Goal: Task Accomplishment & Management: Manage account settings

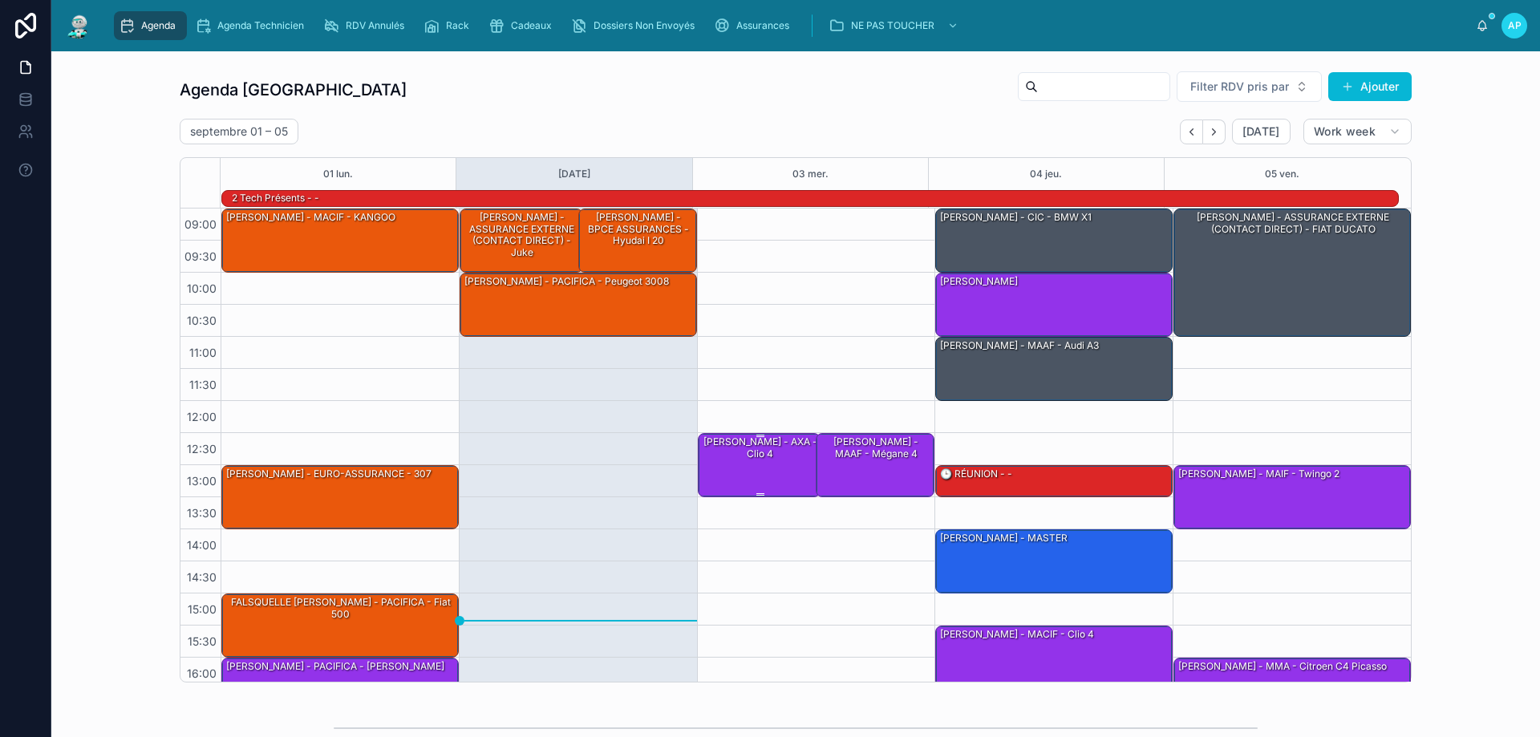
click at [733, 444] on div "[PERSON_NAME] - AXA - Clio 4" at bounding box center [760, 448] width 119 height 26
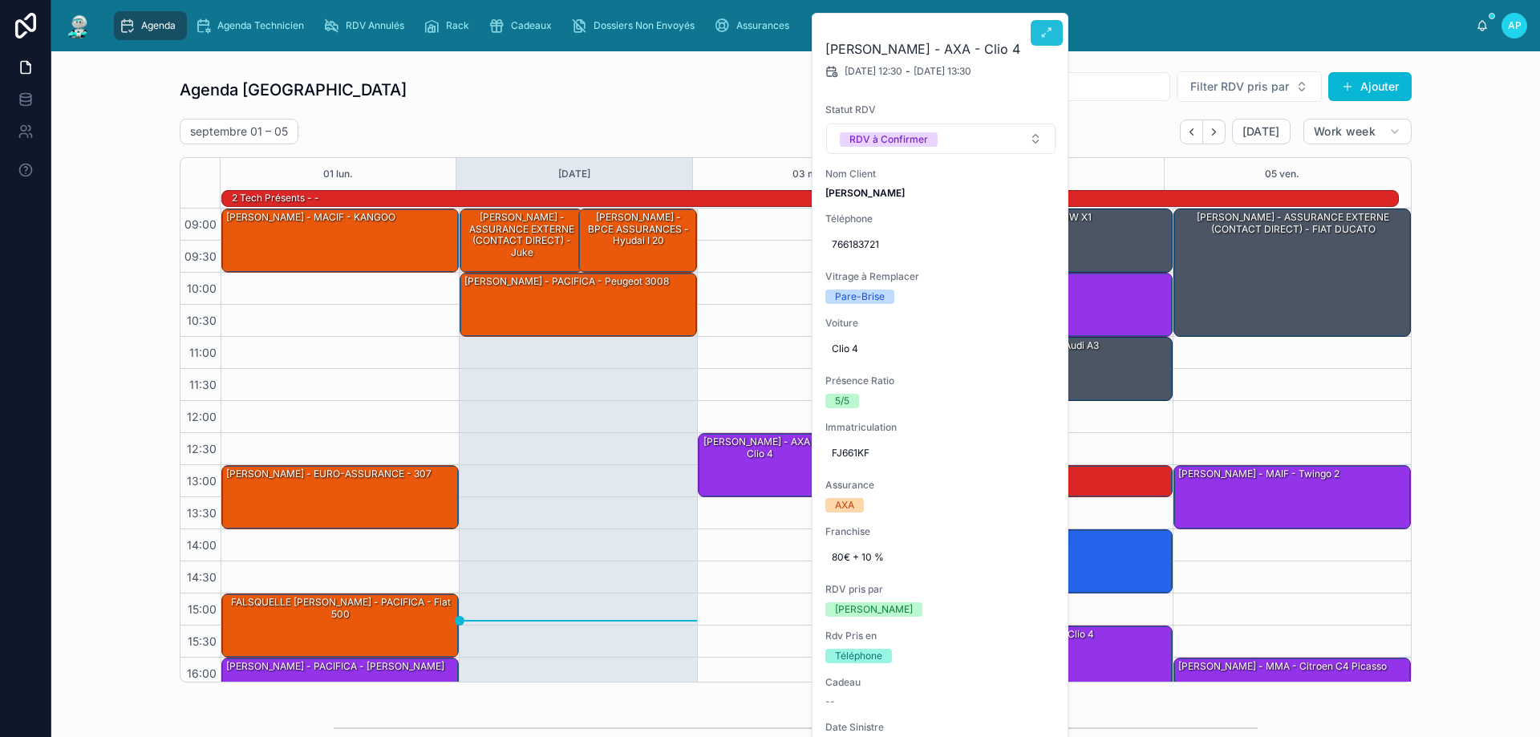
click at [1046, 30] on icon at bounding box center [1046, 32] width 13 height 13
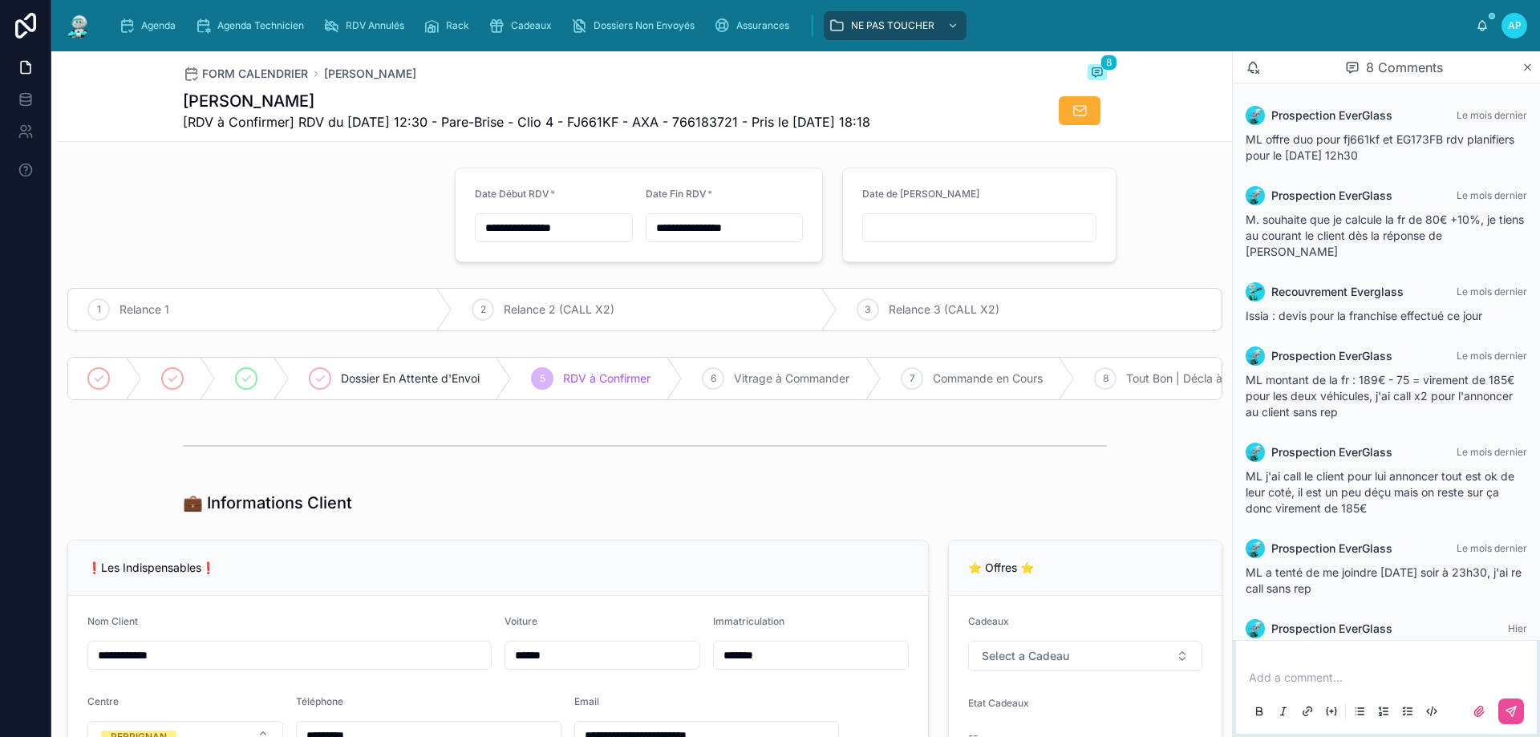
scroll to position [92, 0]
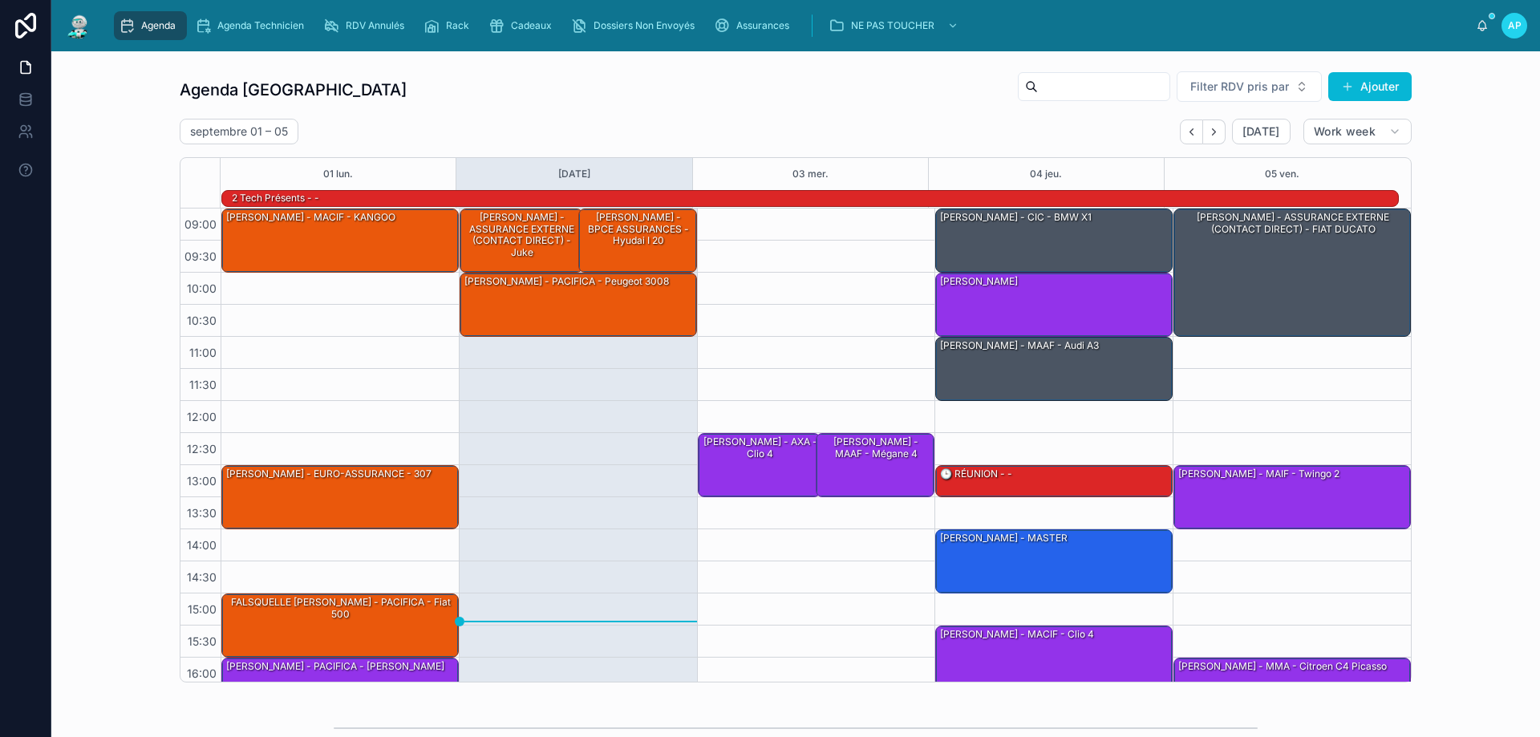
scroll to position [105, 0]
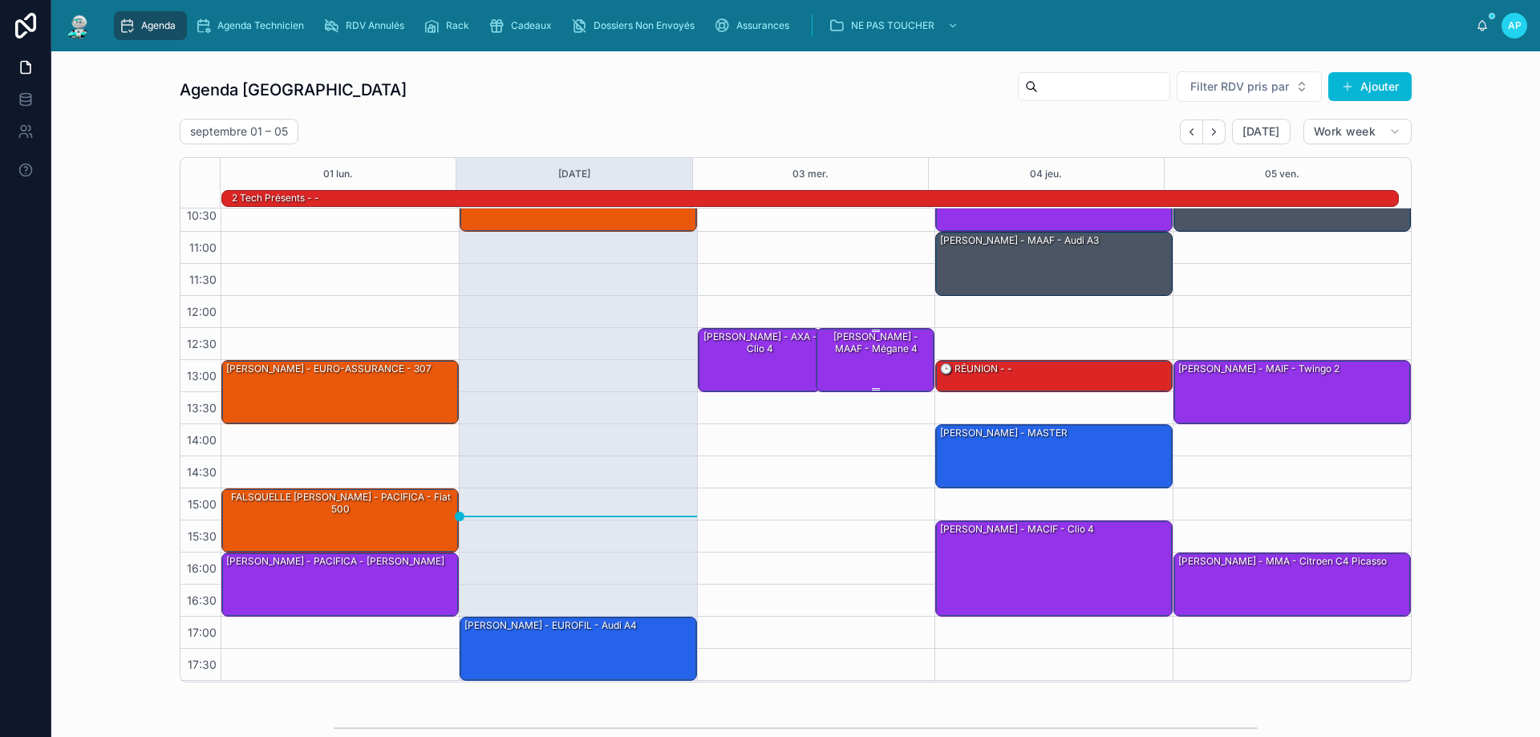
click at [864, 350] on div "[PERSON_NAME] - MAAF - Mégane 4" at bounding box center [876, 343] width 114 height 26
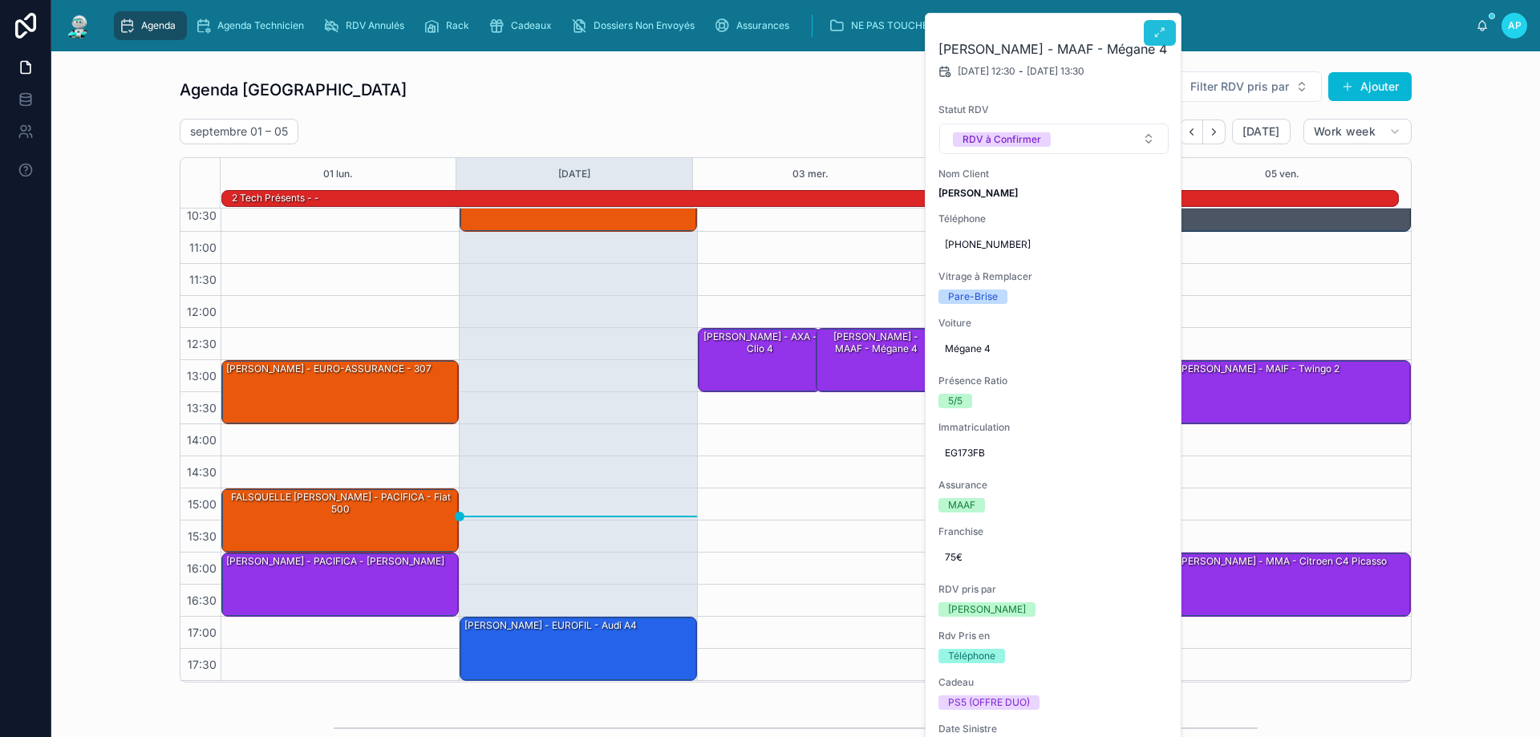
click at [1161, 34] on icon at bounding box center [1159, 32] width 13 height 13
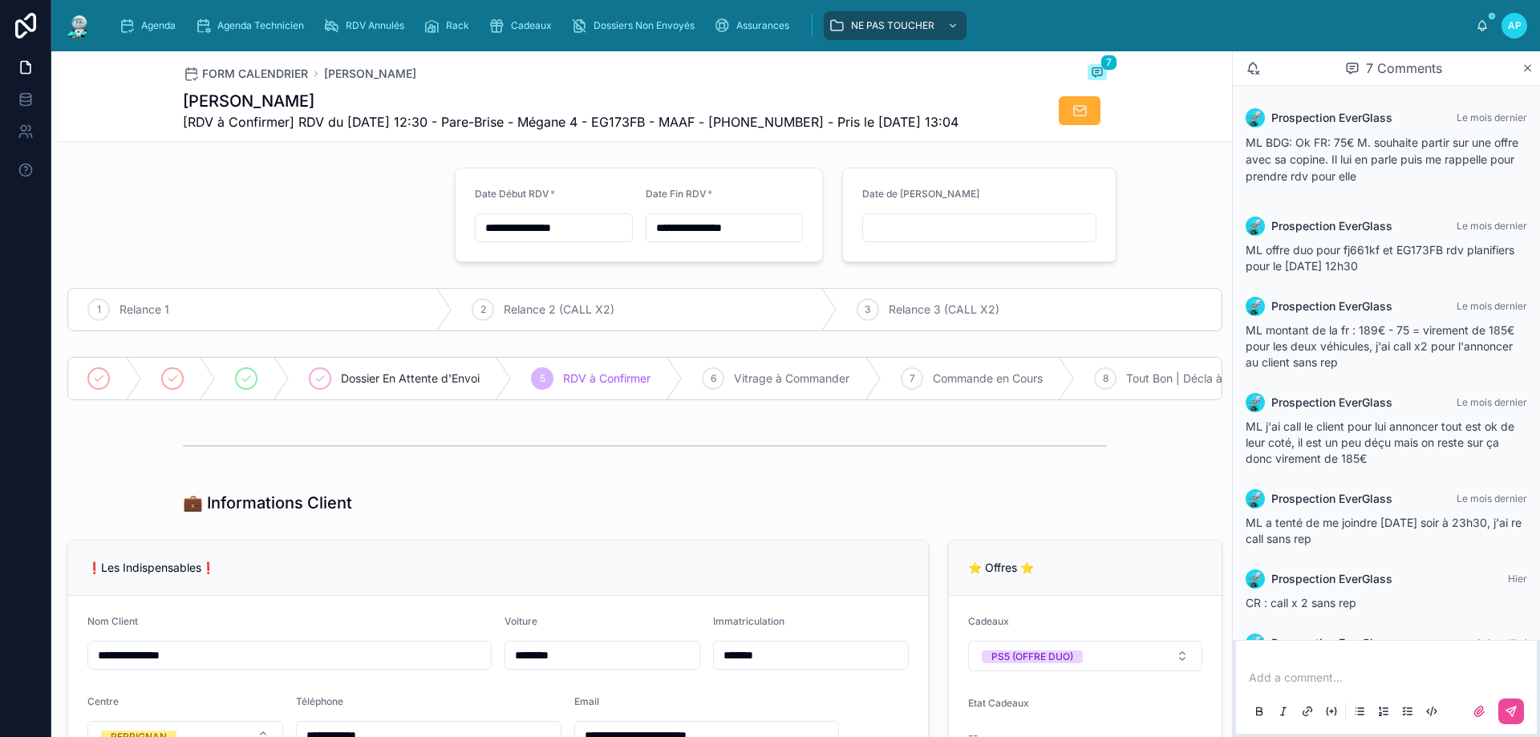
scroll to position [58, 0]
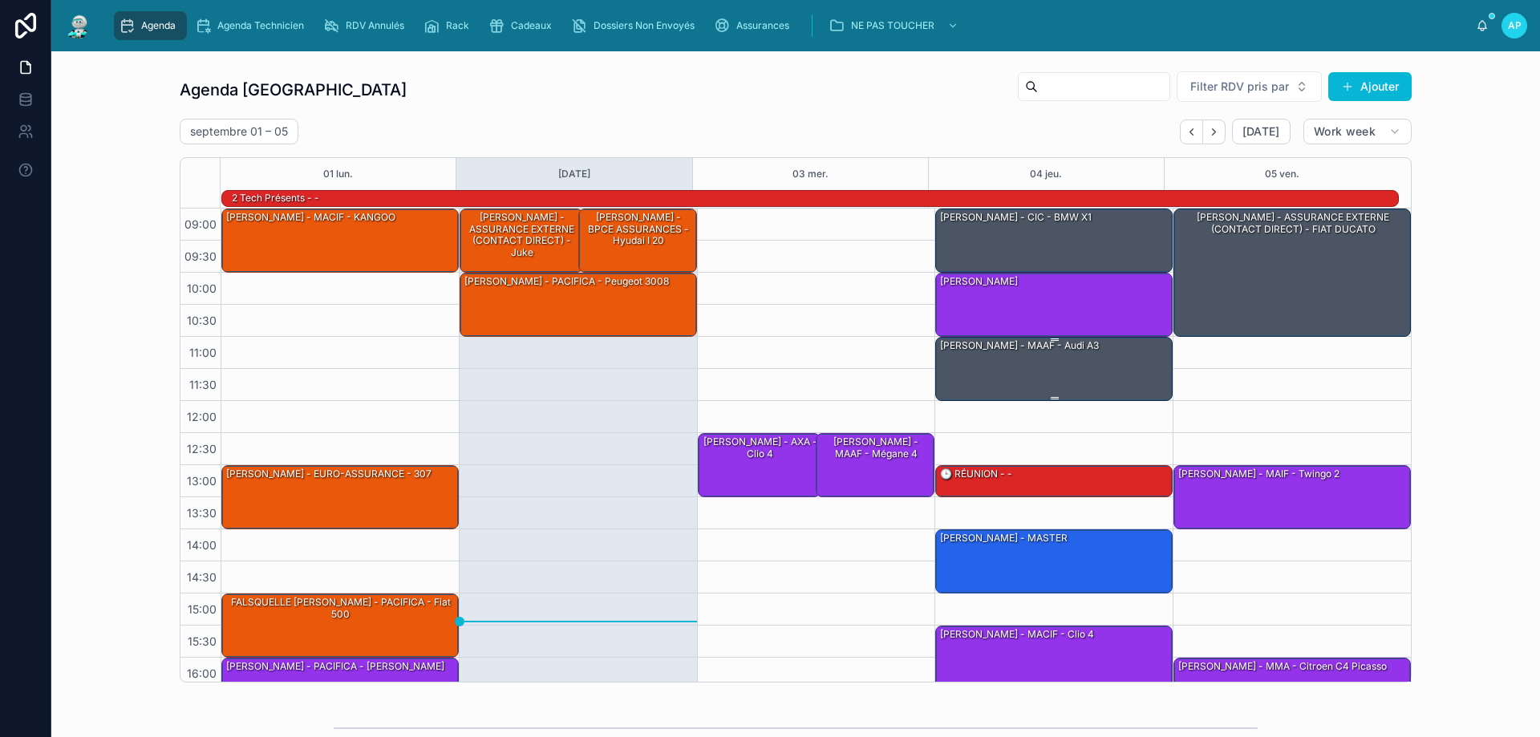
click at [1034, 369] on div "[PERSON_NAME] - MAAF - audi A3" at bounding box center [1054, 368] width 233 height 61
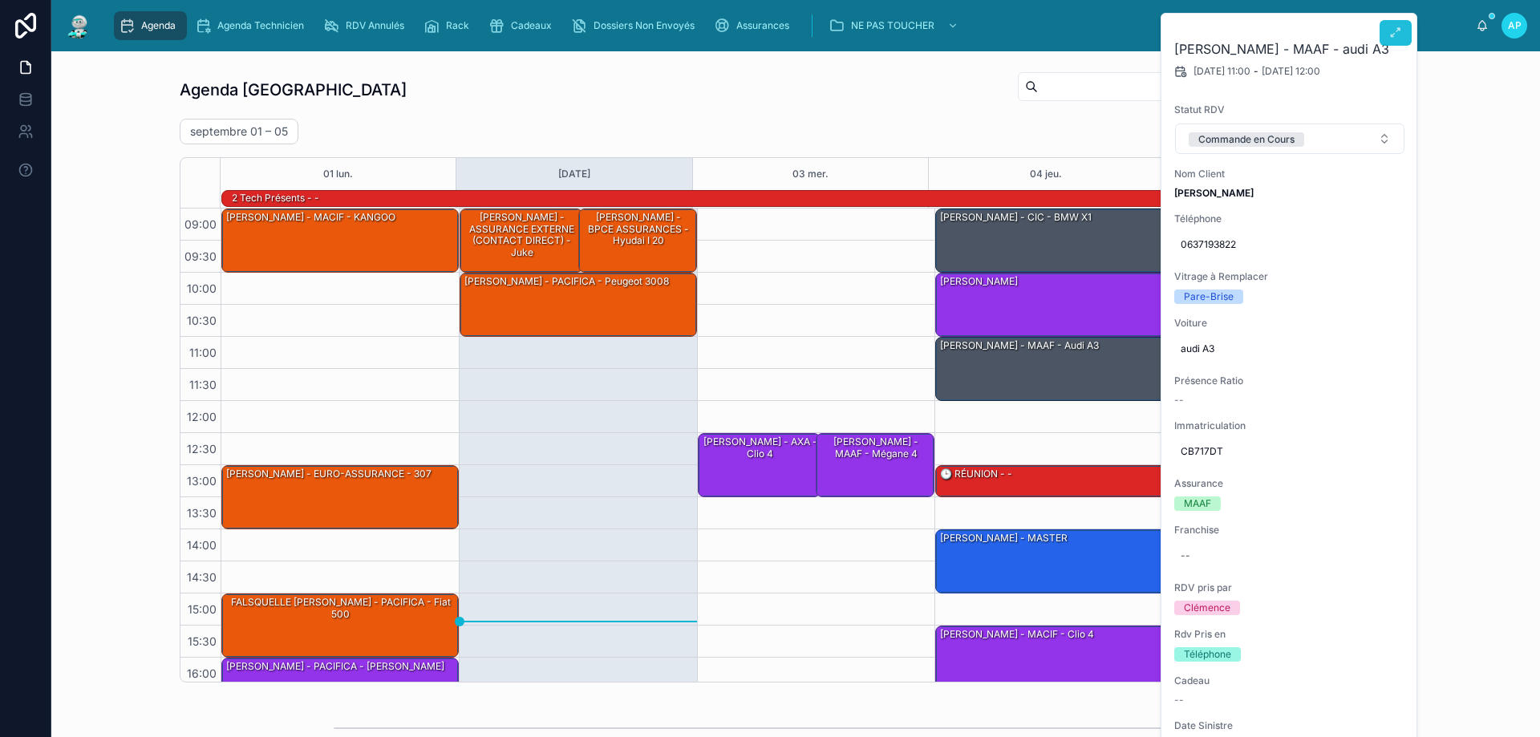
click at [1403, 36] on button at bounding box center [1395, 33] width 32 height 26
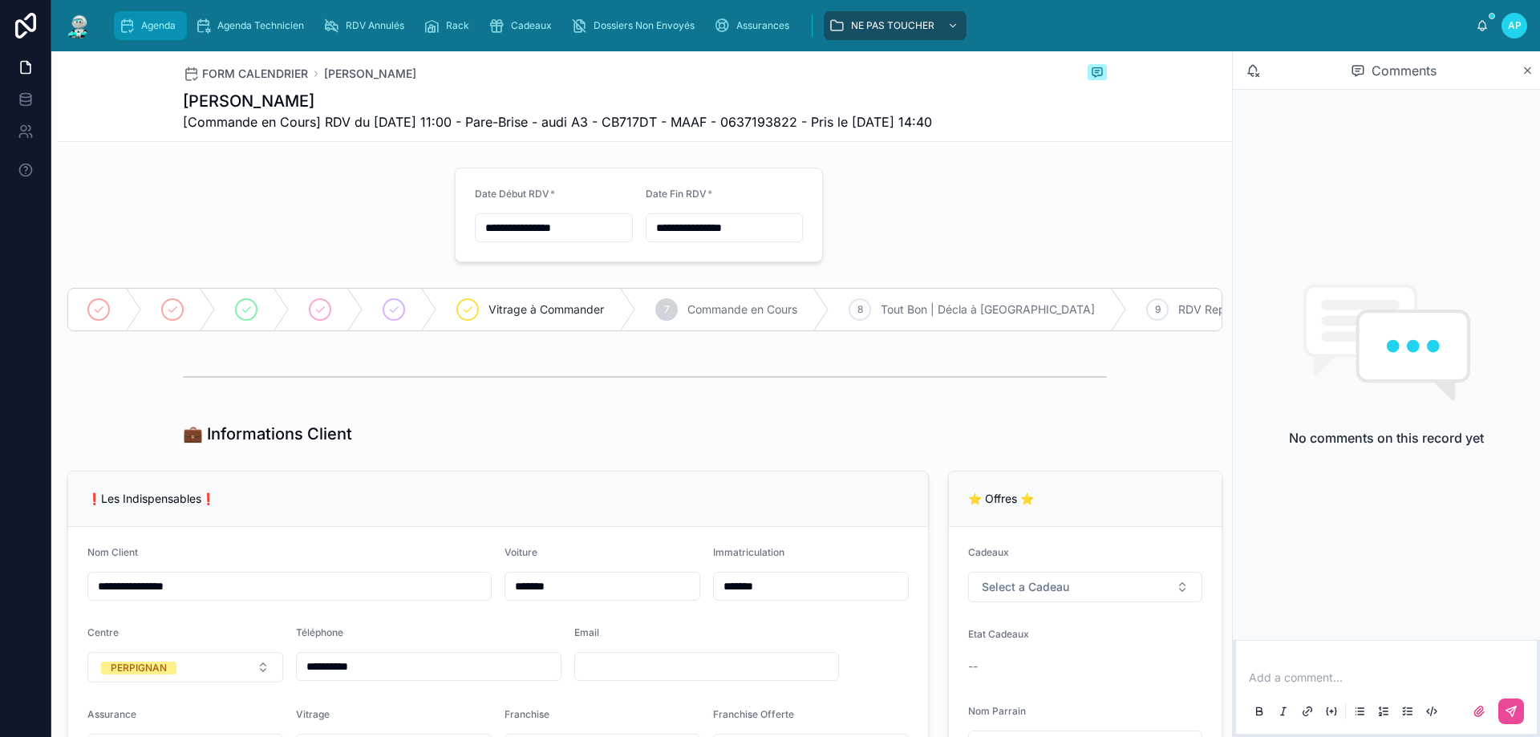
click at [124, 16] on div "Agenda" at bounding box center [150, 26] width 63 height 26
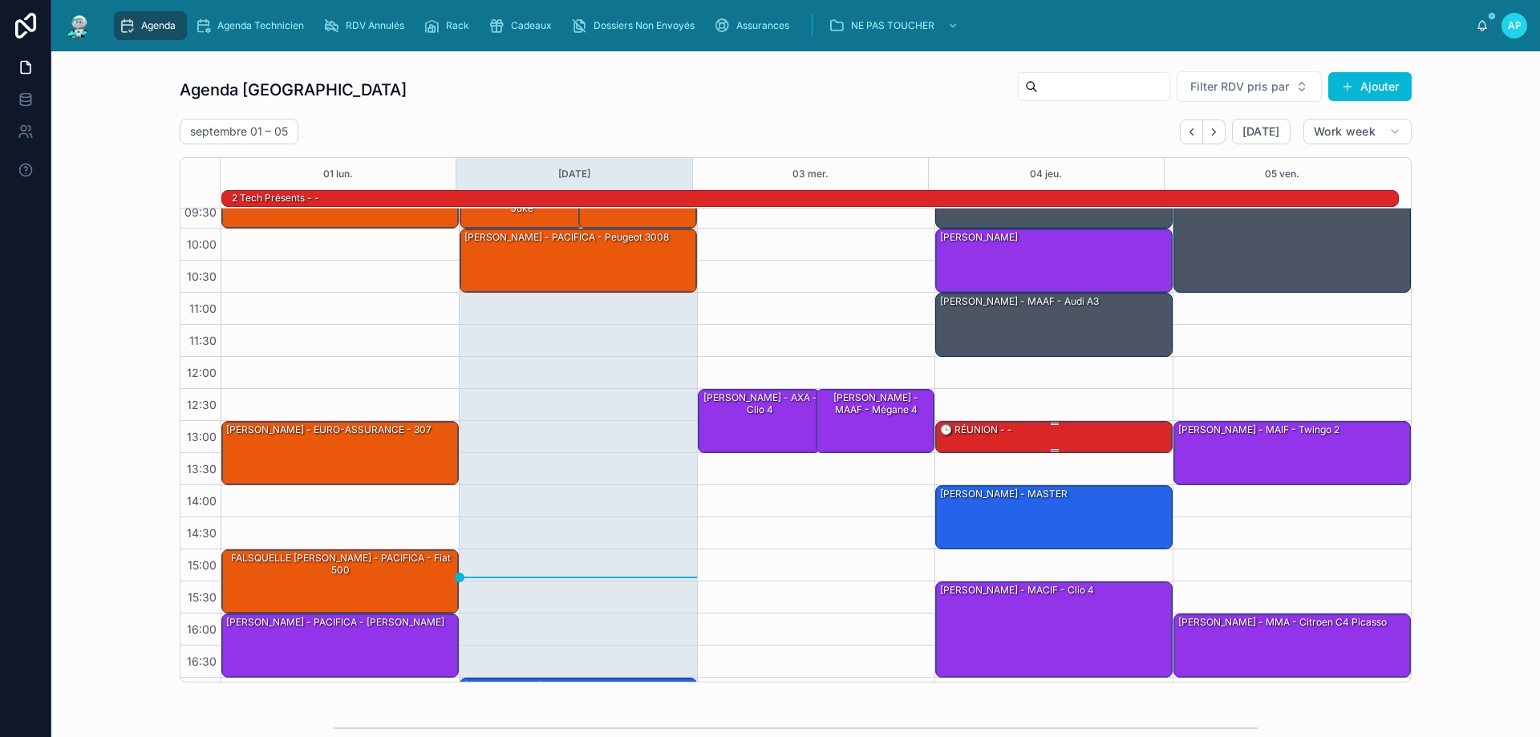
scroll to position [80, 0]
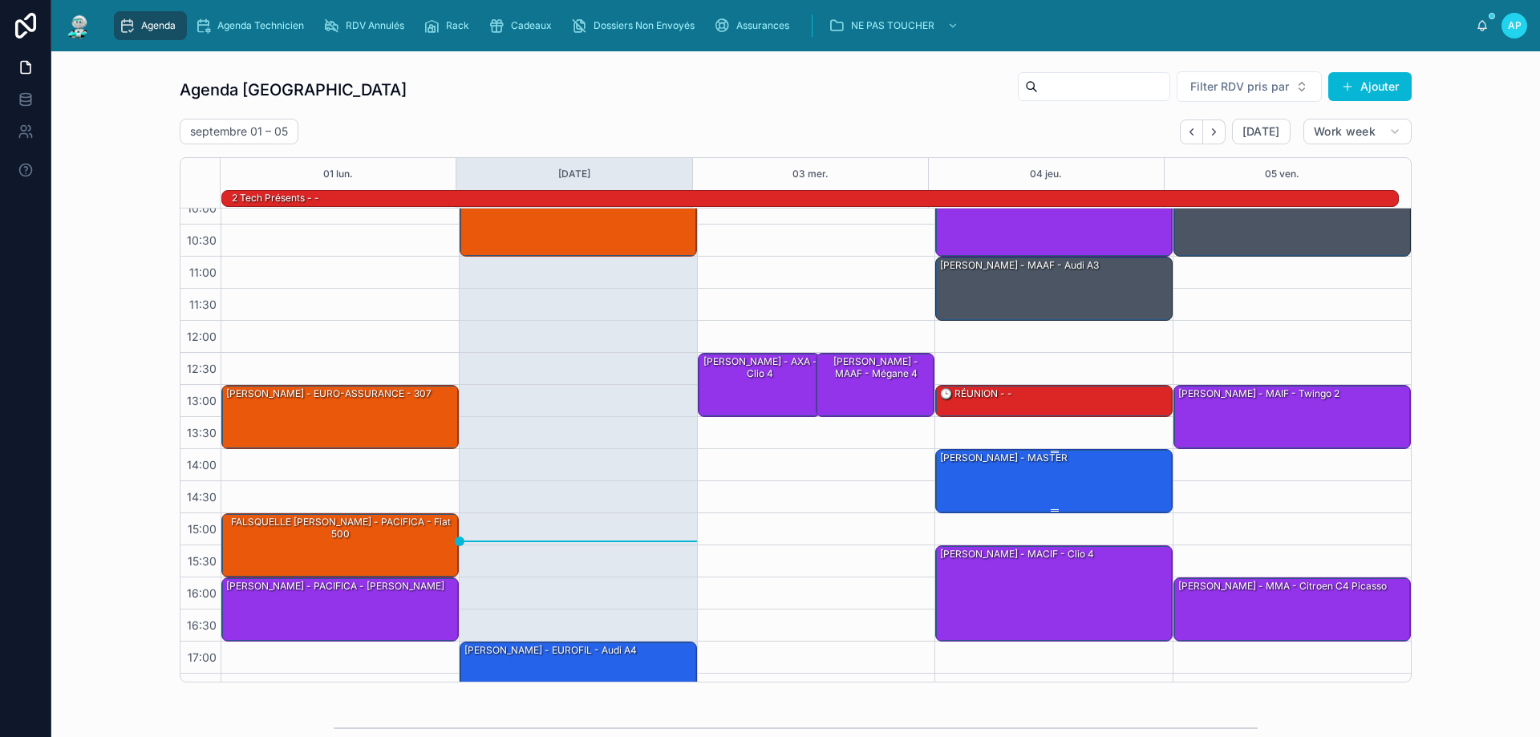
click at [1068, 472] on div "[PERSON_NAME] - MASTER" at bounding box center [1054, 480] width 233 height 61
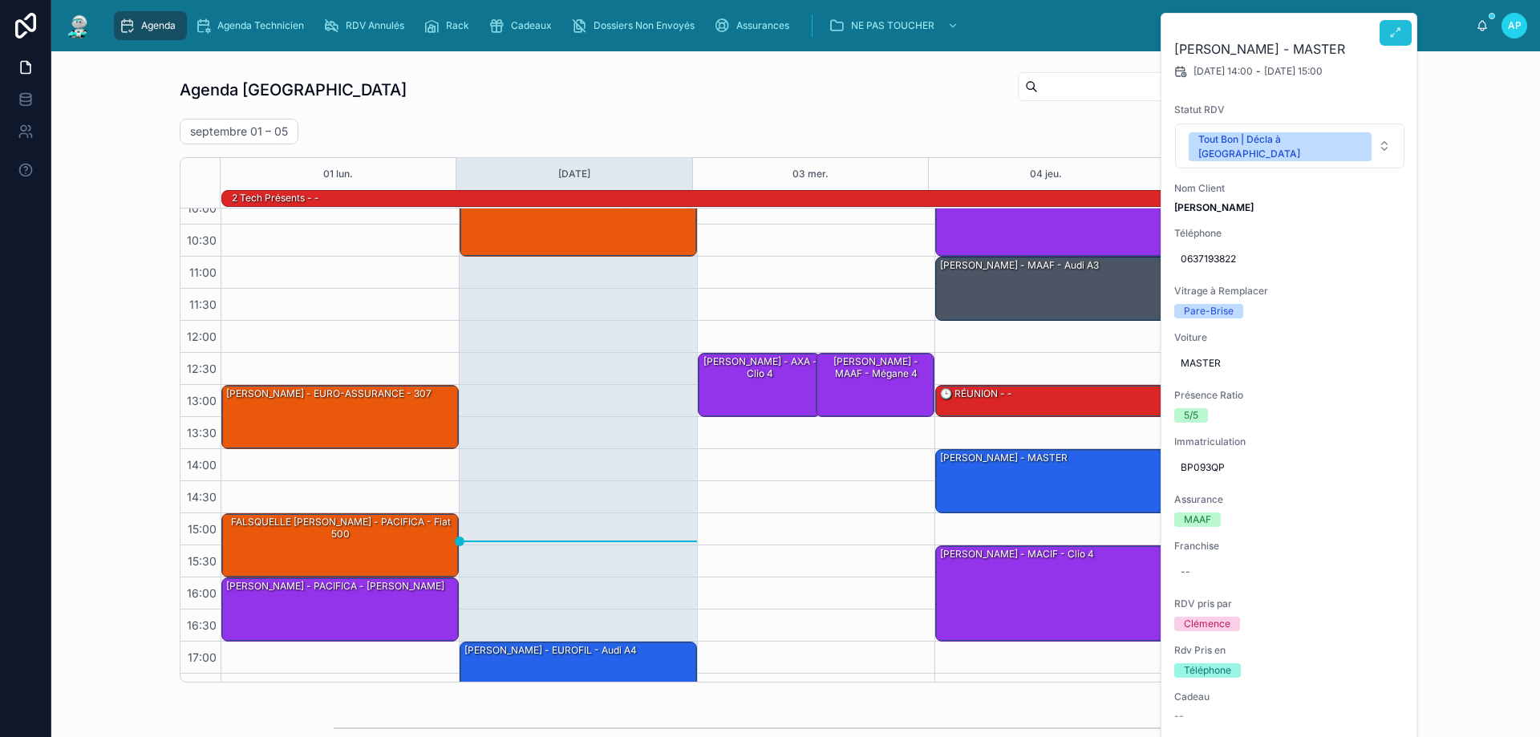
click at [1394, 35] on icon at bounding box center [1395, 32] width 13 height 13
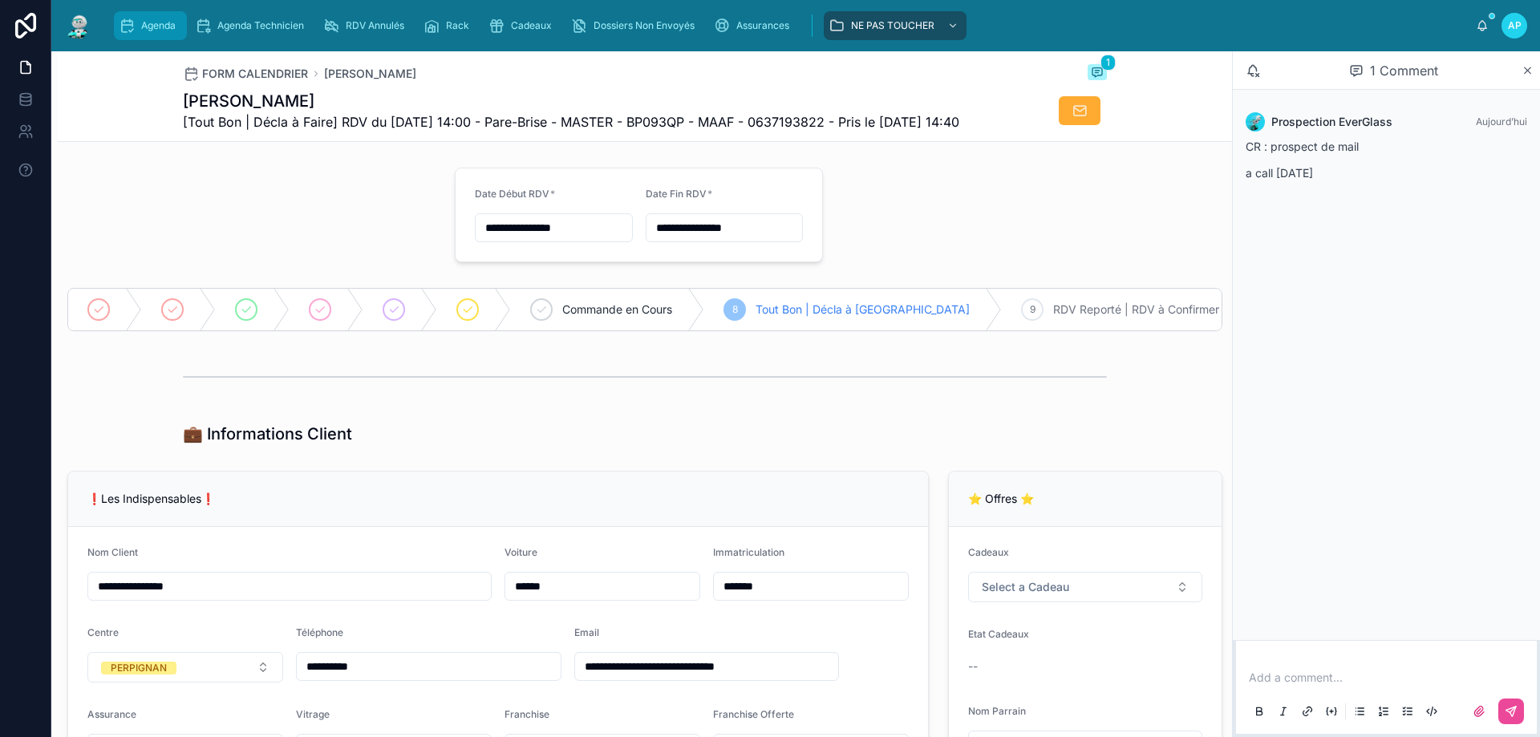
click at [146, 18] on div "Agenda" at bounding box center [150, 26] width 63 height 26
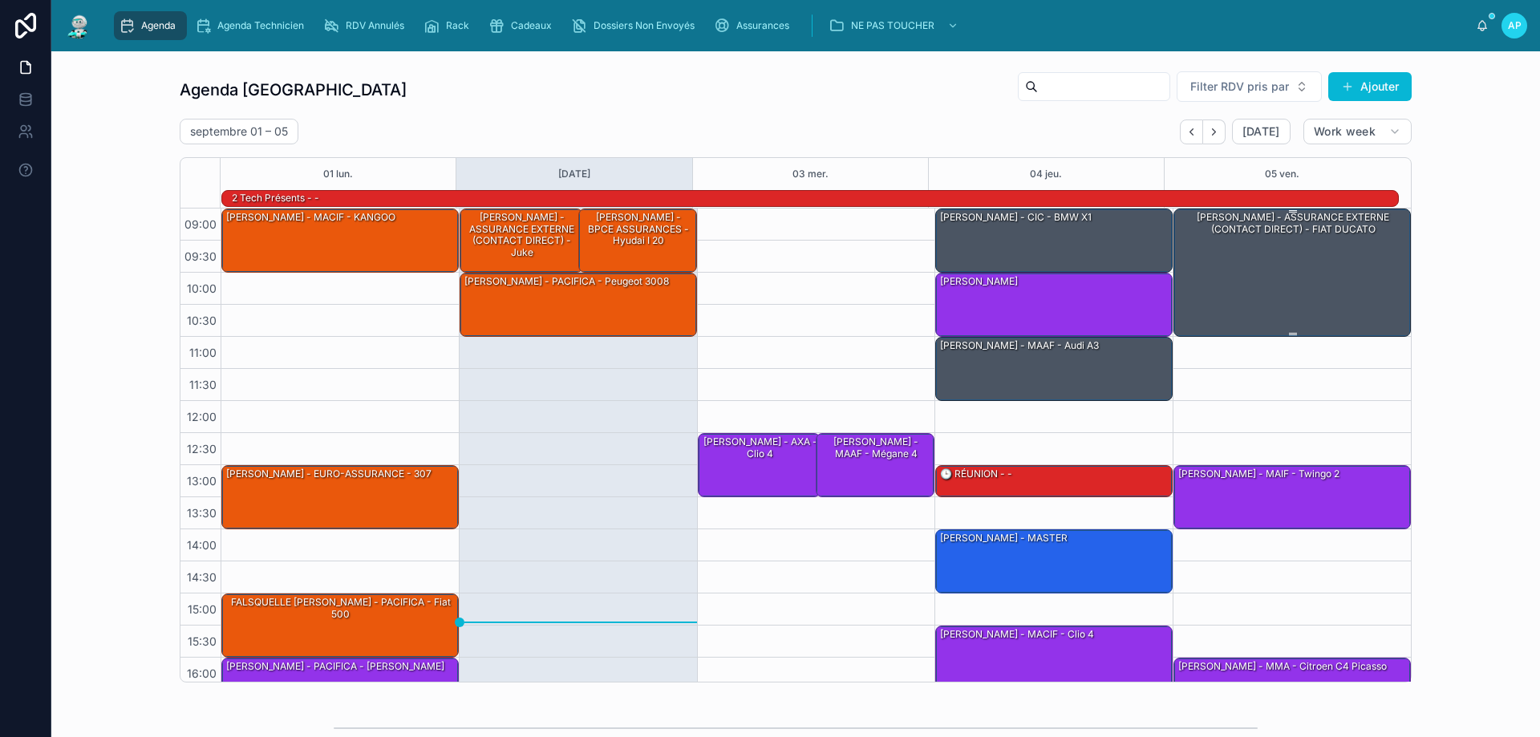
click at [1217, 276] on div "[PERSON_NAME] - ASSURANCE EXTERNE (CONTACT DIRECT) - FIAT DUCATO" at bounding box center [1292, 271] width 233 height 125
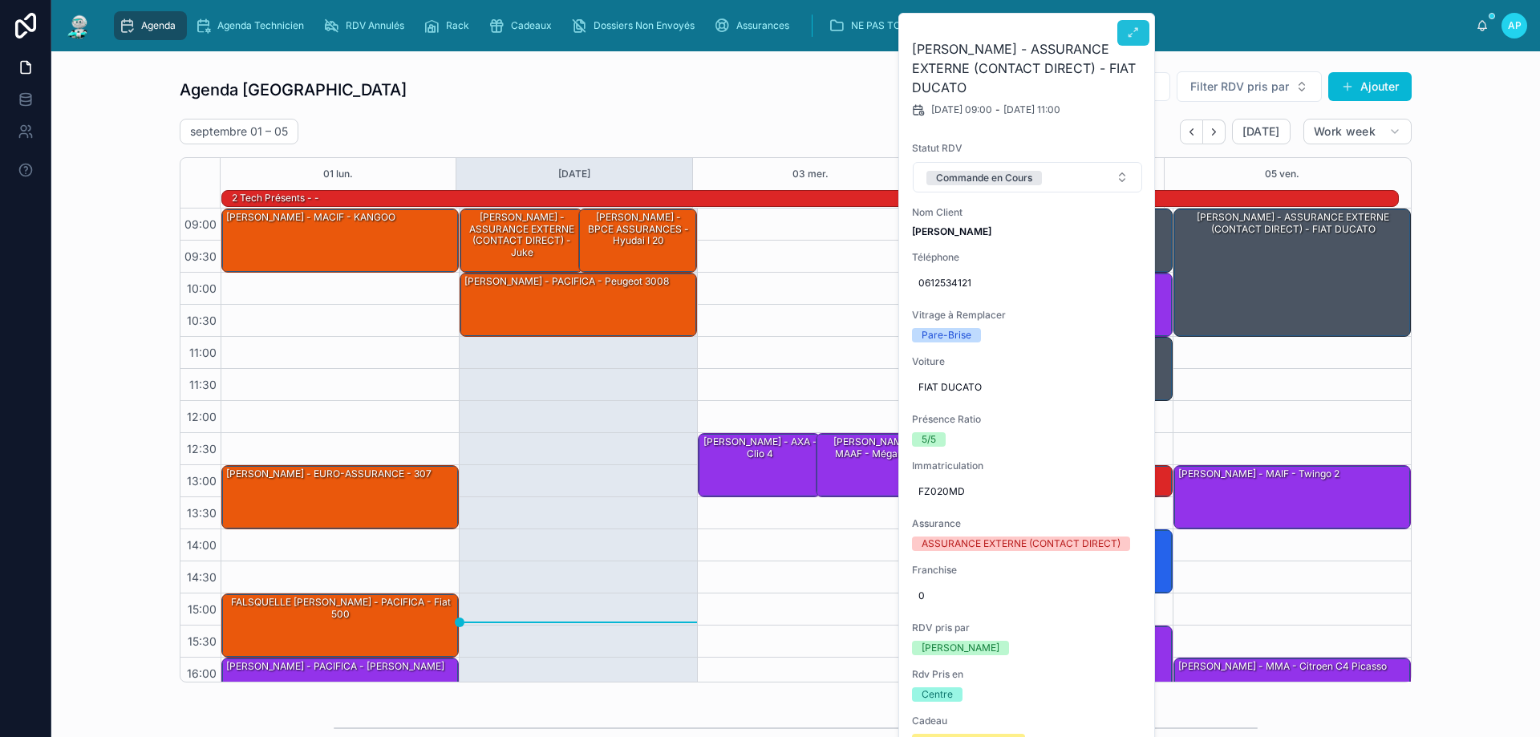
click at [1126, 33] on button at bounding box center [1133, 33] width 32 height 26
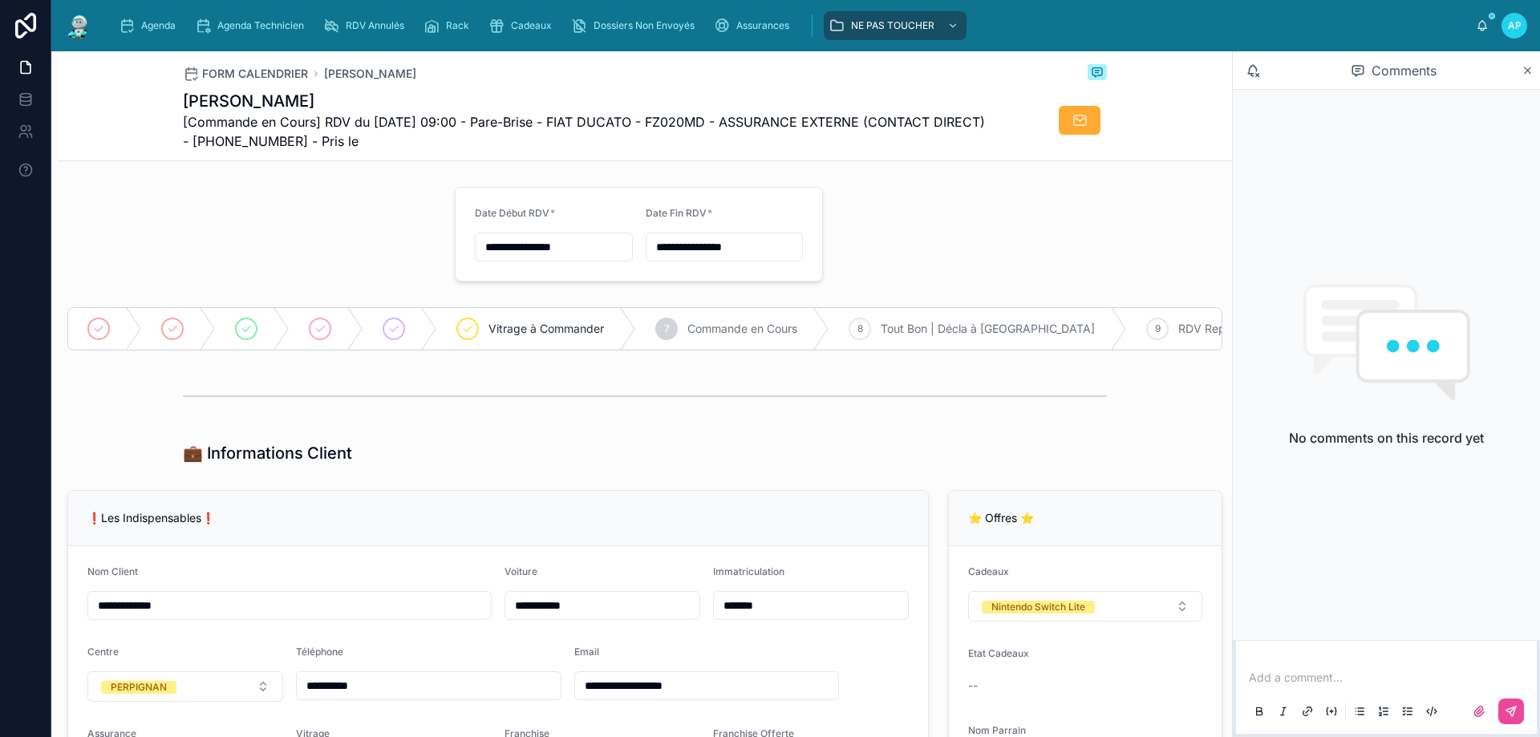
type input "**********"
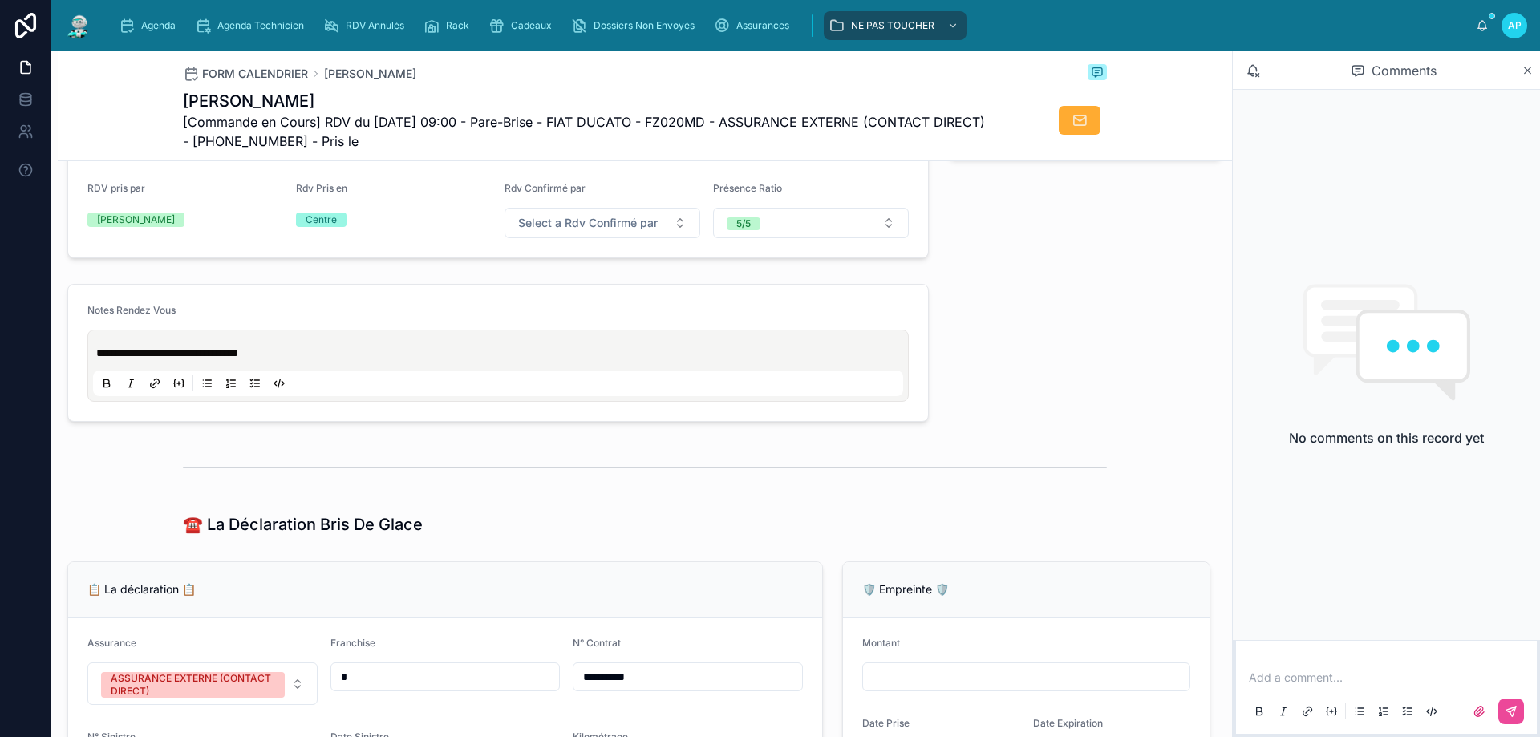
scroll to position [641, 0]
drag, startPoint x: 241, startPoint y: 355, endPoint x: 305, endPoint y: 355, distance: 64.1
click at [238, 355] on span "**********" at bounding box center [167, 350] width 142 height 11
click at [345, 354] on p "**********" at bounding box center [501, 350] width 810 height 16
drag, startPoint x: 345, startPoint y: 354, endPoint x: 91, endPoint y: 365, distance: 254.4
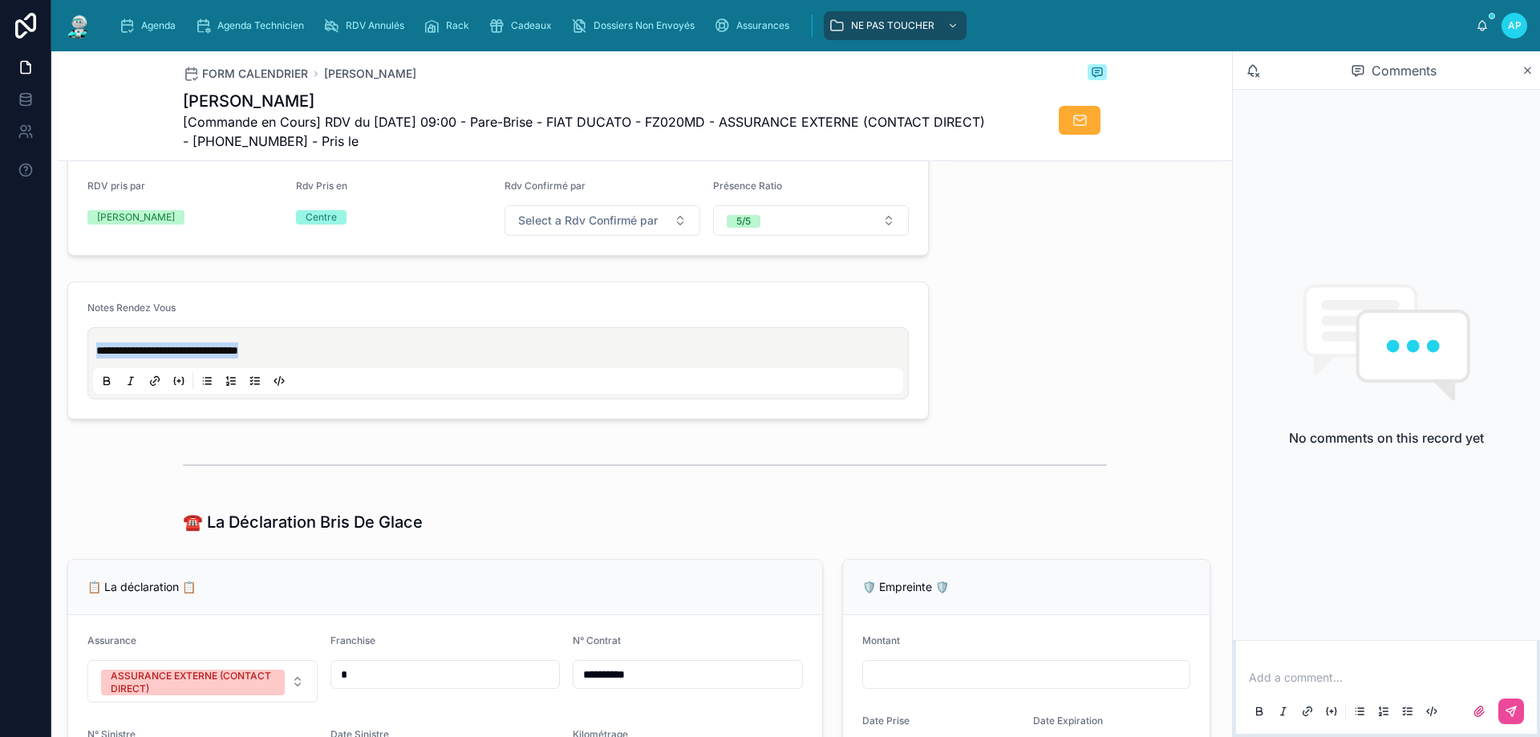
click at [80, 365] on form "**********" at bounding box center [498, 350] width 860 height 136
copy span "**********"
click at [1297, 672] on p at bounding box center [1389, 678] width 281 height 16
click at [1512, 709] on icon at bounding box center [1510, 711] width 13 height 13
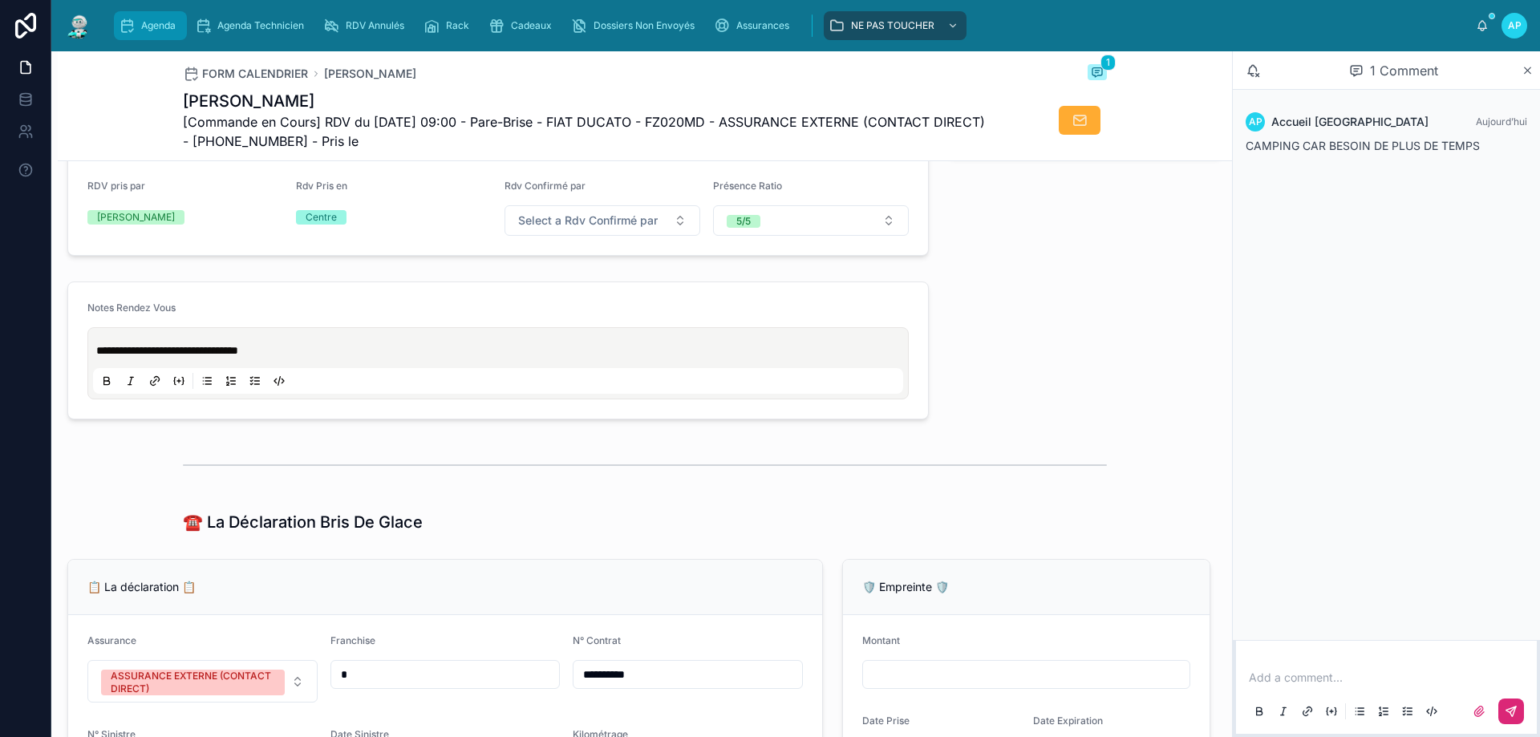
click at [166, 28] on span "Agenda" at bounding box center [158, 25] width 34 height 13
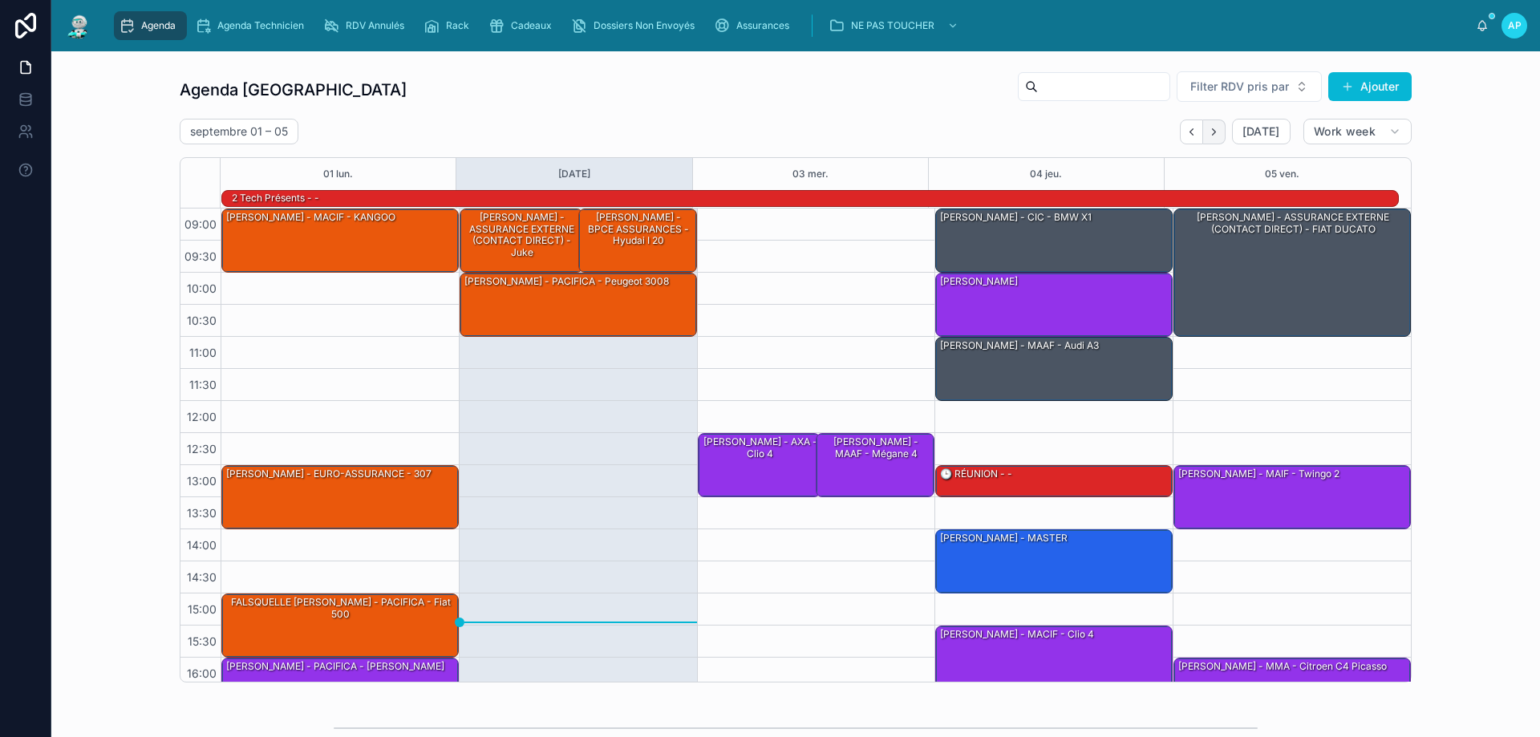
click at [1208, 131] on icon "Next" at bounding box center [1214, 132] width 12 height 12
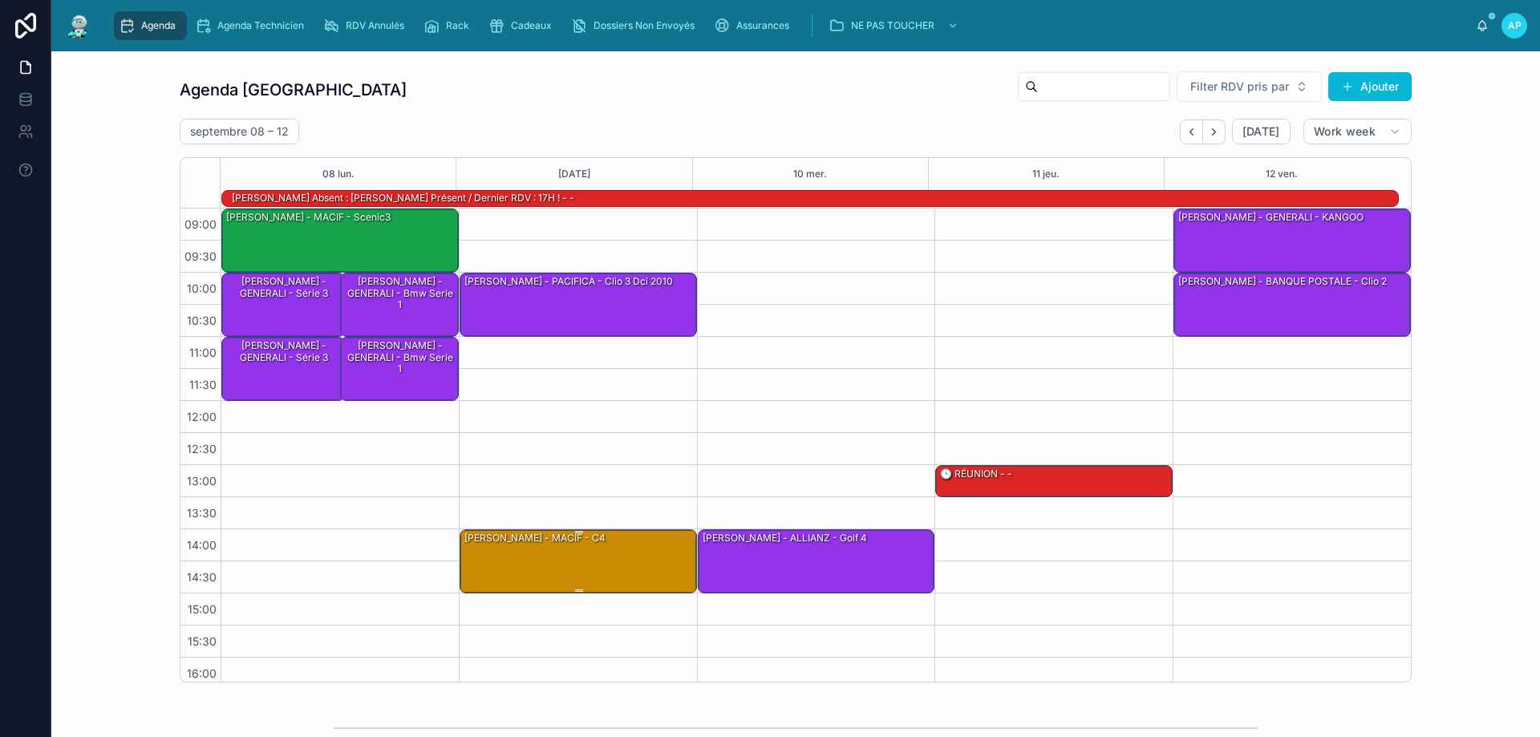
click at [554, 562] on div "[PERSON_NAME] - MACIF - c4" at bounding box center [579, 560] width 233 height 61
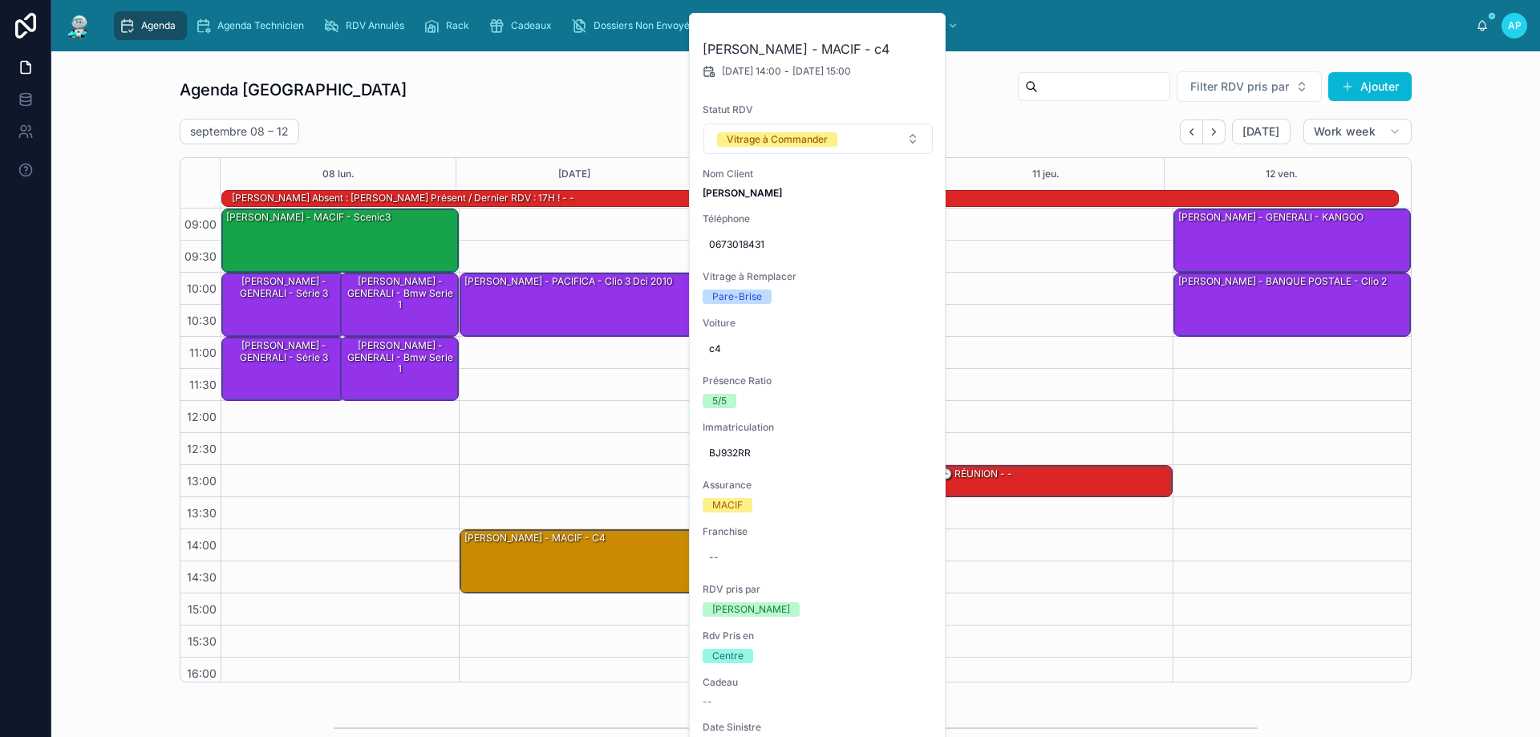
click at [602, 383] on div "10:00 – 11:00 [PERSON_NAME] - PACIFICA - clio 3 dci 2010 14:00 – 15:00 [PERSON_…" at bounding box center [578, 496] width 238 height 577
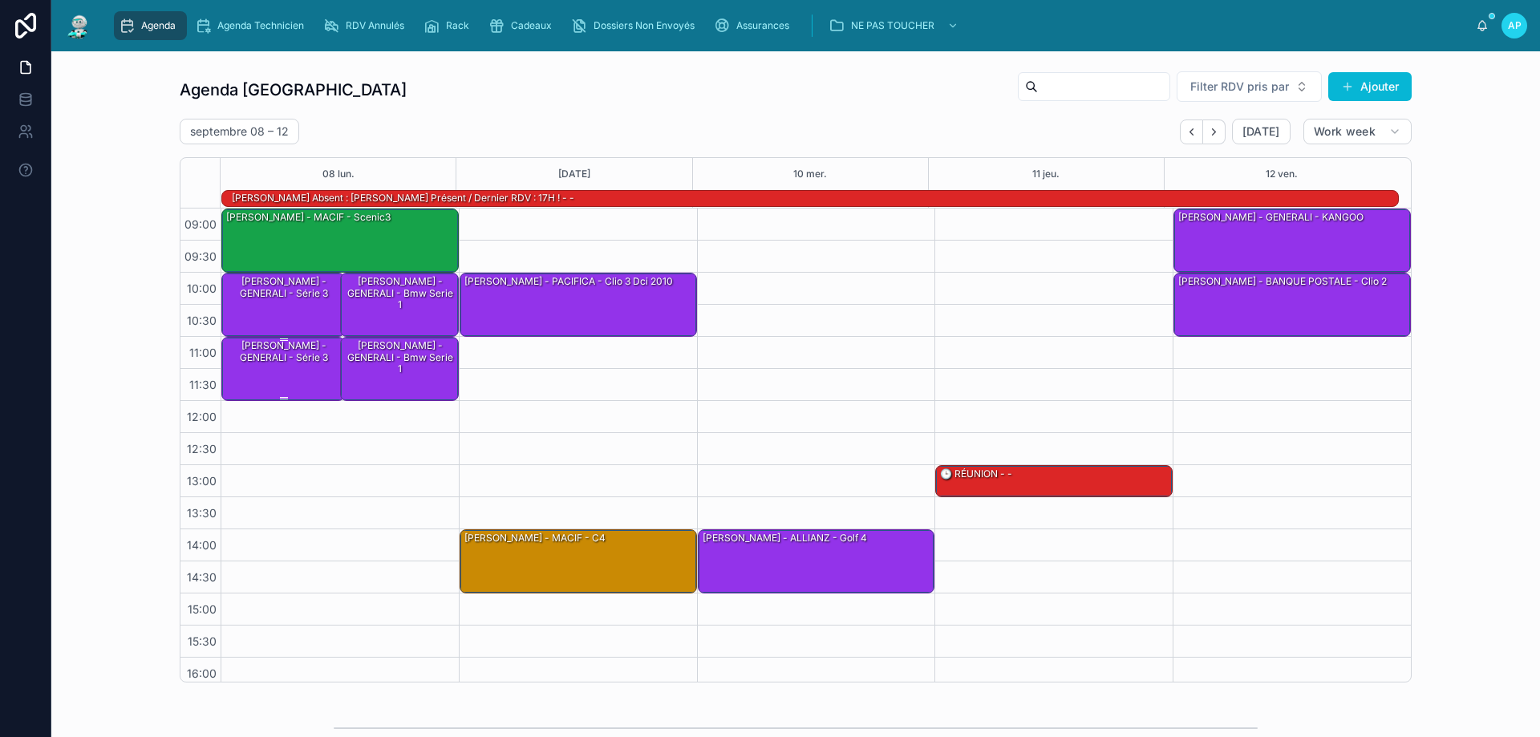
click at [301, 355] on div "[PERSON_NAME] - GENERALI - série 3" at bounding box center [284, 351] width 119 height 26
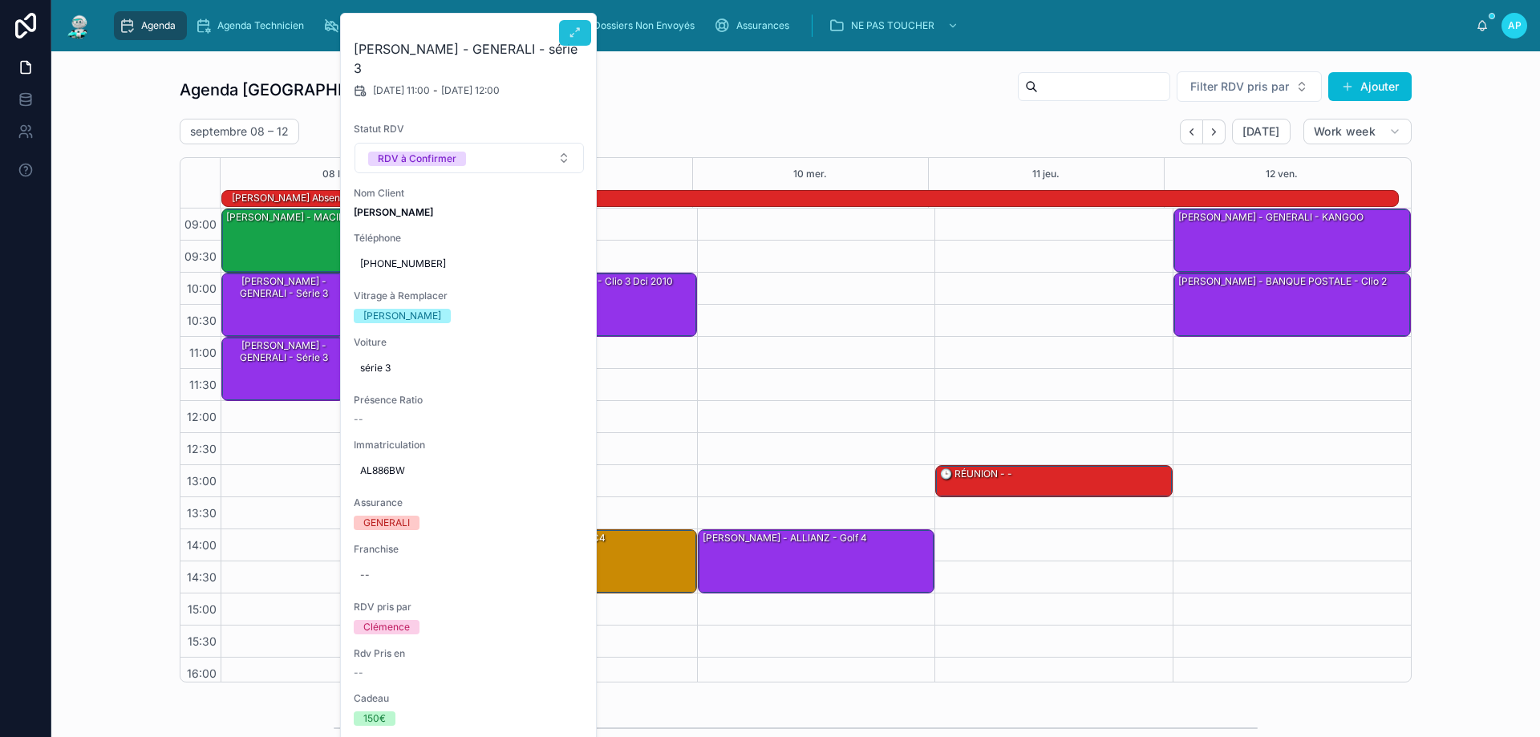
click at [571, 27] on icon at bounding box center [575, 32] width 13 height 13
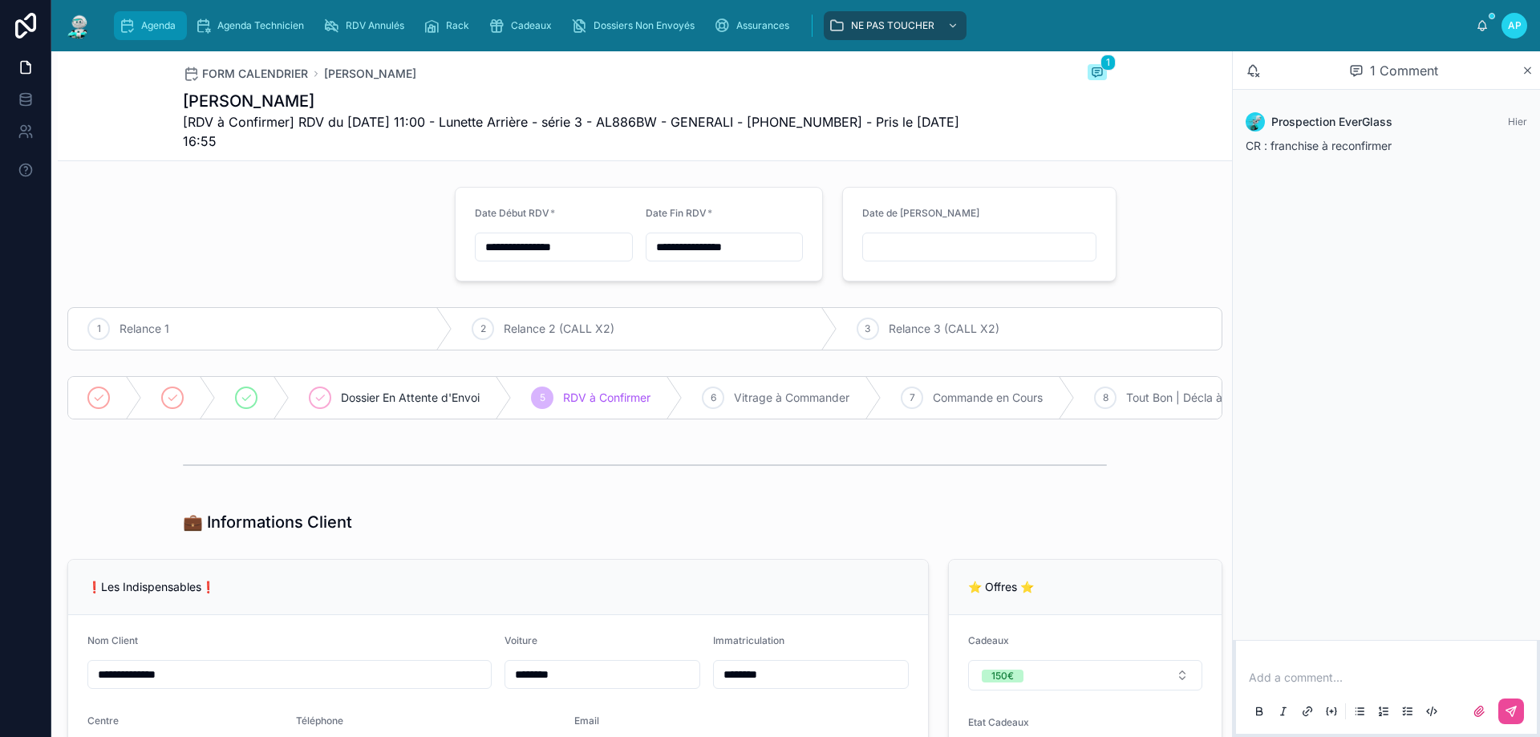
click at [126, 14] on div "Agenda" at bounding box center [150, 26] width 63 height 26
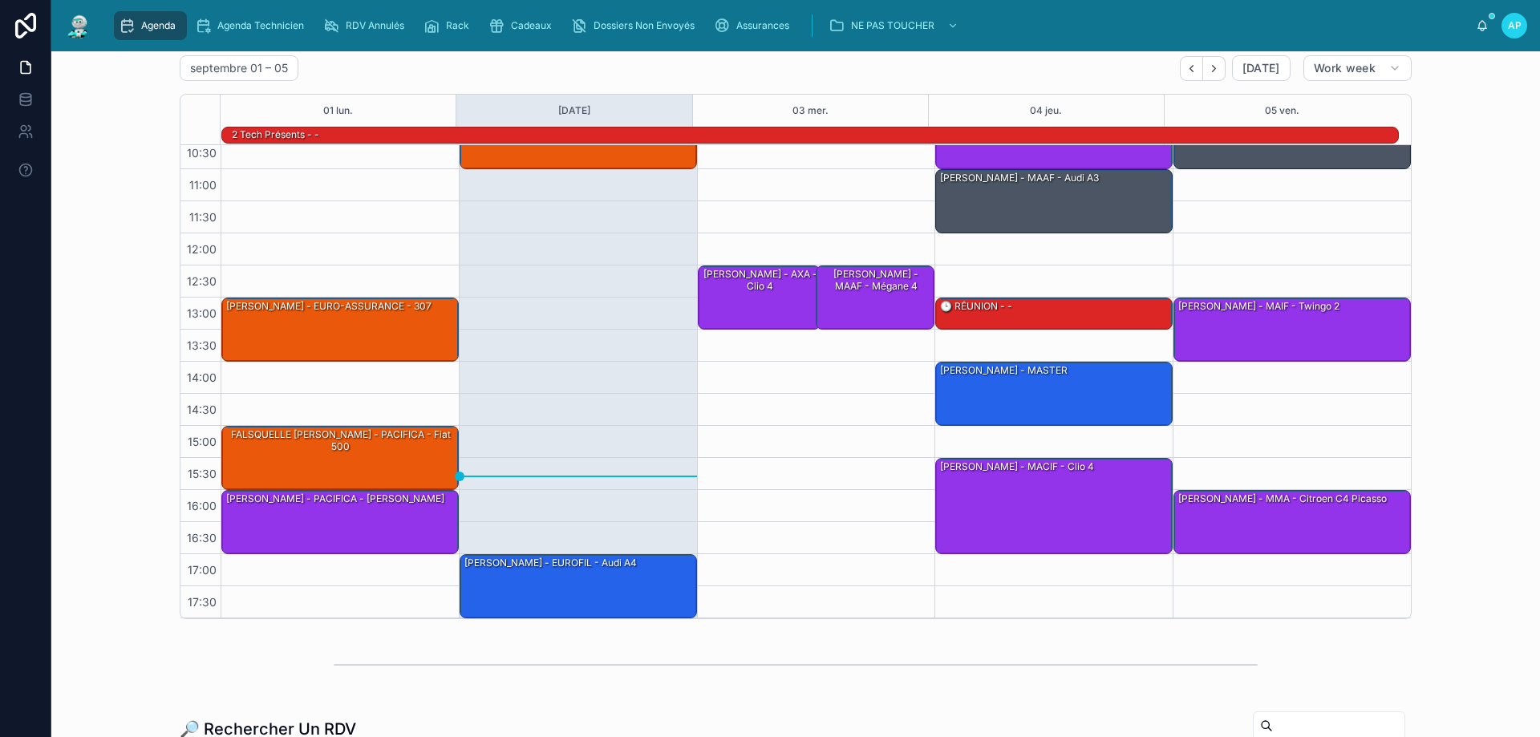
scroll to position [160, 0]
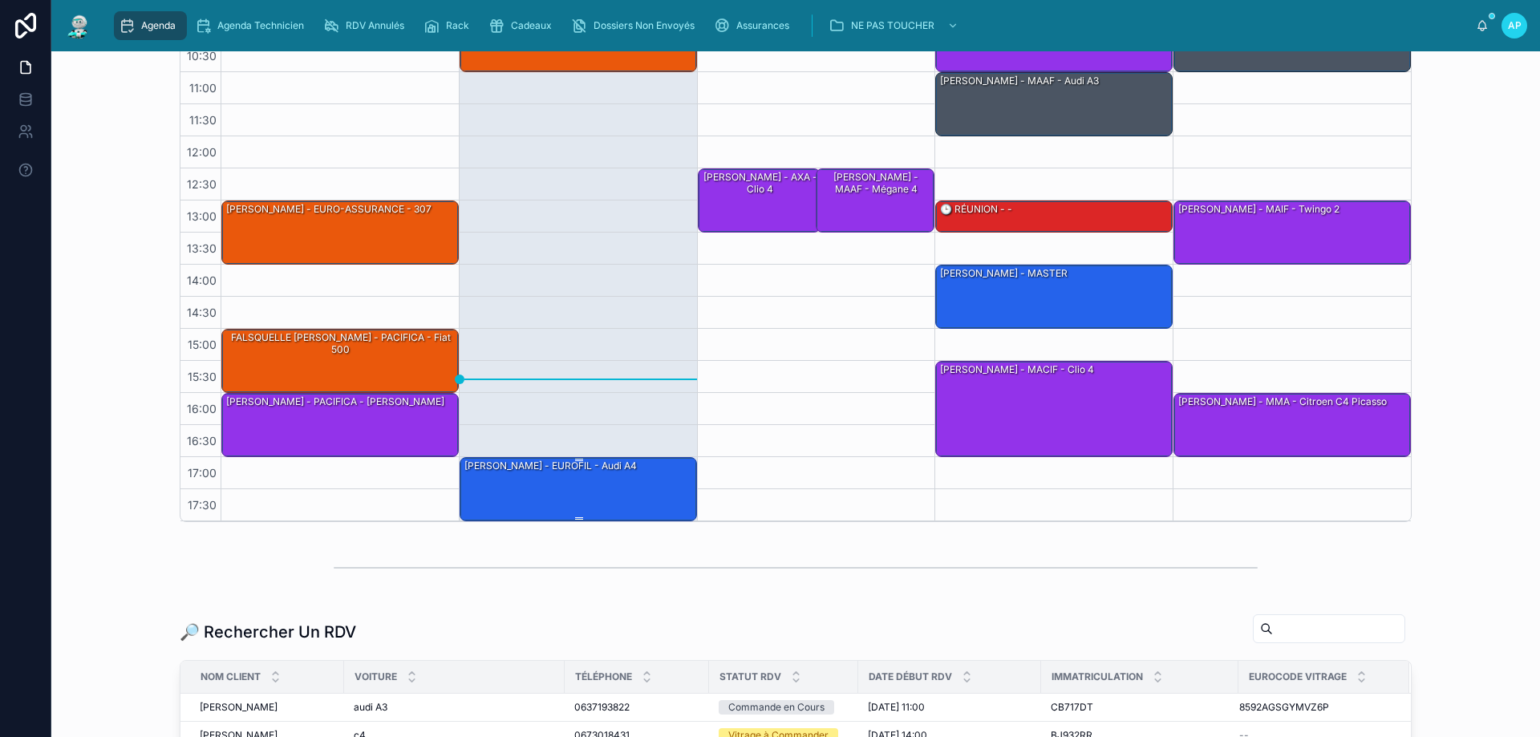
click at [584, 497] on div "[PERSON_NAME] - EUROFIL - Audi A4" at bounding box center [579, 488] width 233 height 61
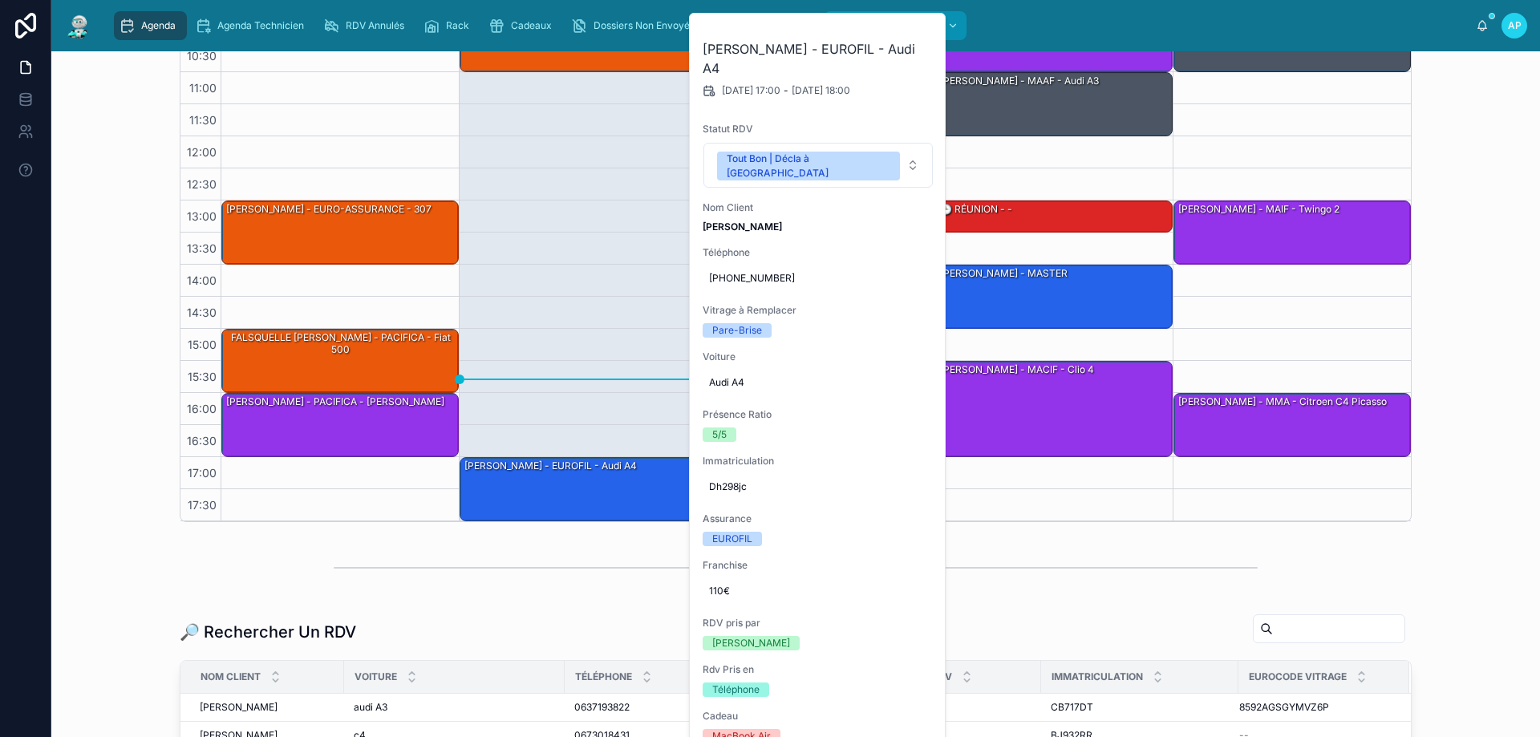
click at [0, 0] on icon at bounding box center [0, 0] width 0 height 0
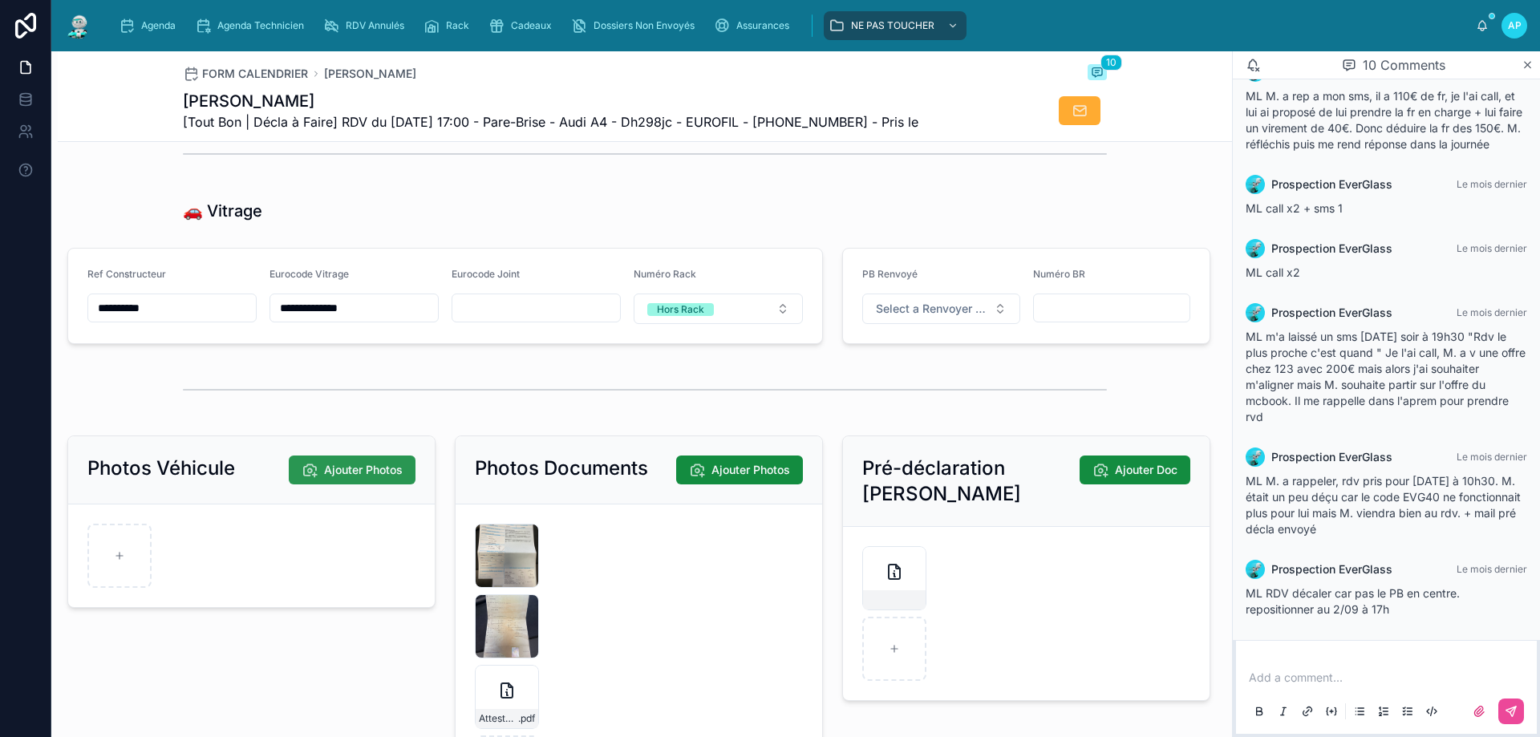
scroll to position [2085, 0]
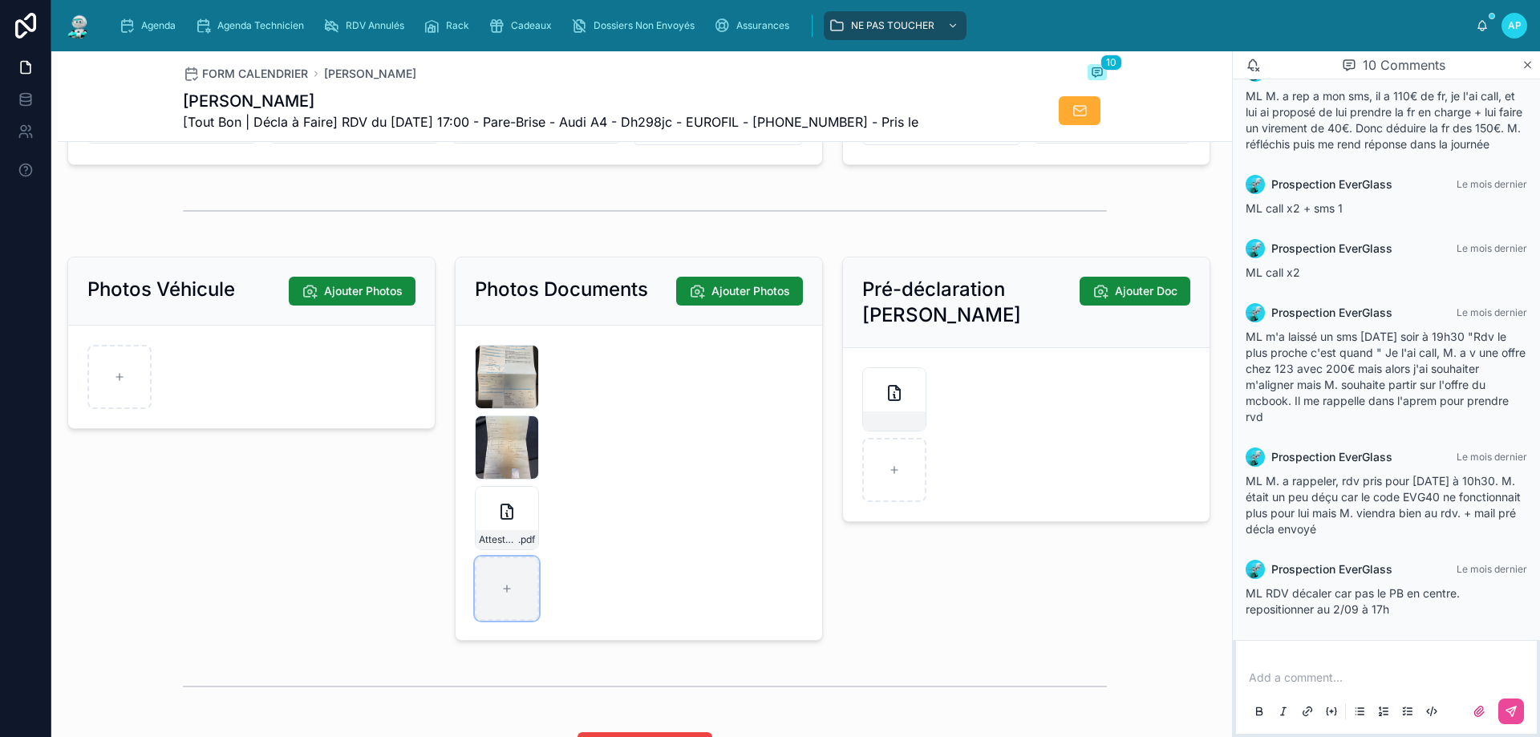
click at [501, 594] on div at bounding box center [507, 588] width 64 height 64
type input "**********"
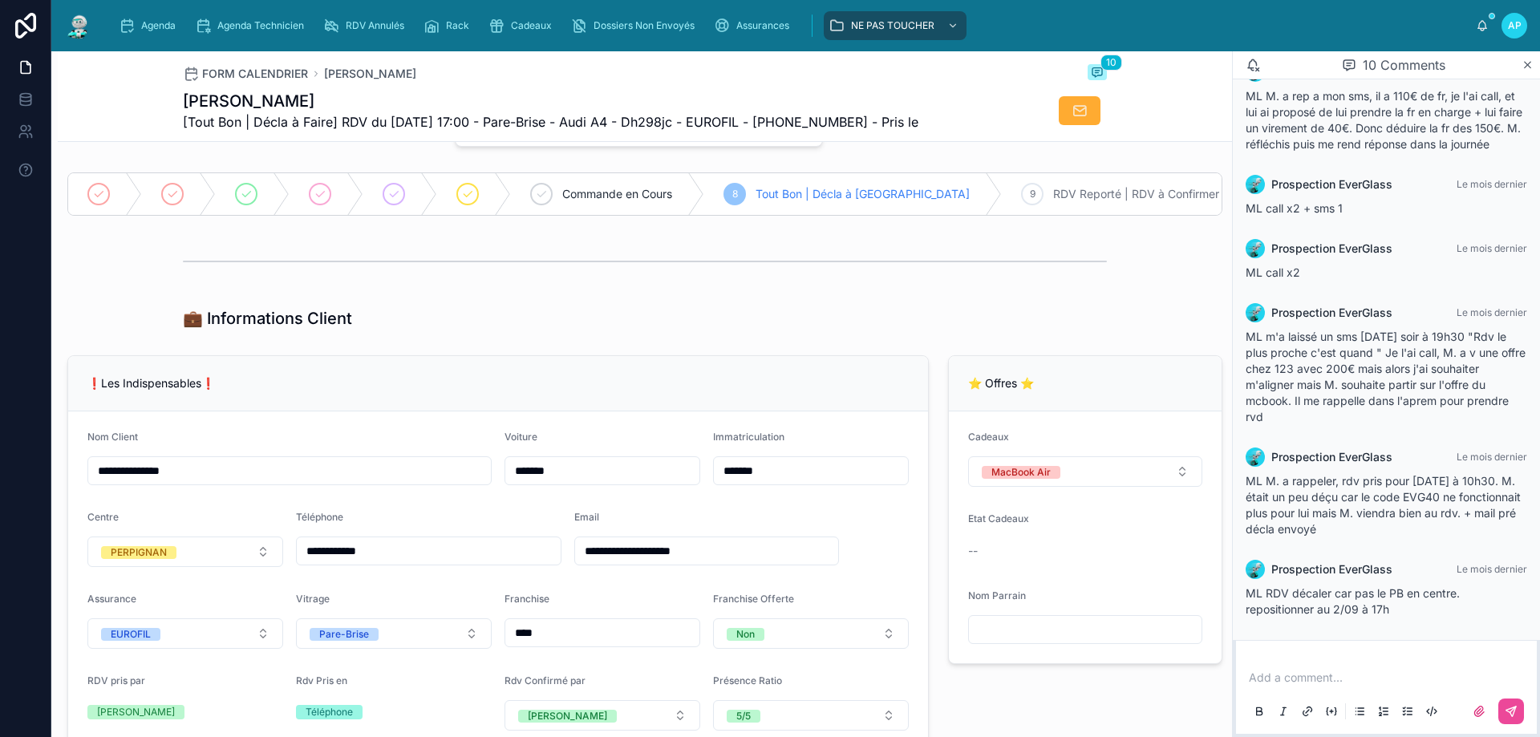
scroll to position [0, 0]
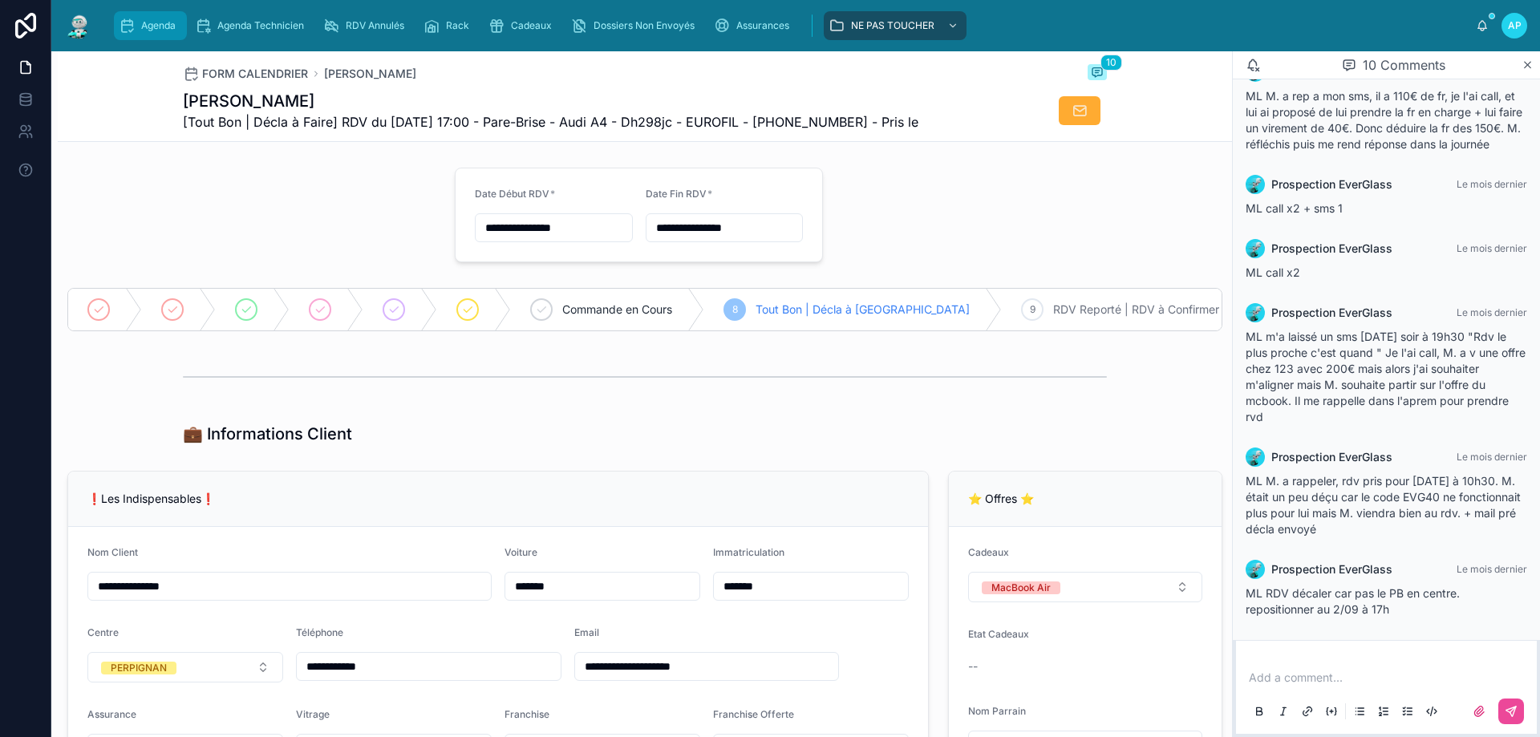
click at [155, 26] on span "Agenda" at bounding box center [158, 25] width 34 height 13
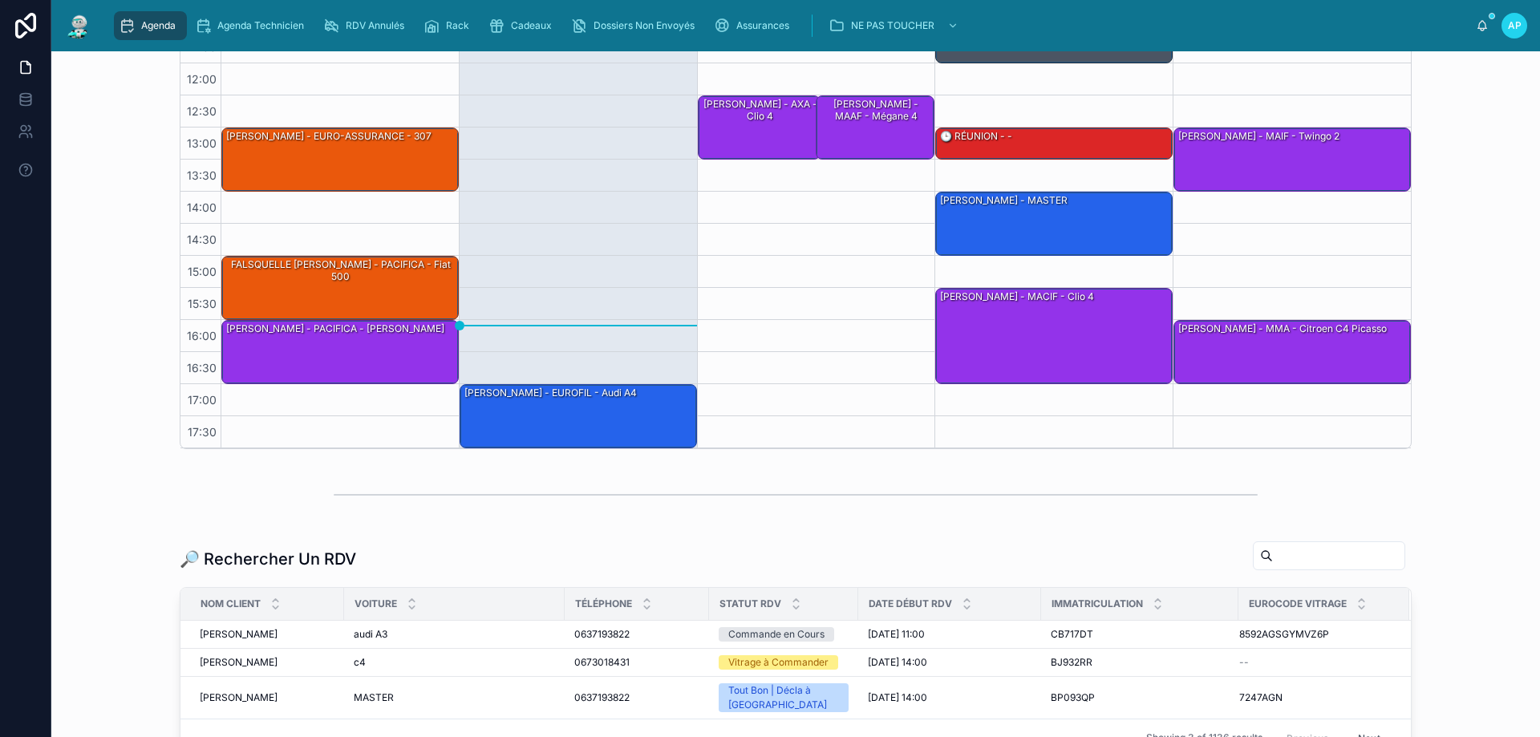
scroll to position [241, 0]
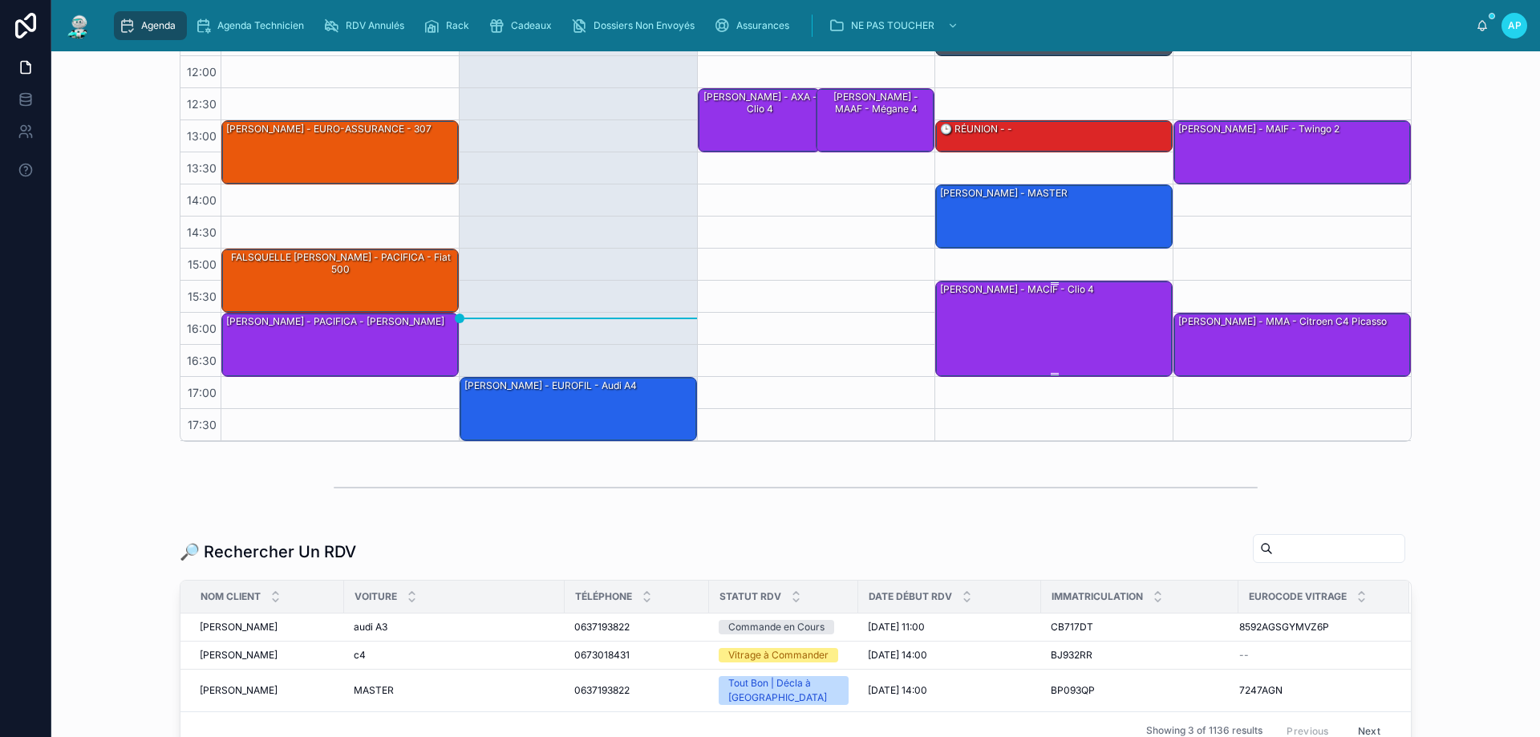
click at [1016, 342] on div "[PERSON_NAME] - MACIF - Clio 4" at bounding box center [1054, 327] width 233 height 93
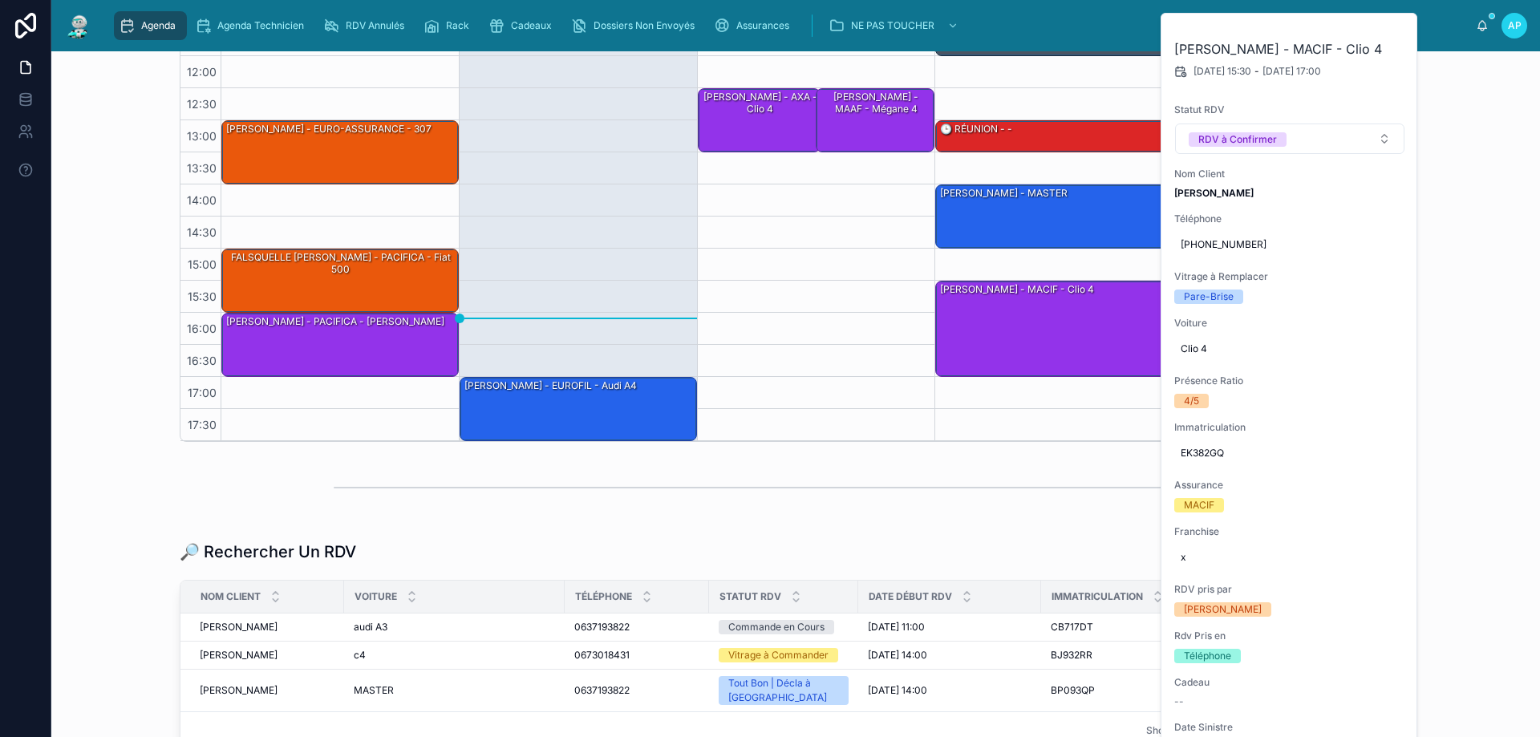
click at [929, 503] on div at bounding box center [796, 487] width 924 height 40
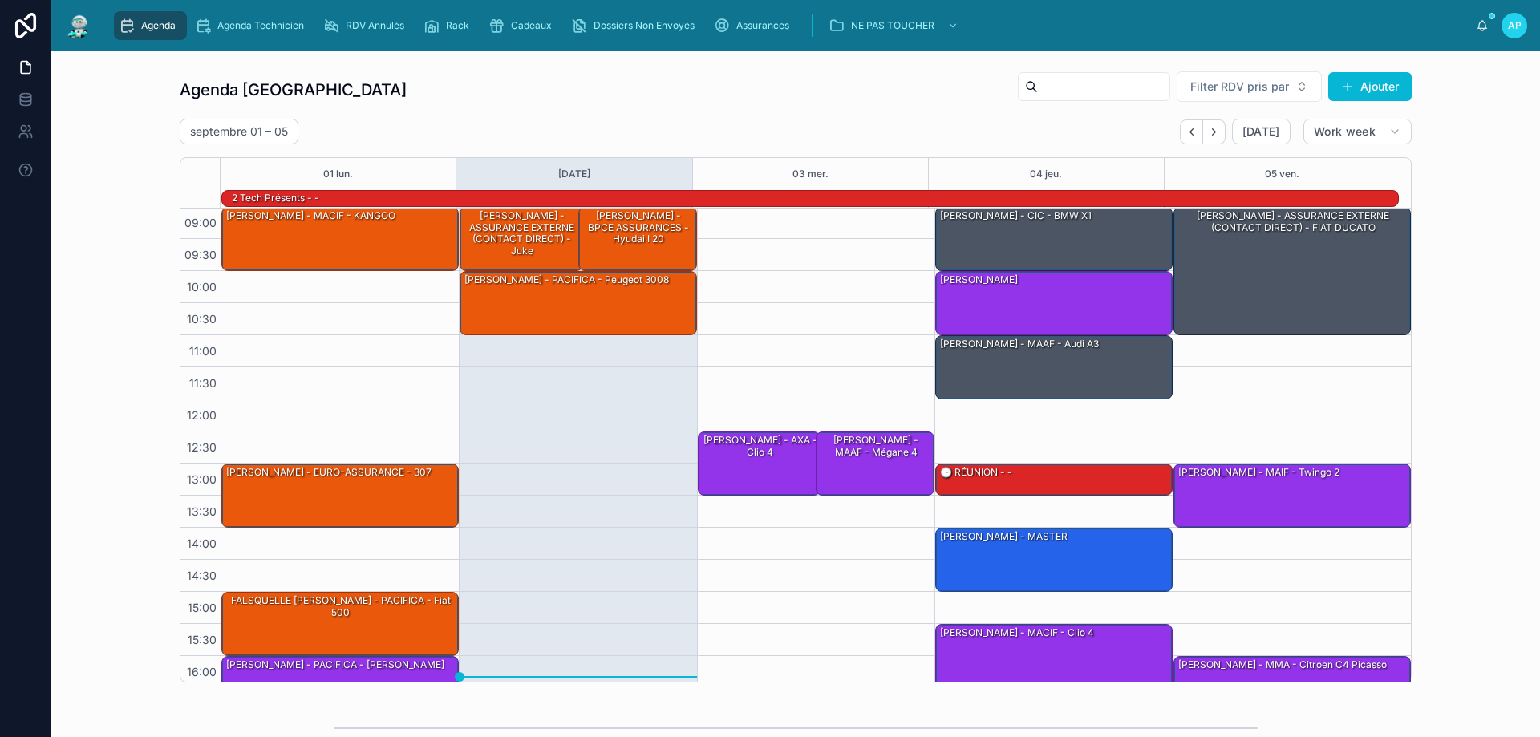
scroll to position [0, 0]
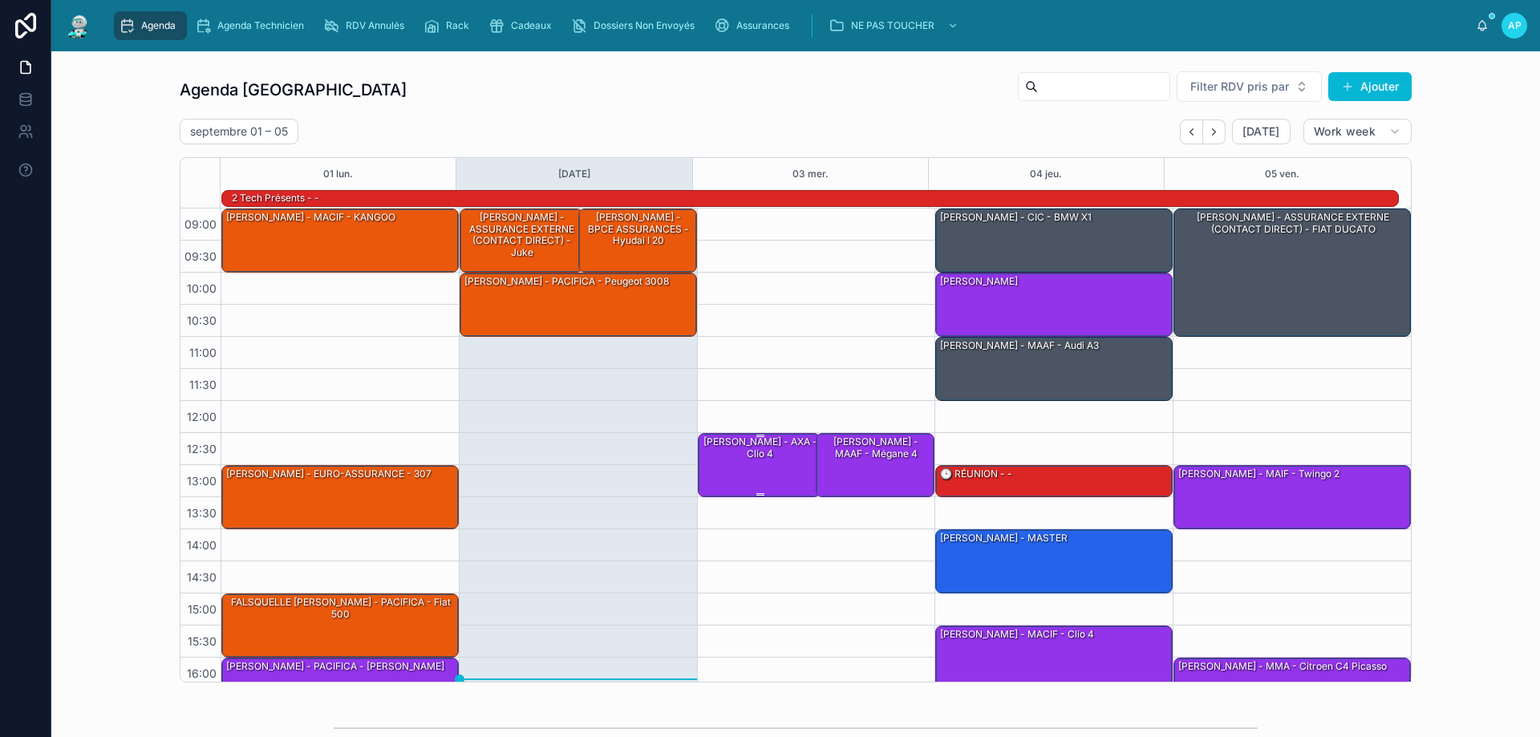
click at [760, 480] on div "[PERSON_NAME] - AXA - Clio 4" at bounding box center [760, 464] width 119 height 61
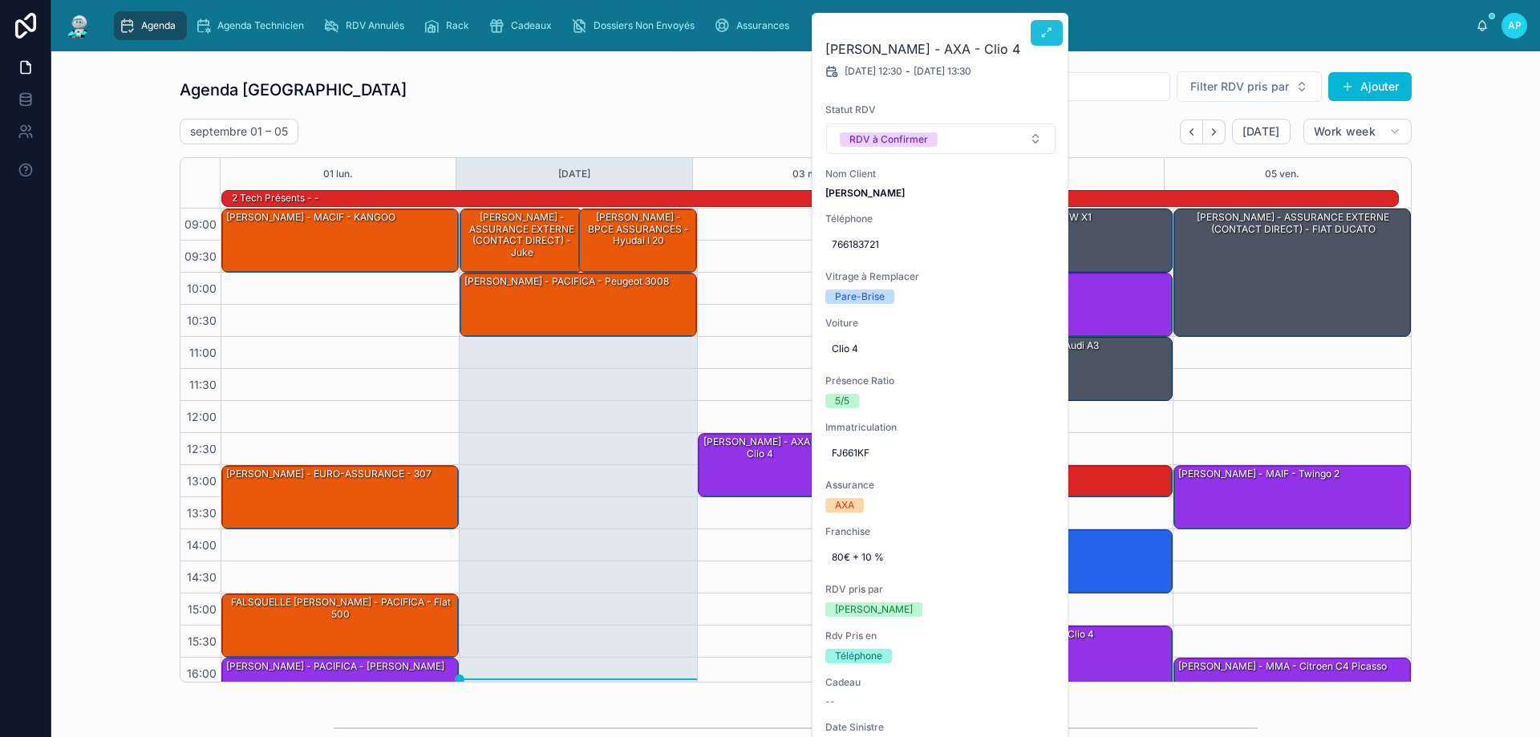
click at [1037, 38] on button at bounding box center [1046, 33] width 32 height 26
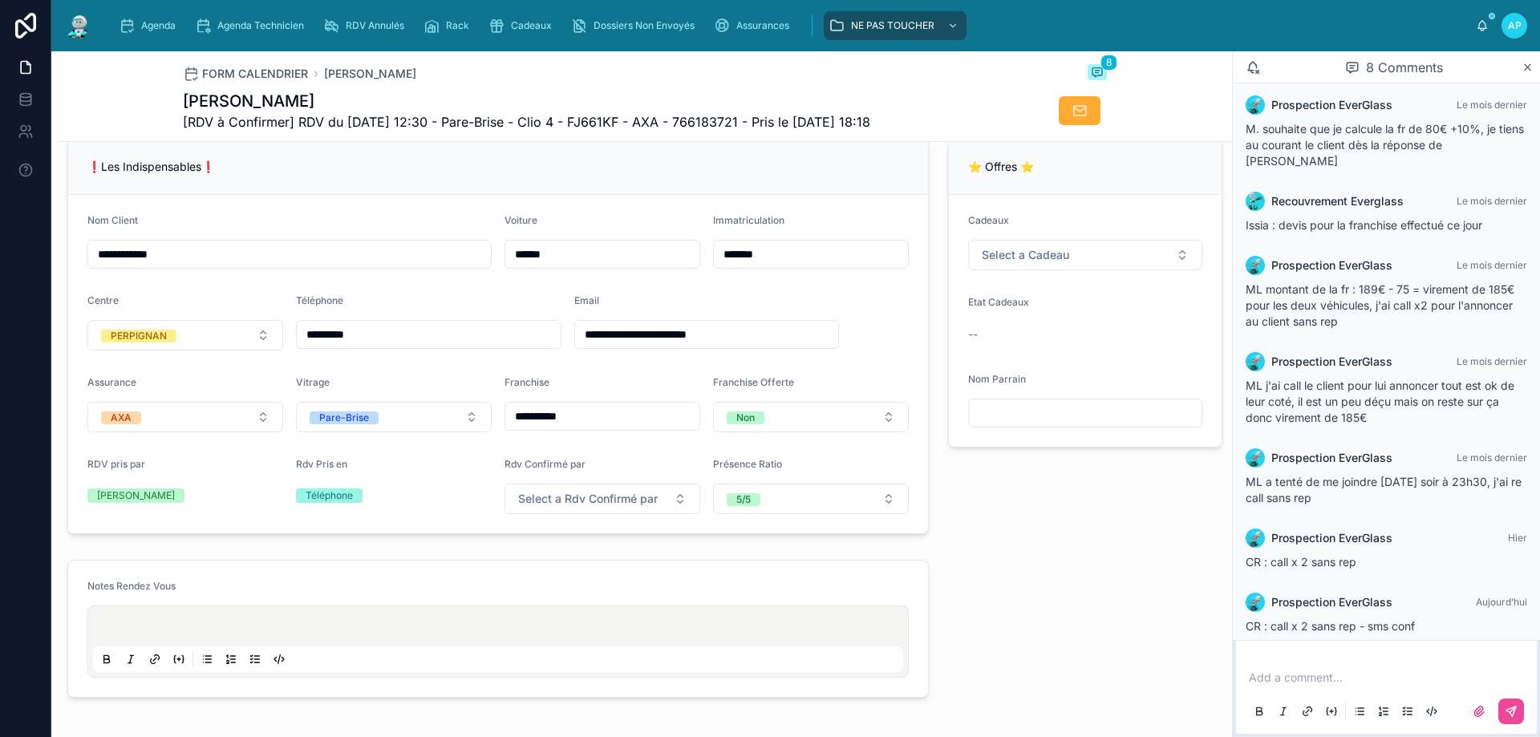
scroll to position [92, 0]
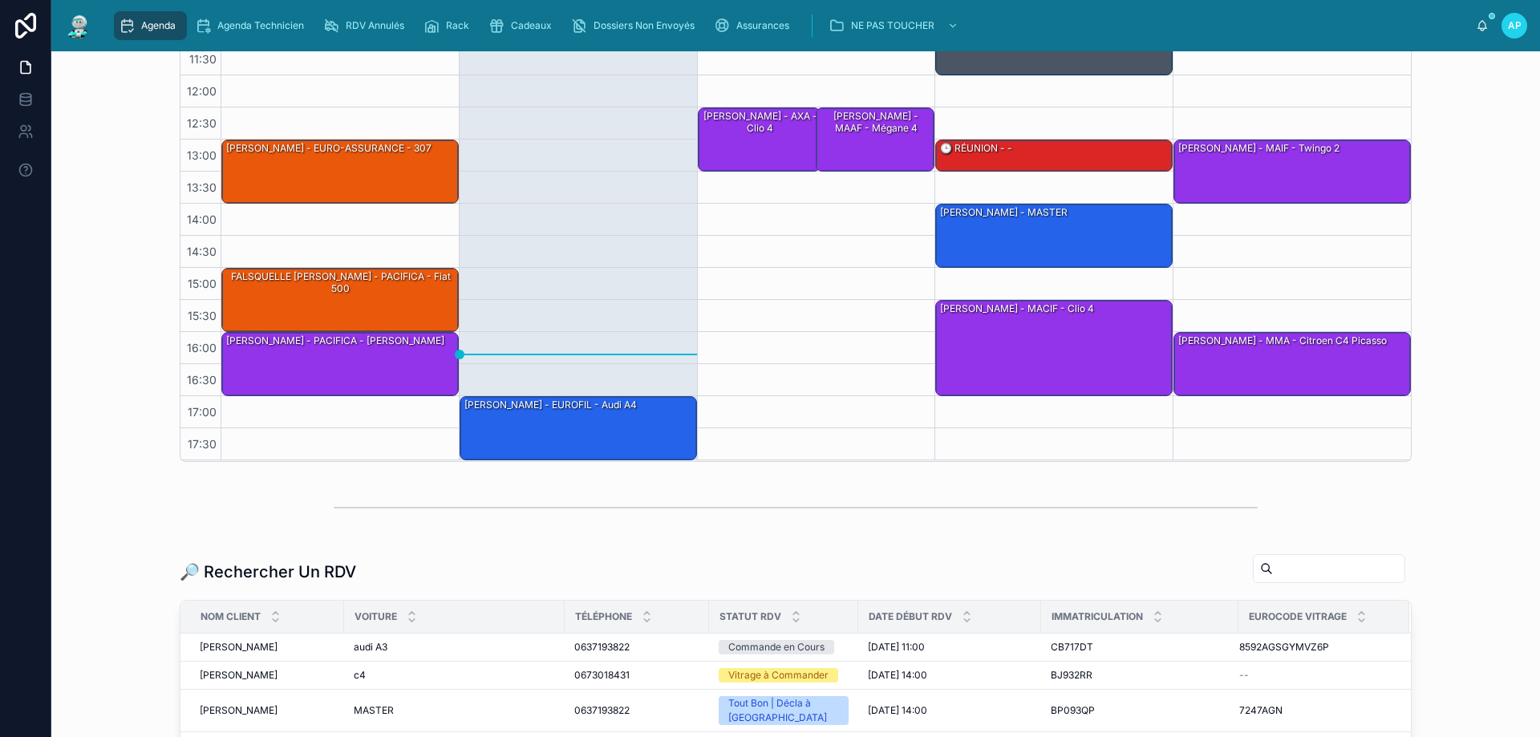
scroll to position [54, 0]
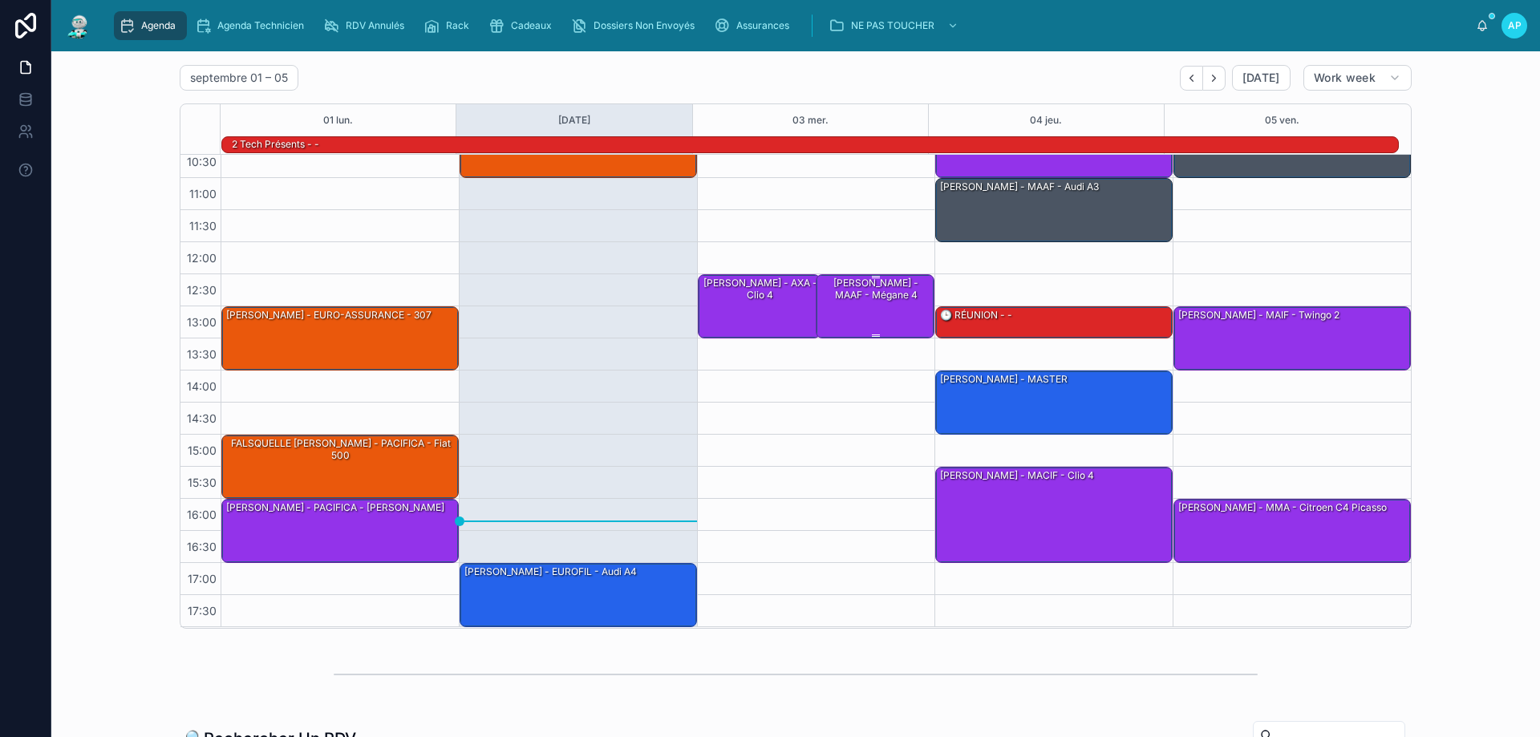
click at [835, 293] on div "[PERSON_NAME] - MAAF - Mégane 4" at bounding box center [876, 289] width 114 height 26
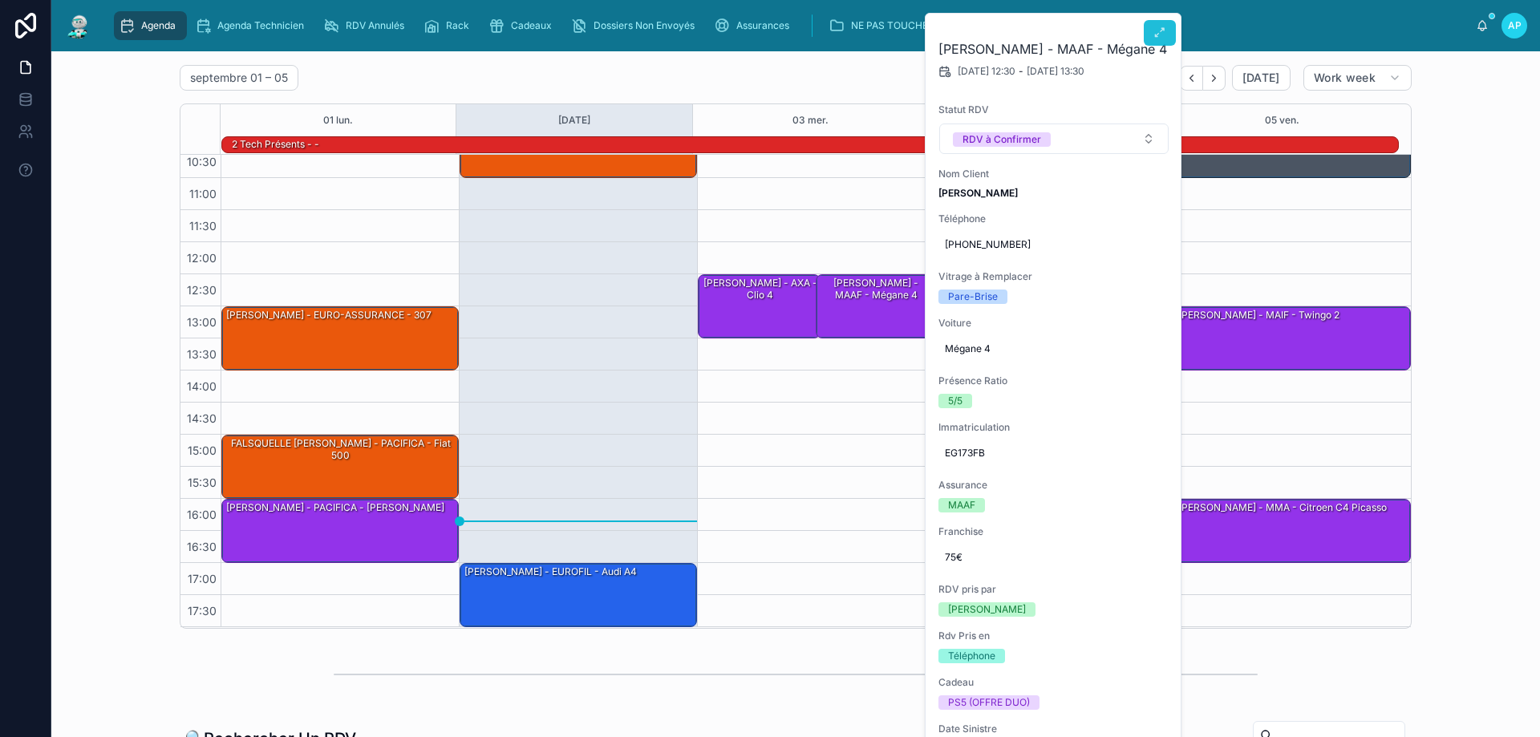
click at [1157, 37] on icon at bounding box center [1159, 32] width 13 height 13
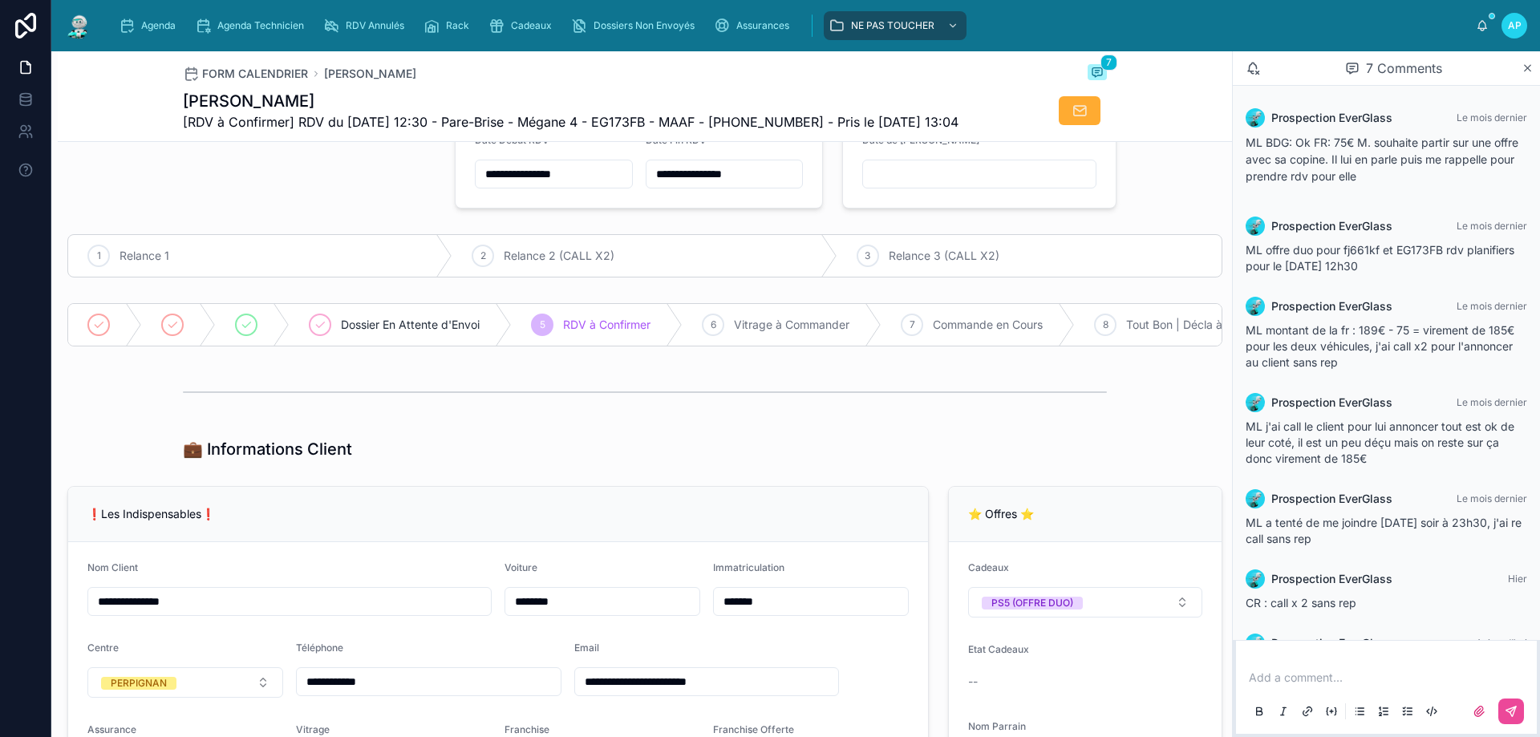
scroll to position [58, 0]
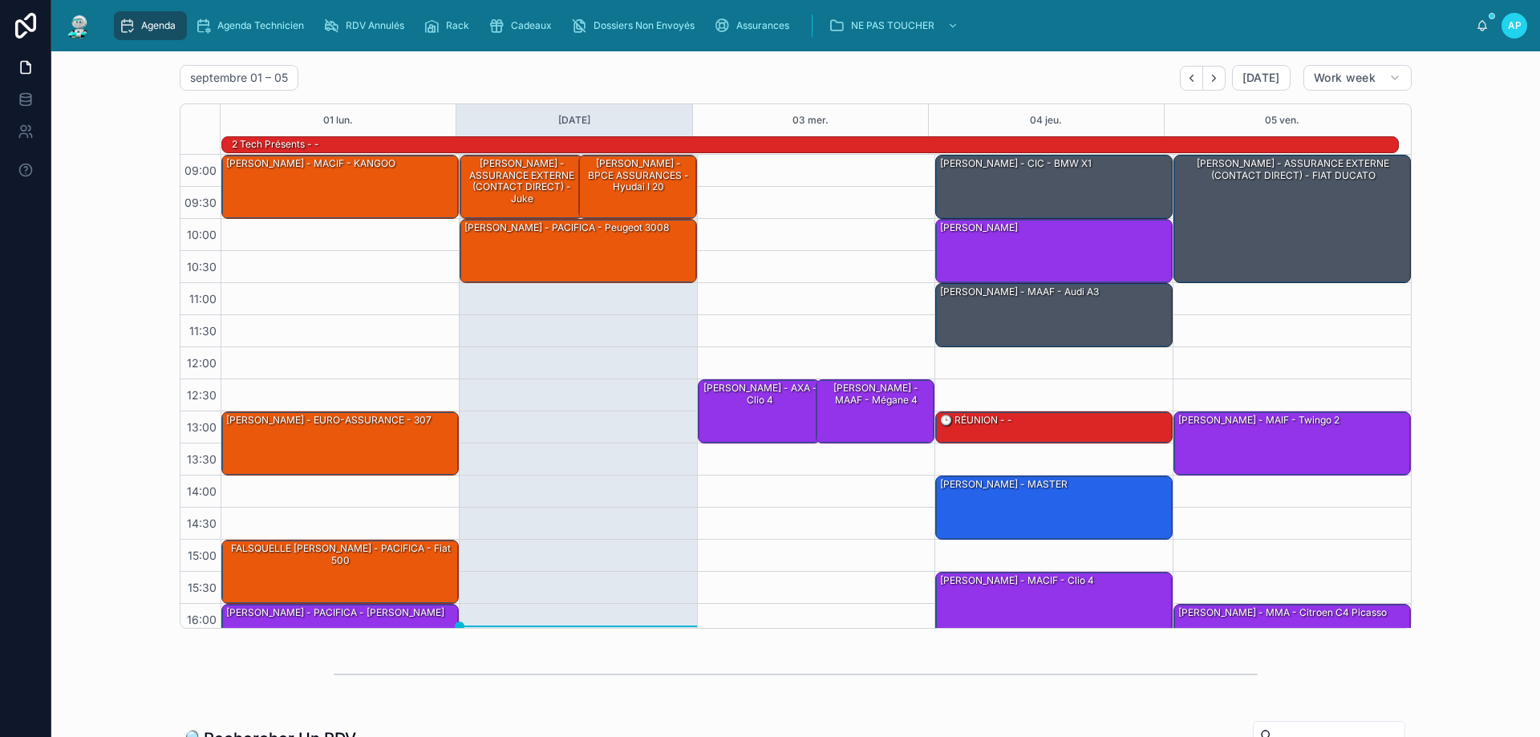
scroll to position [105, 0]
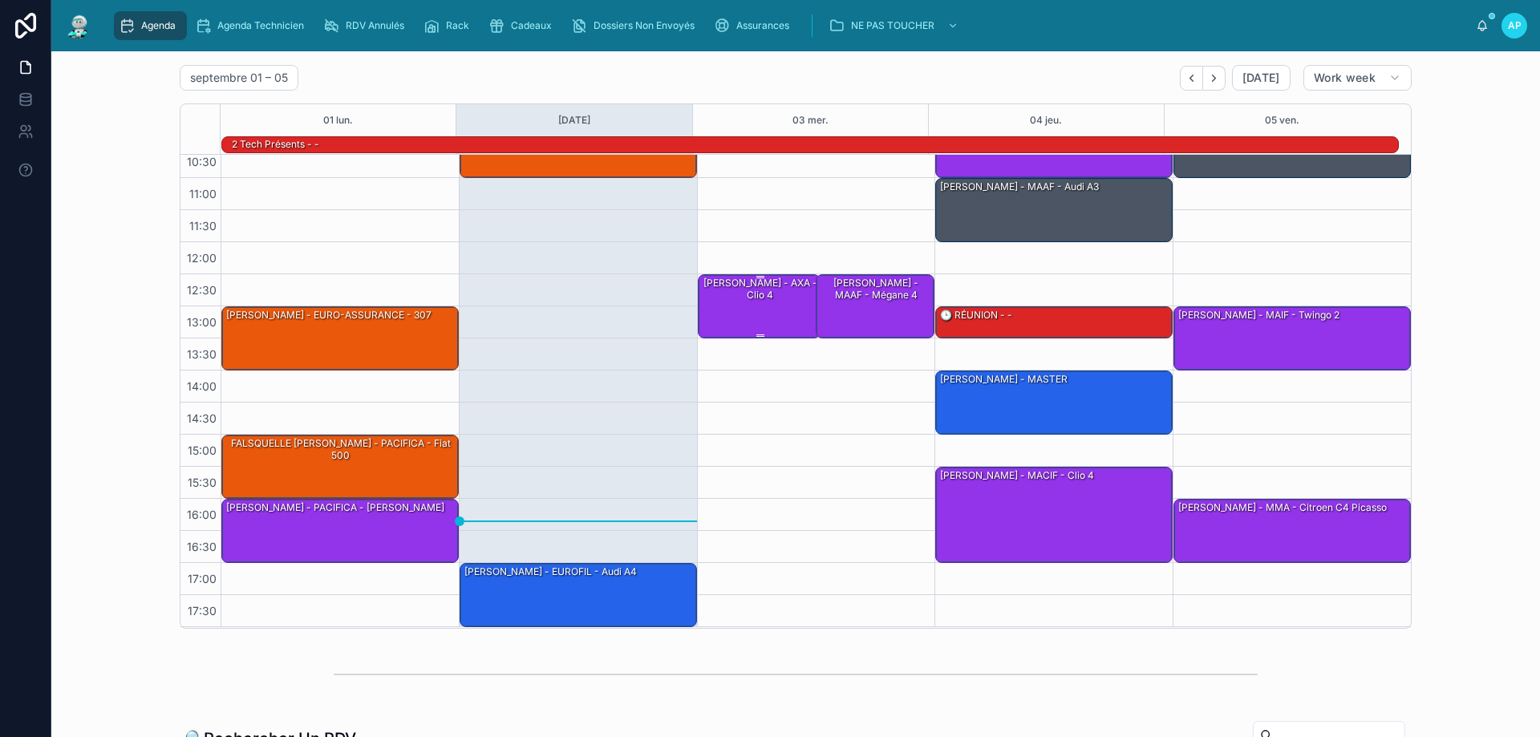
click at [767, 304] on div "[PERSON_NAME] - AXA - Clio 4" at bounding box center [760, 305] width 119 height 61
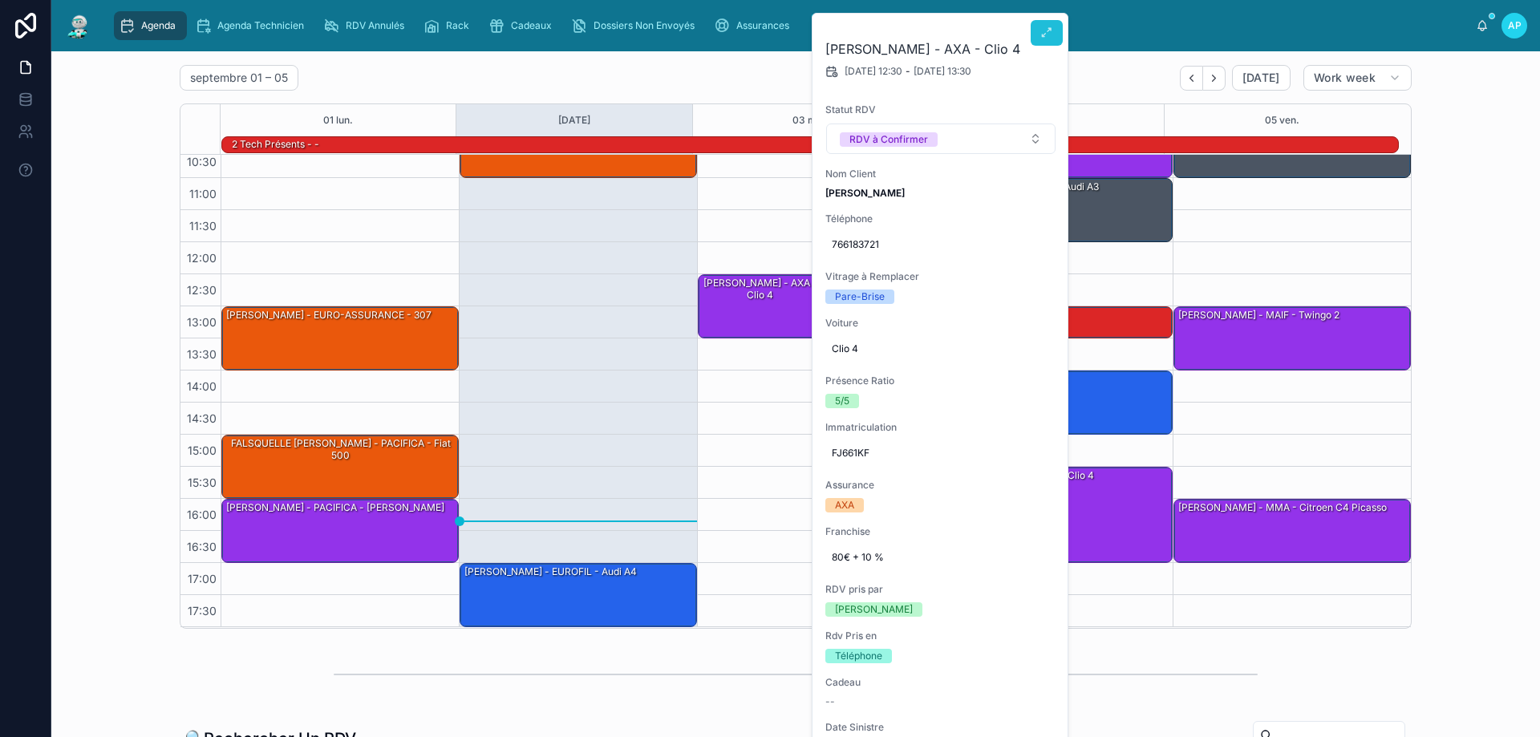
click at [1039, 37] on button at bounding box center [1046, 33] width 32 height 26
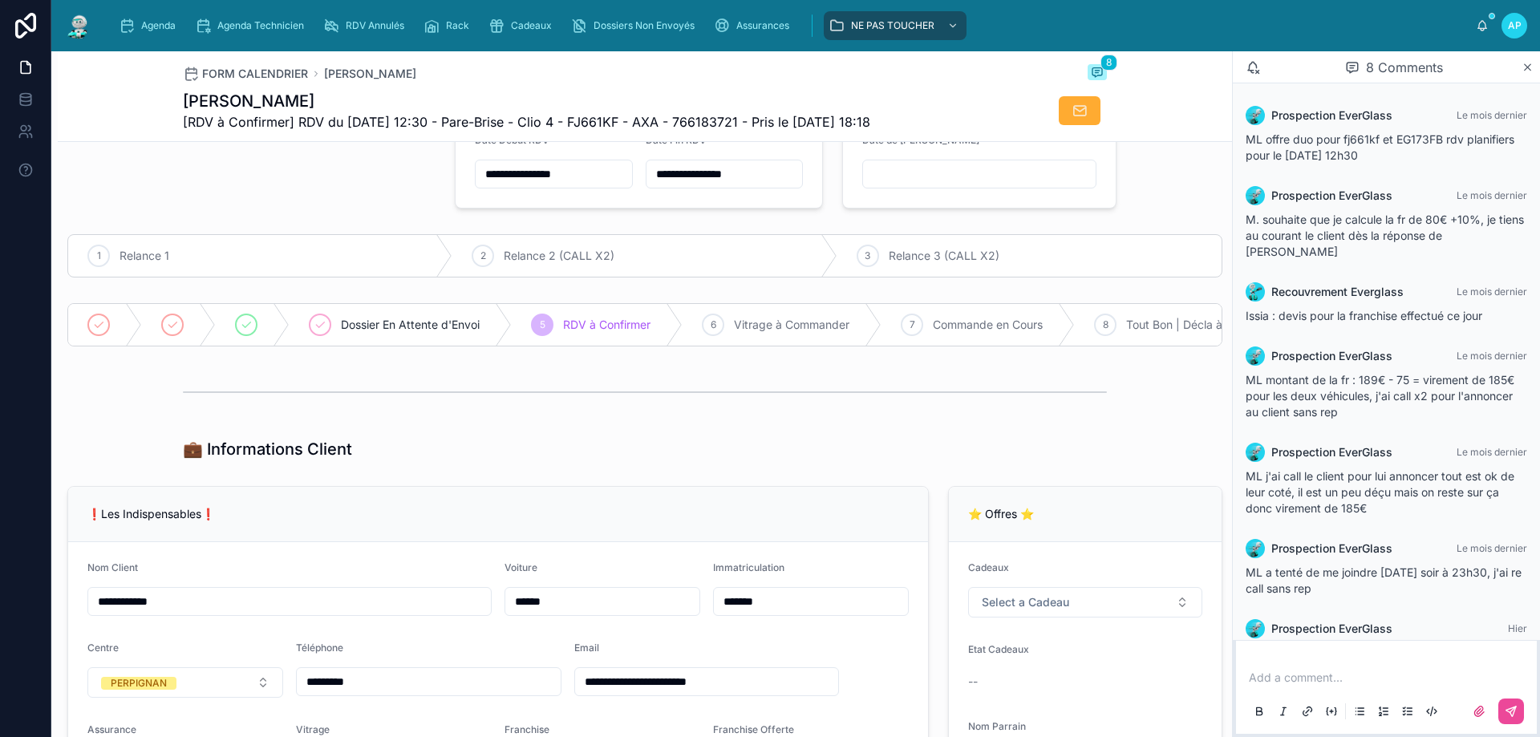
scroll to position [92, 0]
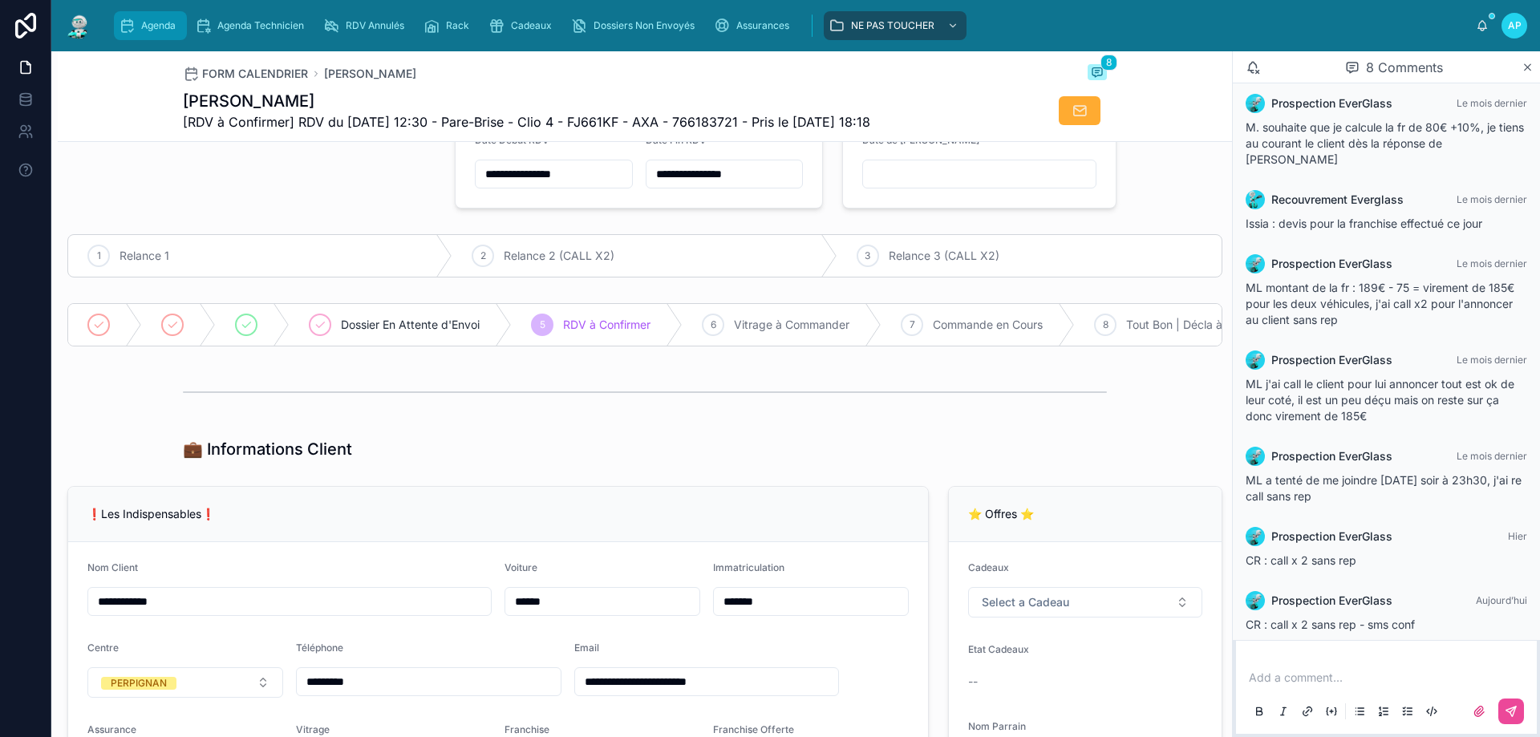
click at [152, 14] on div "Agenda" at bounding box center [150, 26] width 63 height 26
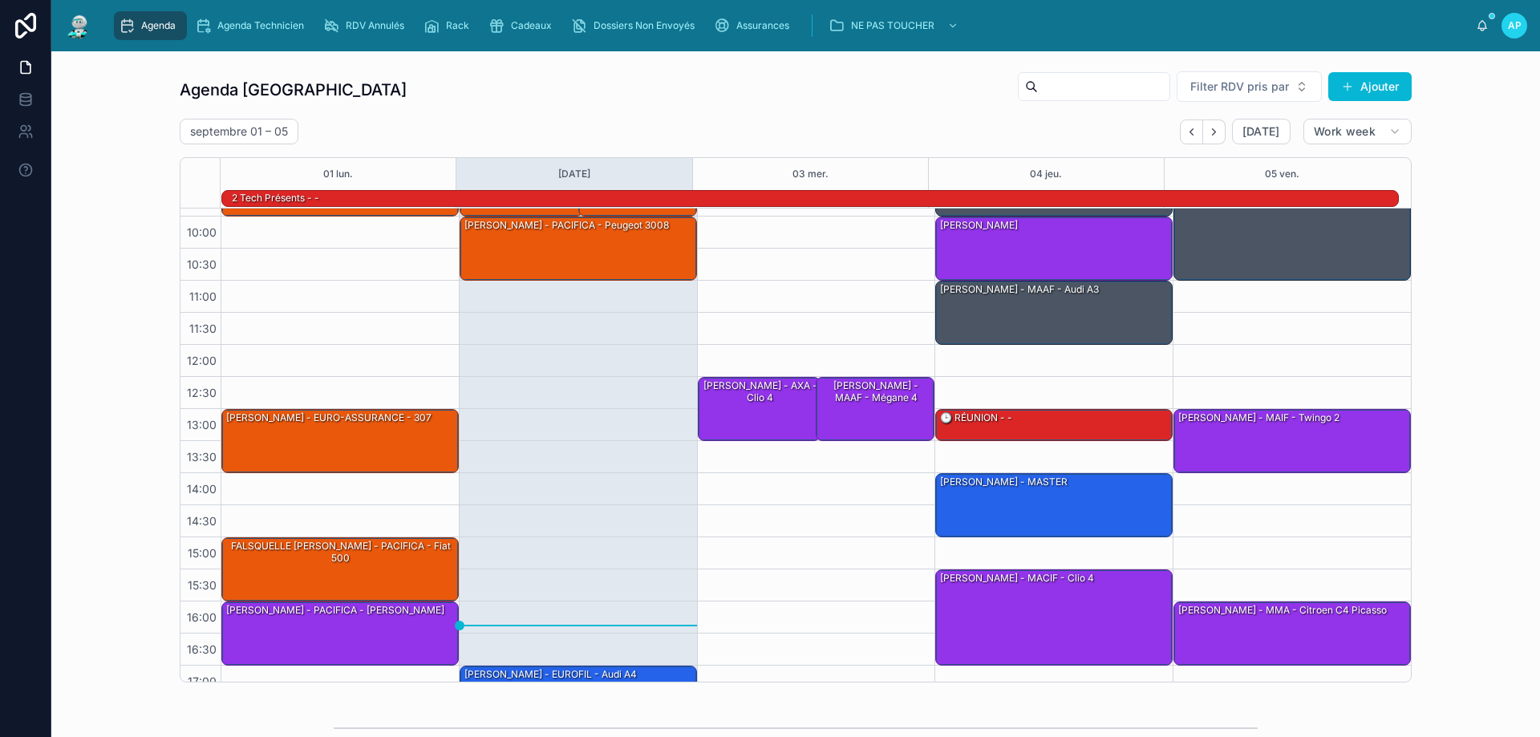
scroll to position [80, 0]
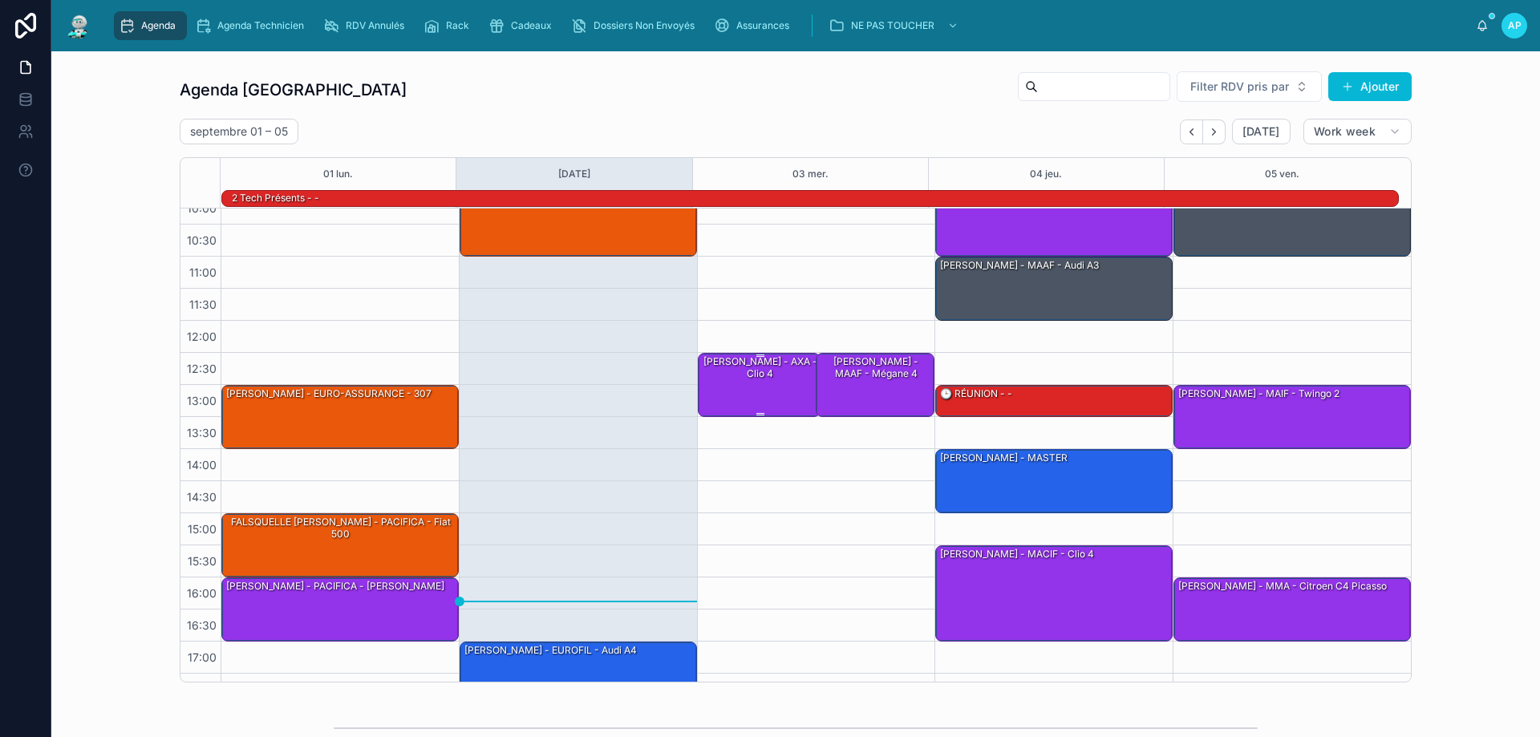
click at [719, 362] on div "[PERSON_NAME] - AXA - Clio 4" at bounding box center [760, 367] width 119 height 26
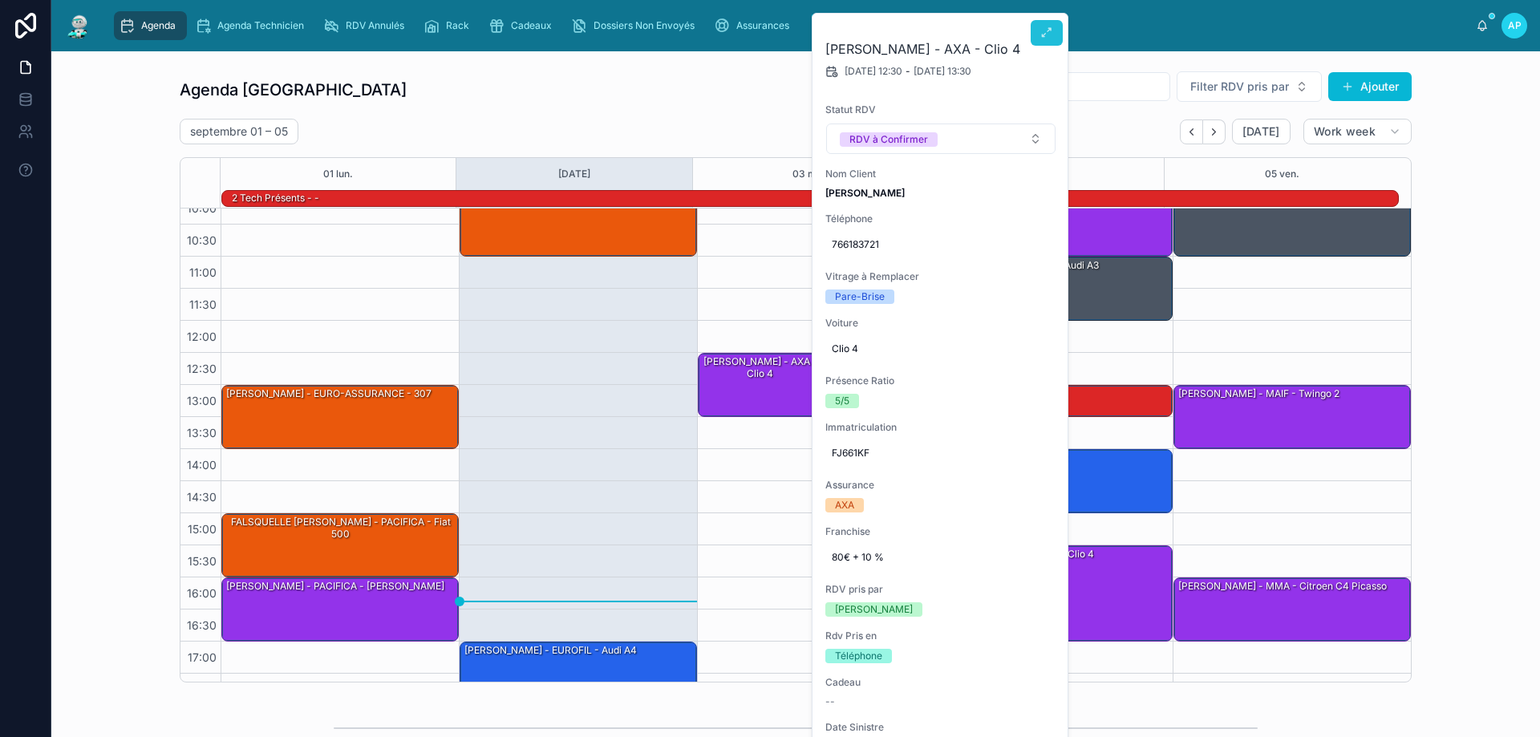
click at [1042, 22] on button at bounding box center [1046, 33] width 32 height 26
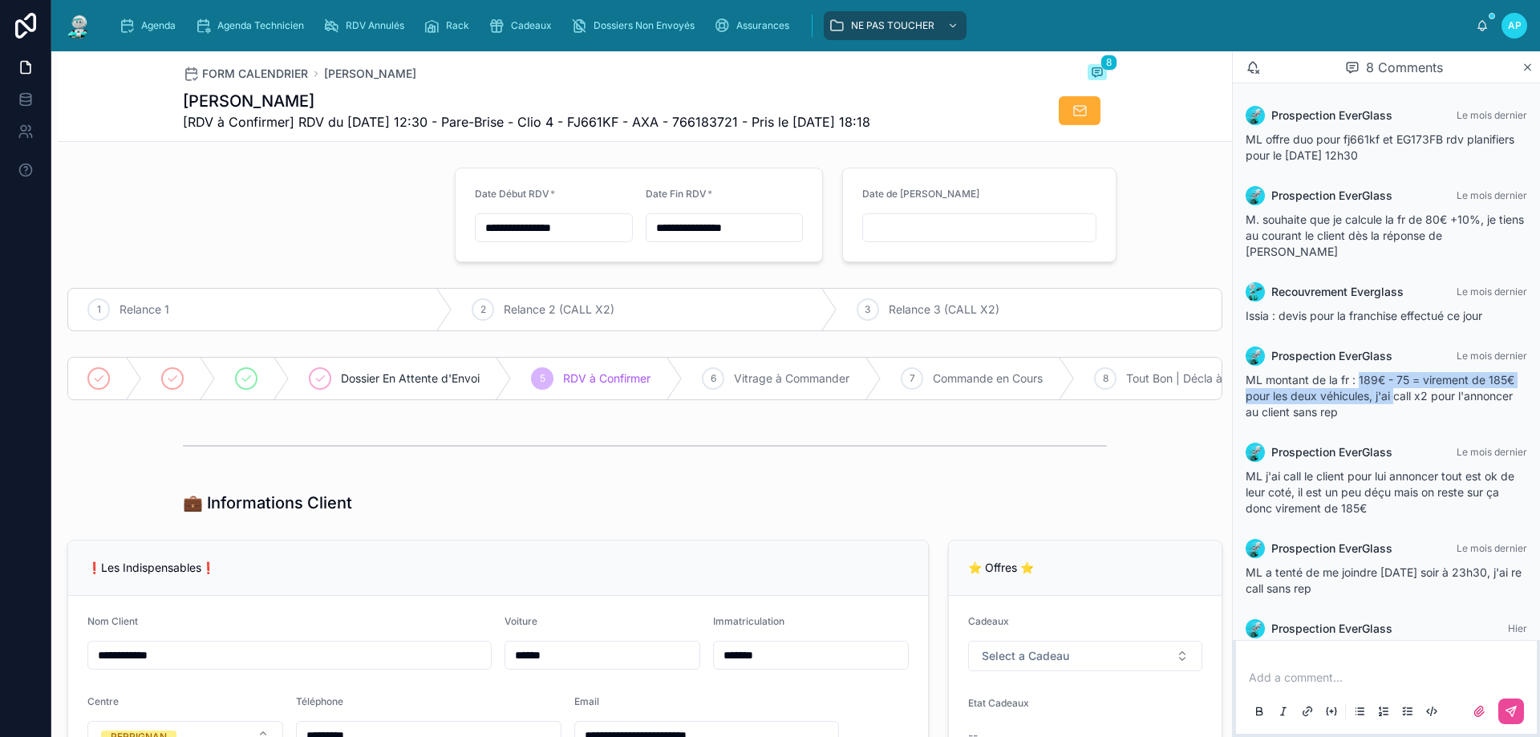
drag, startPoint x: 1358, startPoint y: 367, endPoint x: 1395, endPoint y: 374, distance: 37.4
click at [1395, 374] on span "ML montant de la fr : 189€ - 75 = virement de 185€ pour les deux véhicules, j'a…" at bounding box center [1379, 396] width 269 height 46
click at [1447, 398] on div "ML montant de la fr : 189€ - 75 = virement de 185€ pour les deux véhicules, j'a…" at bounding box center [1385, 396] width 281 height 48
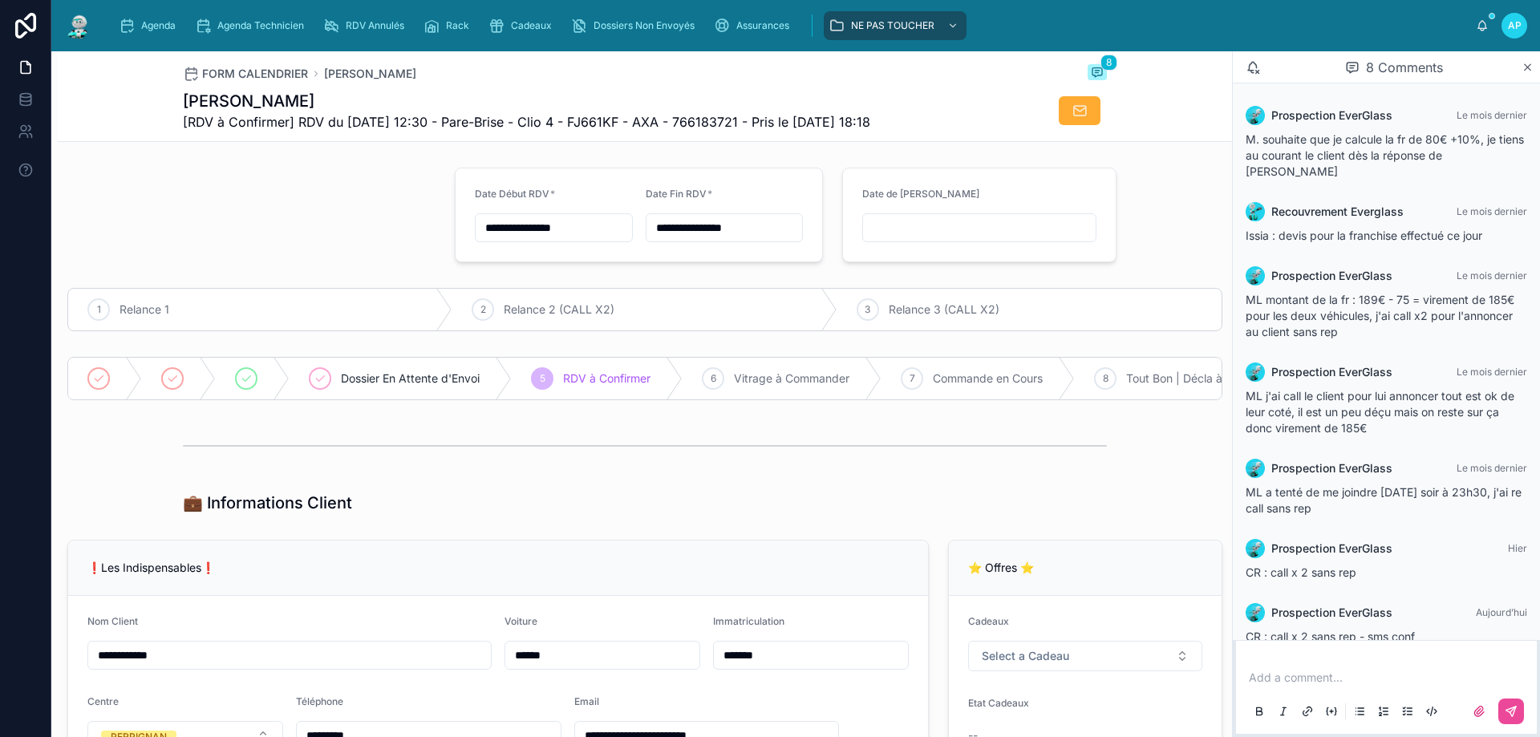
scroll to position [92, 0]
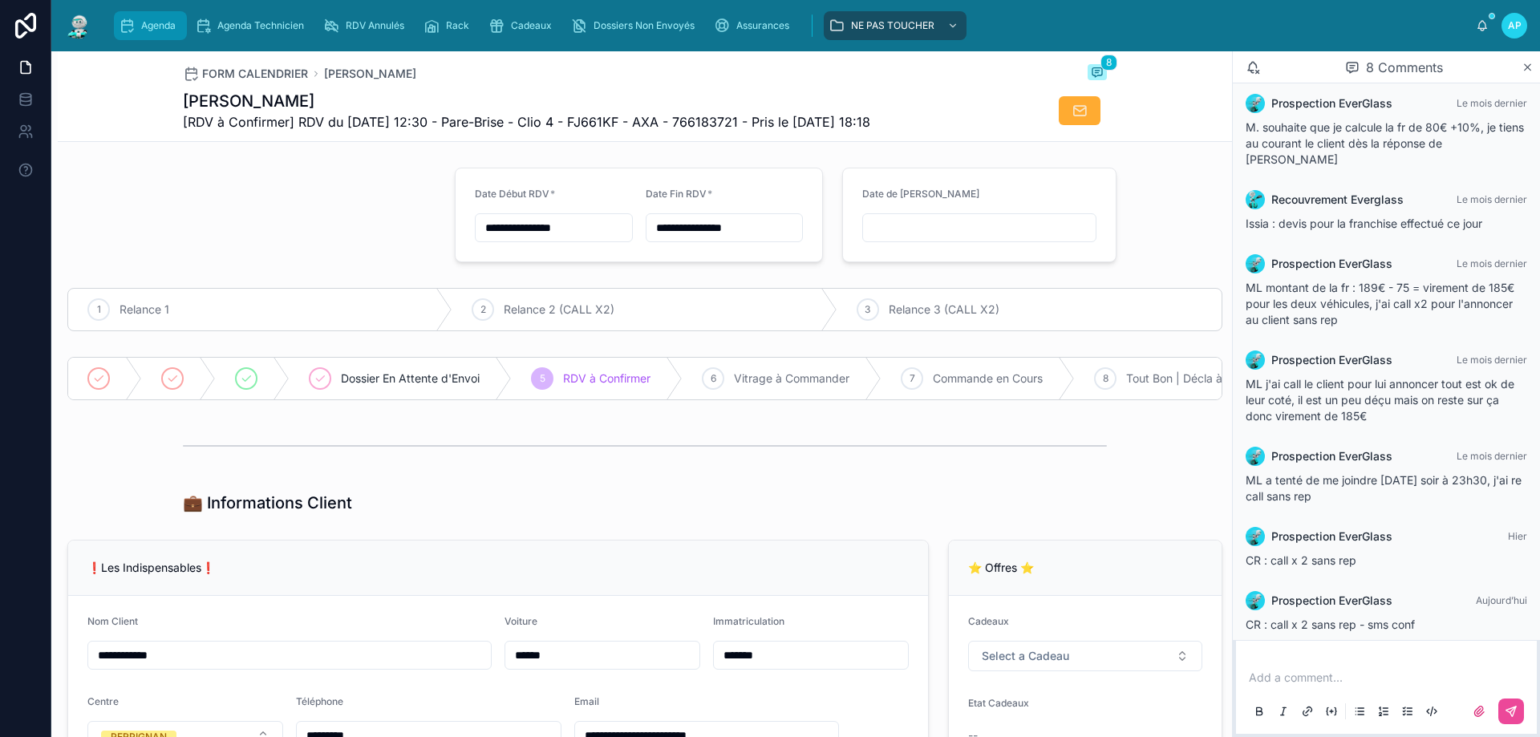
click at [180, 18] on div "Agenda" at bounding box center [150, 26] width 63 height 26
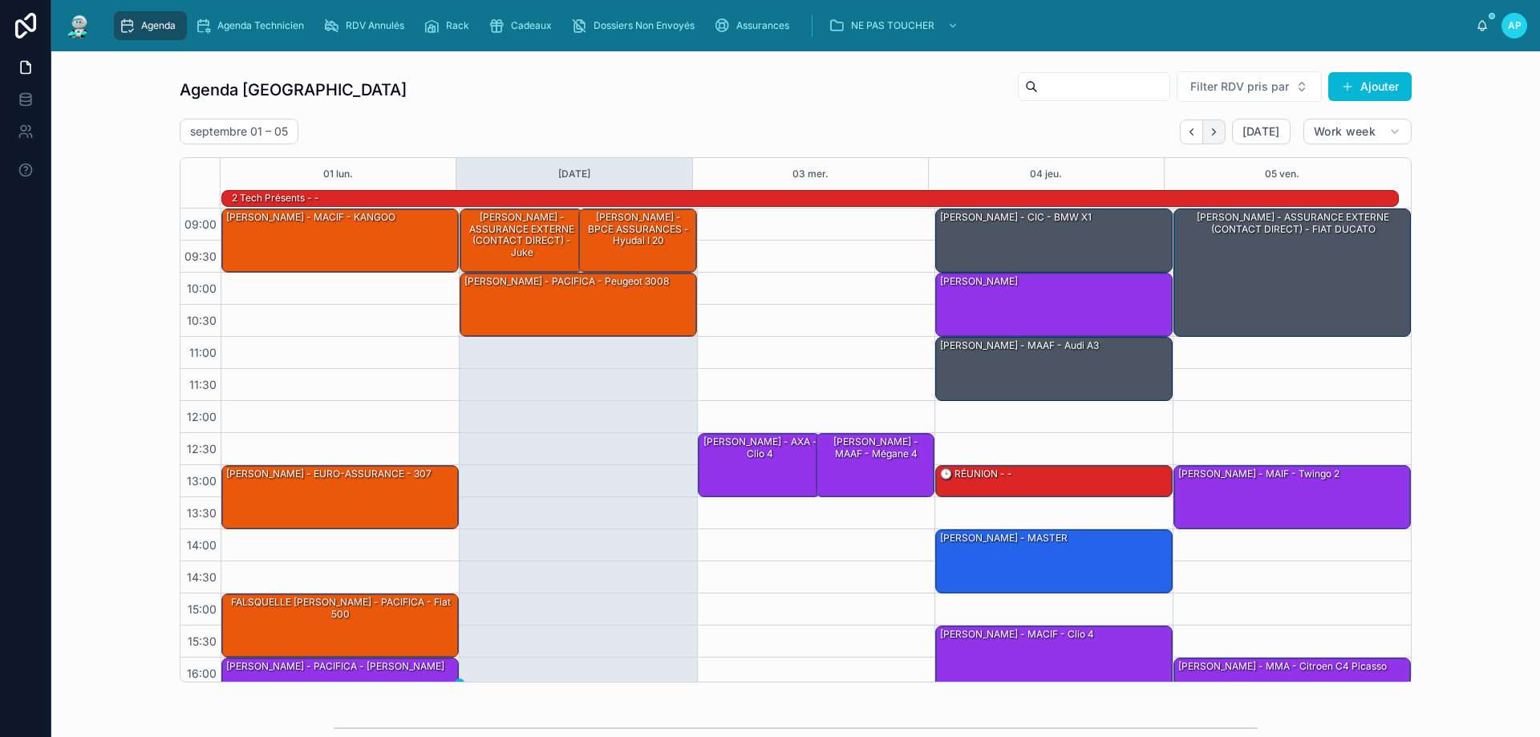
click at [1214, 127] on icon "Next" at bounding box center [1214, 132] width 12 height 12
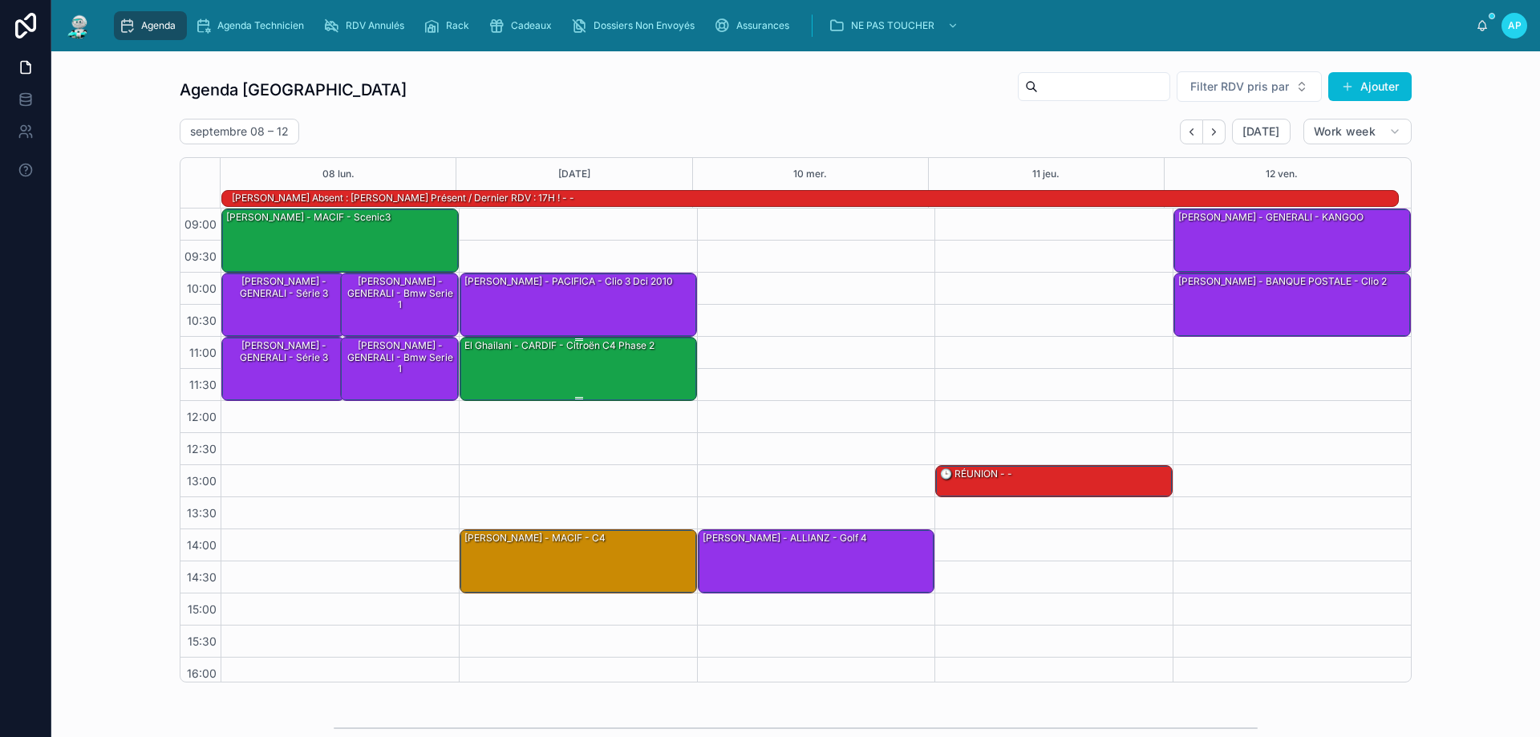
click at [545, 359] on div "El Ghailani - CARDIF - Citroën C4 Phase 2" at bounding box center [579, 368] width 233 height 61
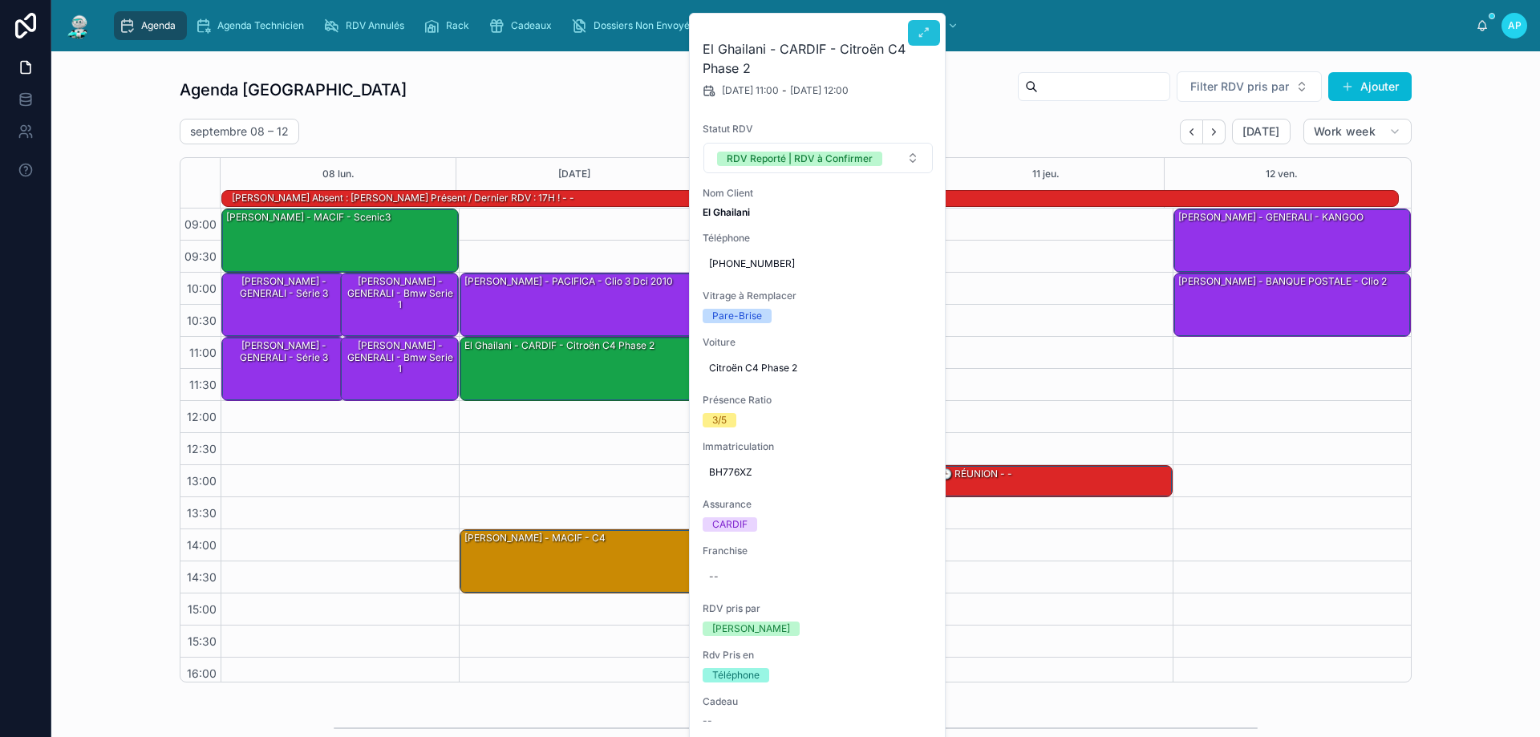
click at [913, 30] on button at bounding box center [924, 33] width 32 height 26
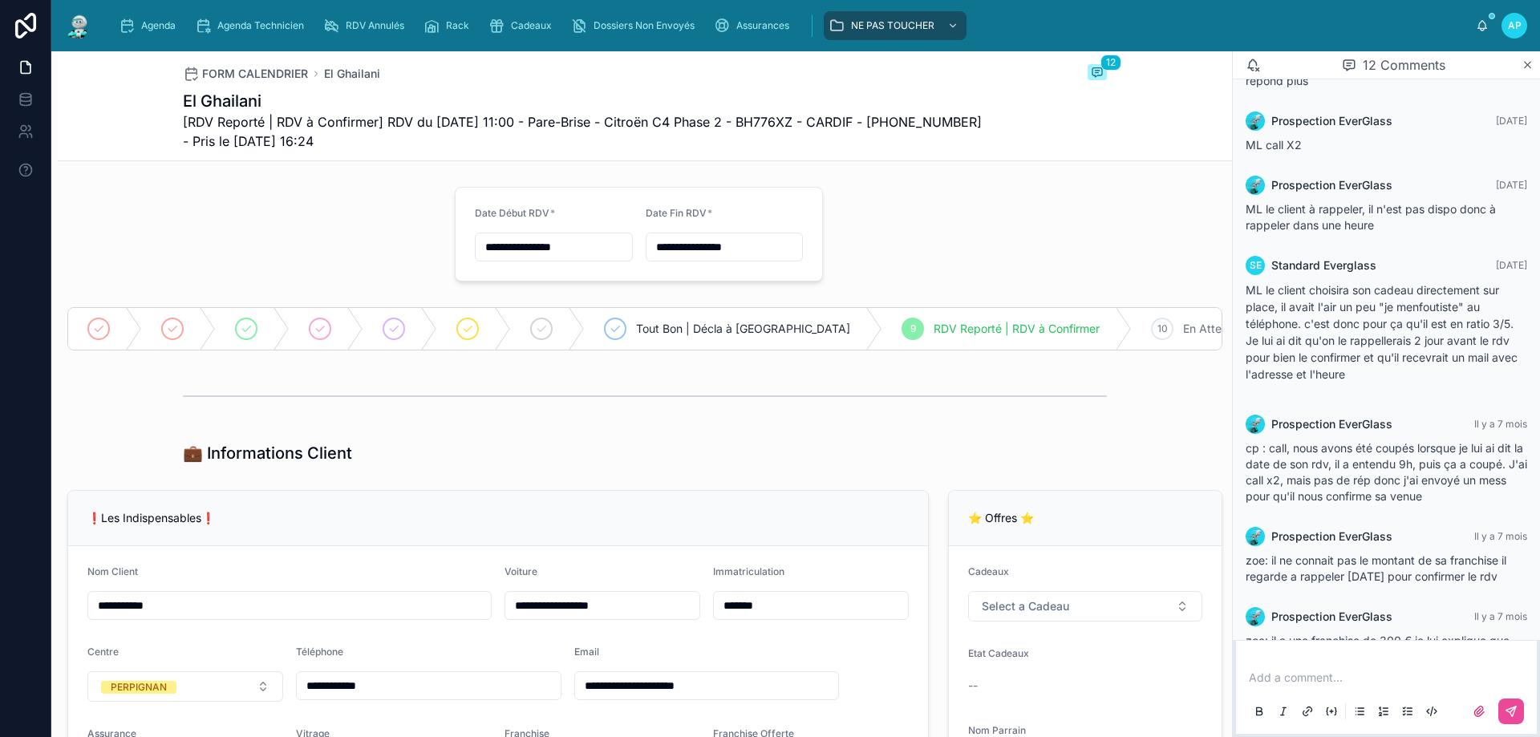
scroll to position [241, 0]
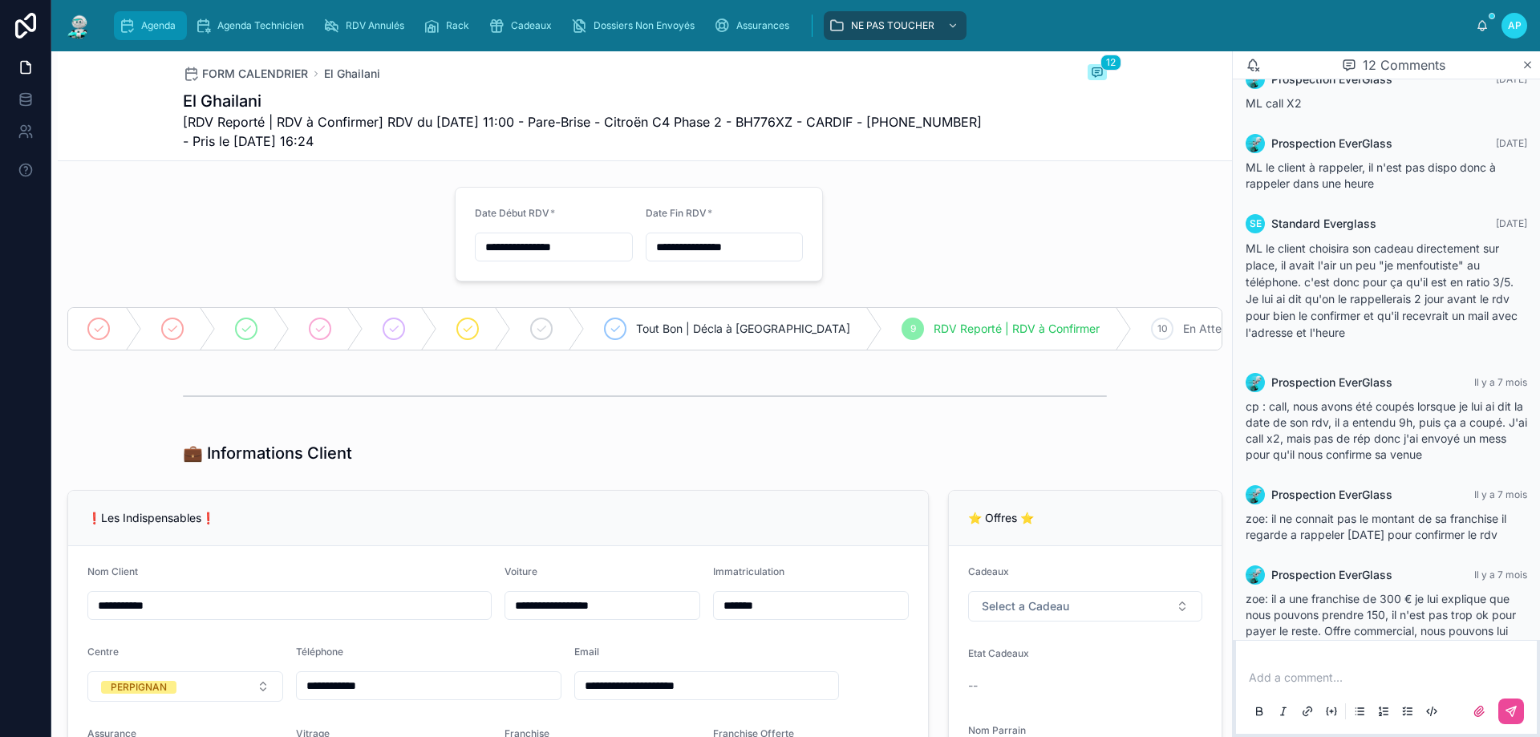
click at [157, 30] on span "Agenda" at bounding box center [158, 25] width 34 height 13
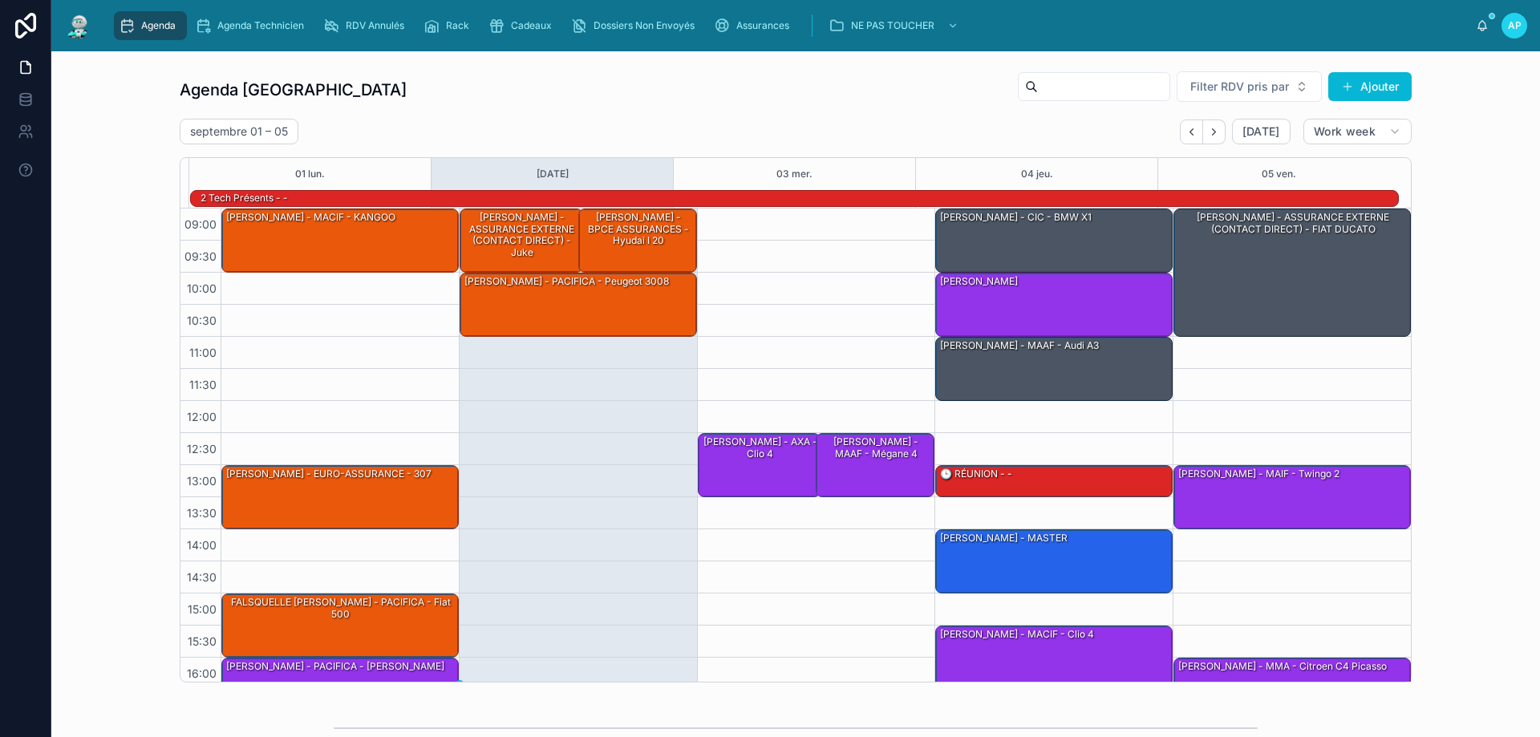
scroll to position [105, 0]
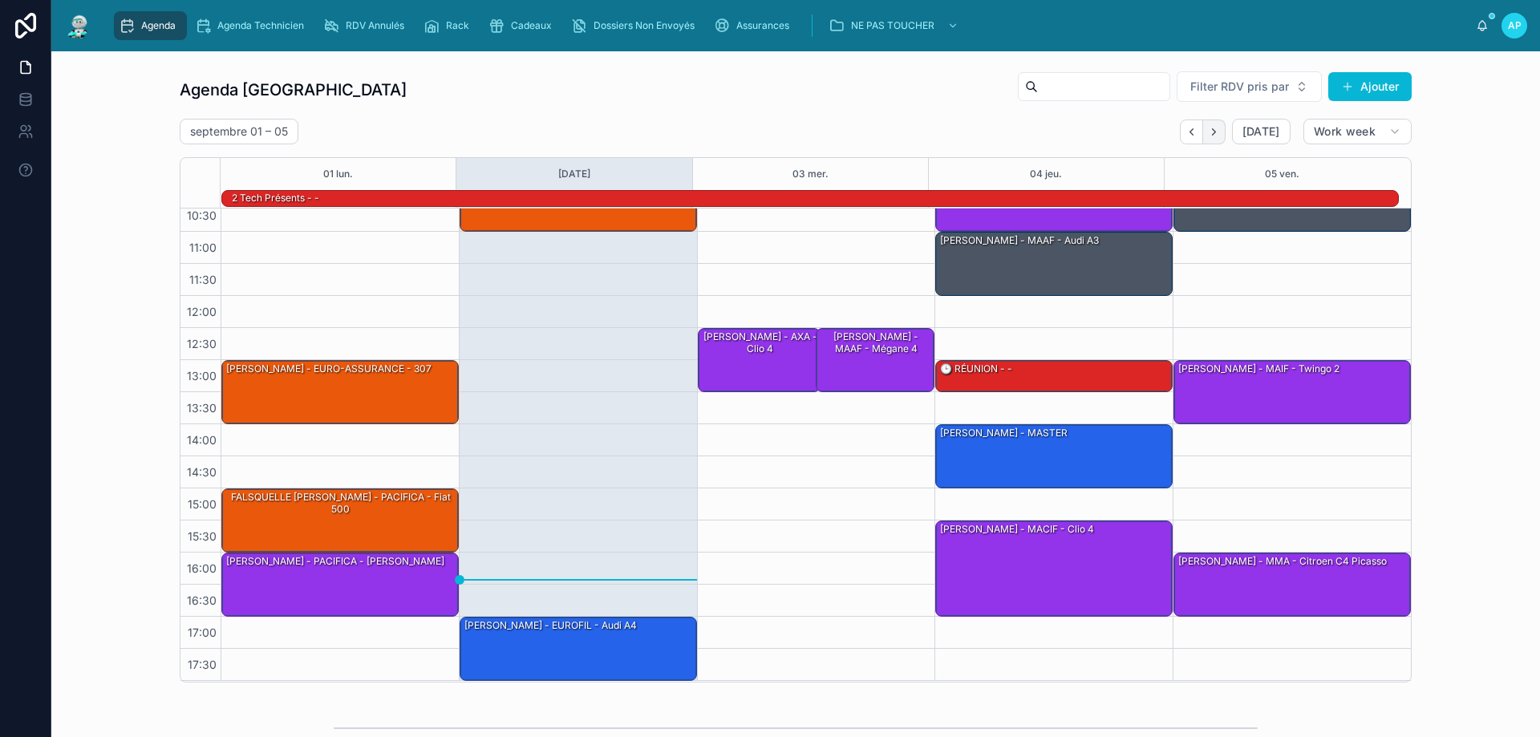
click at [1215, 135] on button "Next" at bounding box center [1214, 131] width 22 height 25
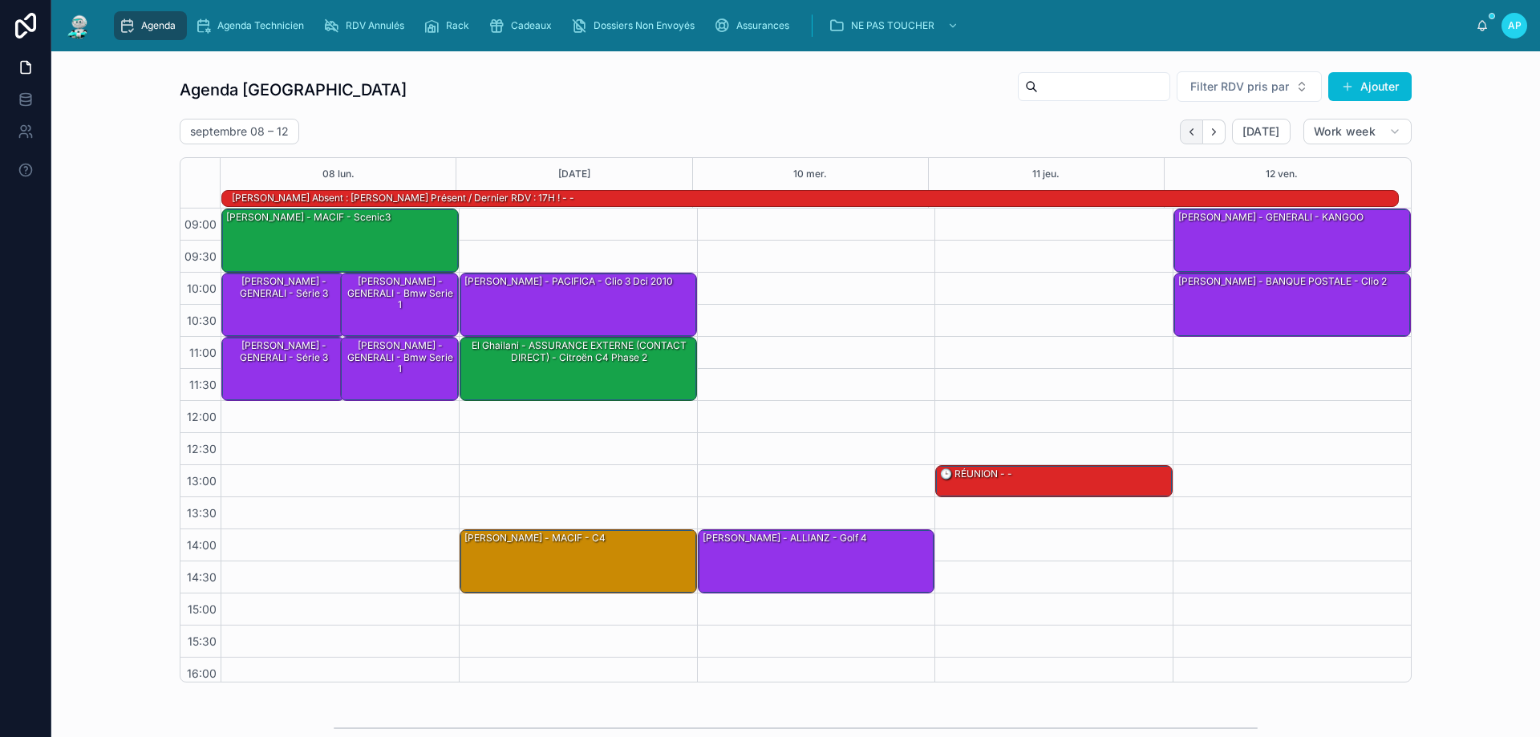
click at [1194, 132] on button "Back" at bounding box center [1191, 131] width 23 height 25
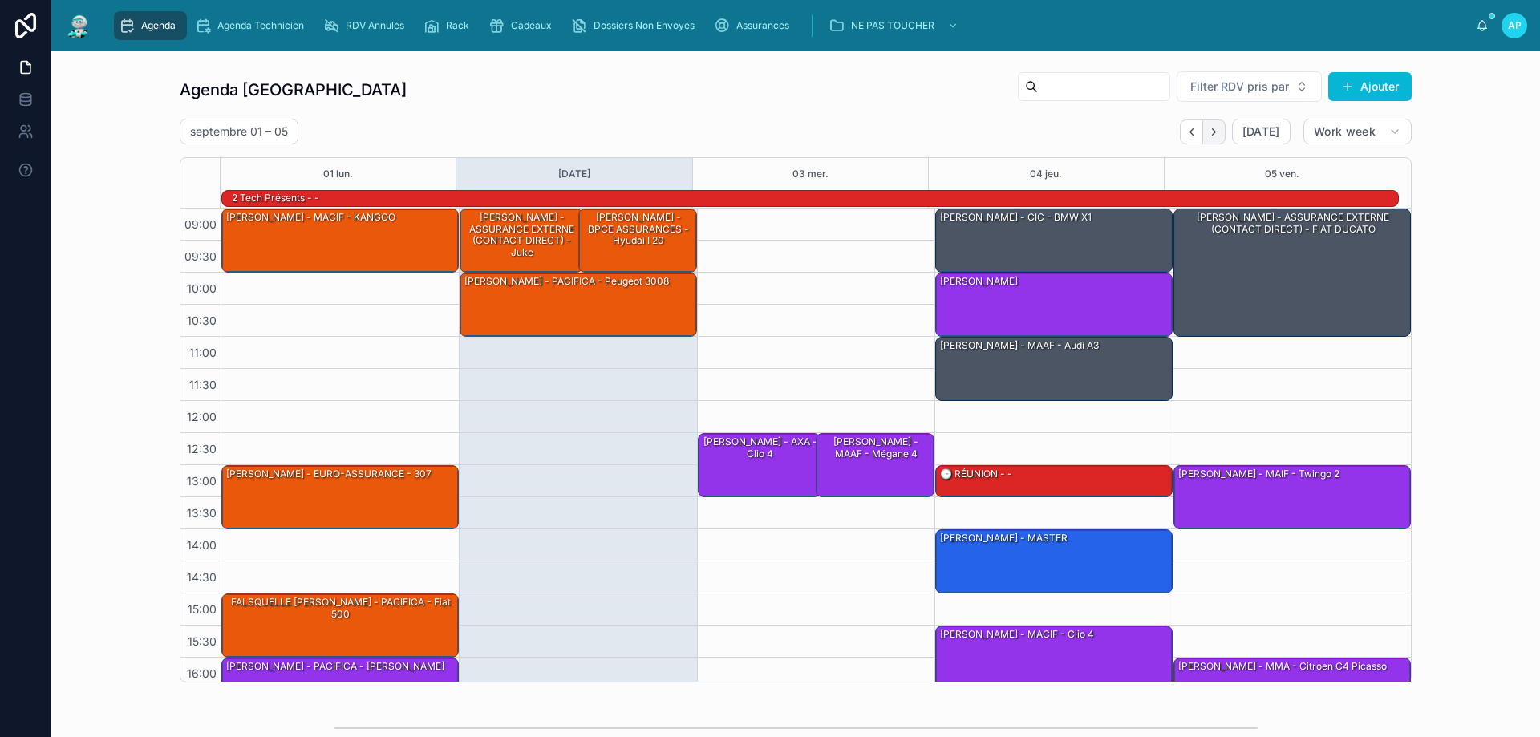
click at [1214, 140] on button "Next" at bounding box center [1214, 131] width 22 height 25
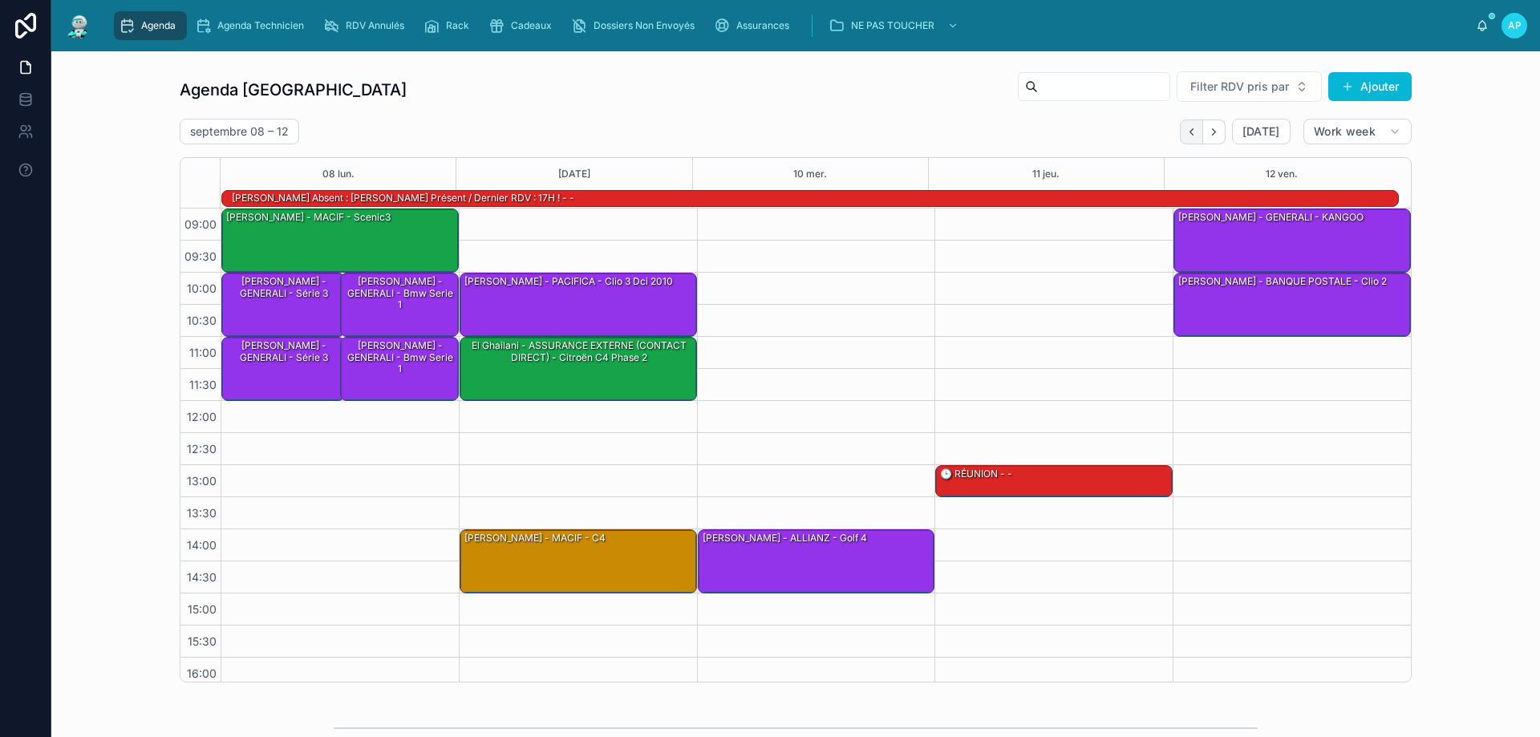
click at [1185, 127] on icon "Back" at bounding box center [1191, 132] width 12 height 12
click at [1216, 133] on button "Next" at bounding box center [1214, 131] width 22 height 25
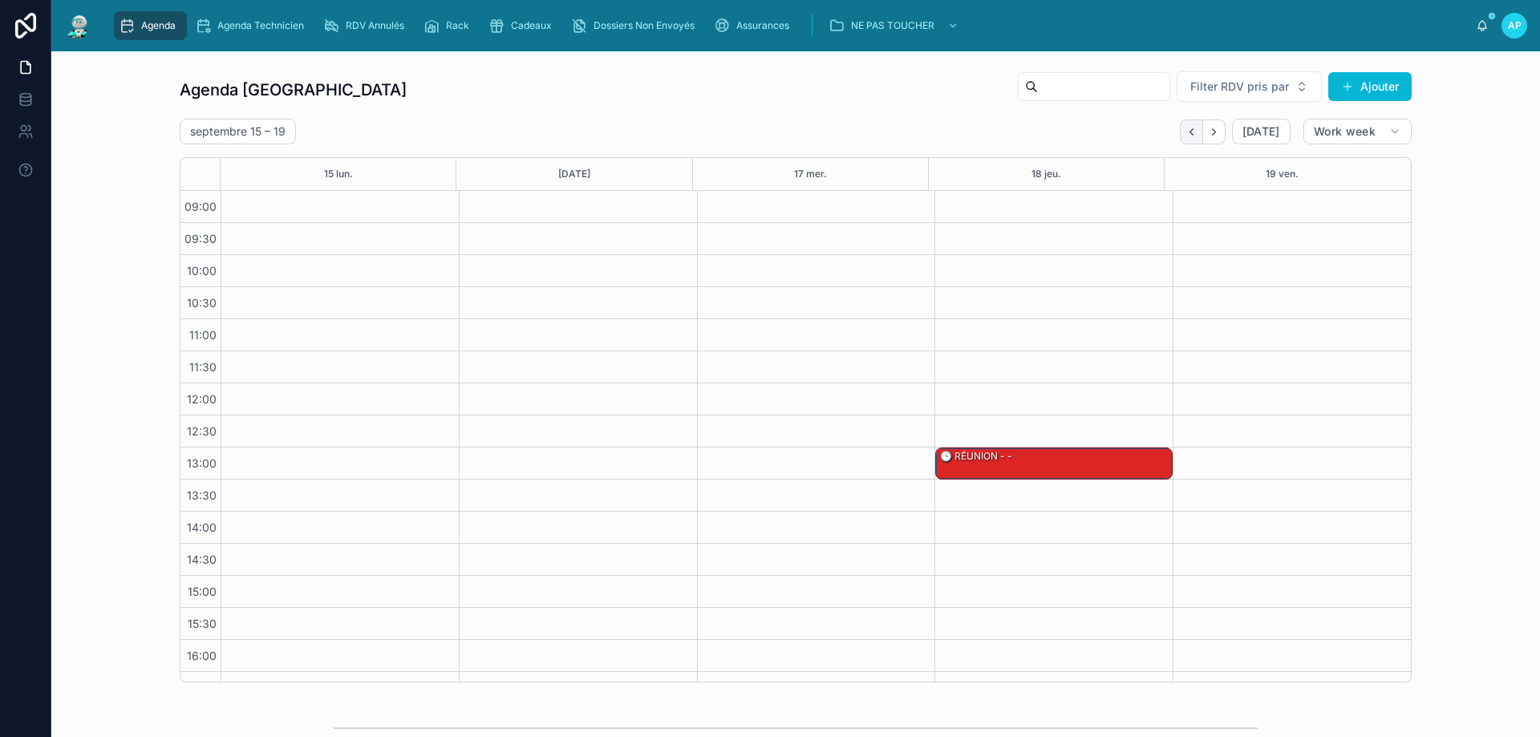
click at [1185, 130] on icon "Back" at bounding box center [1191, 132] width 12 height 12
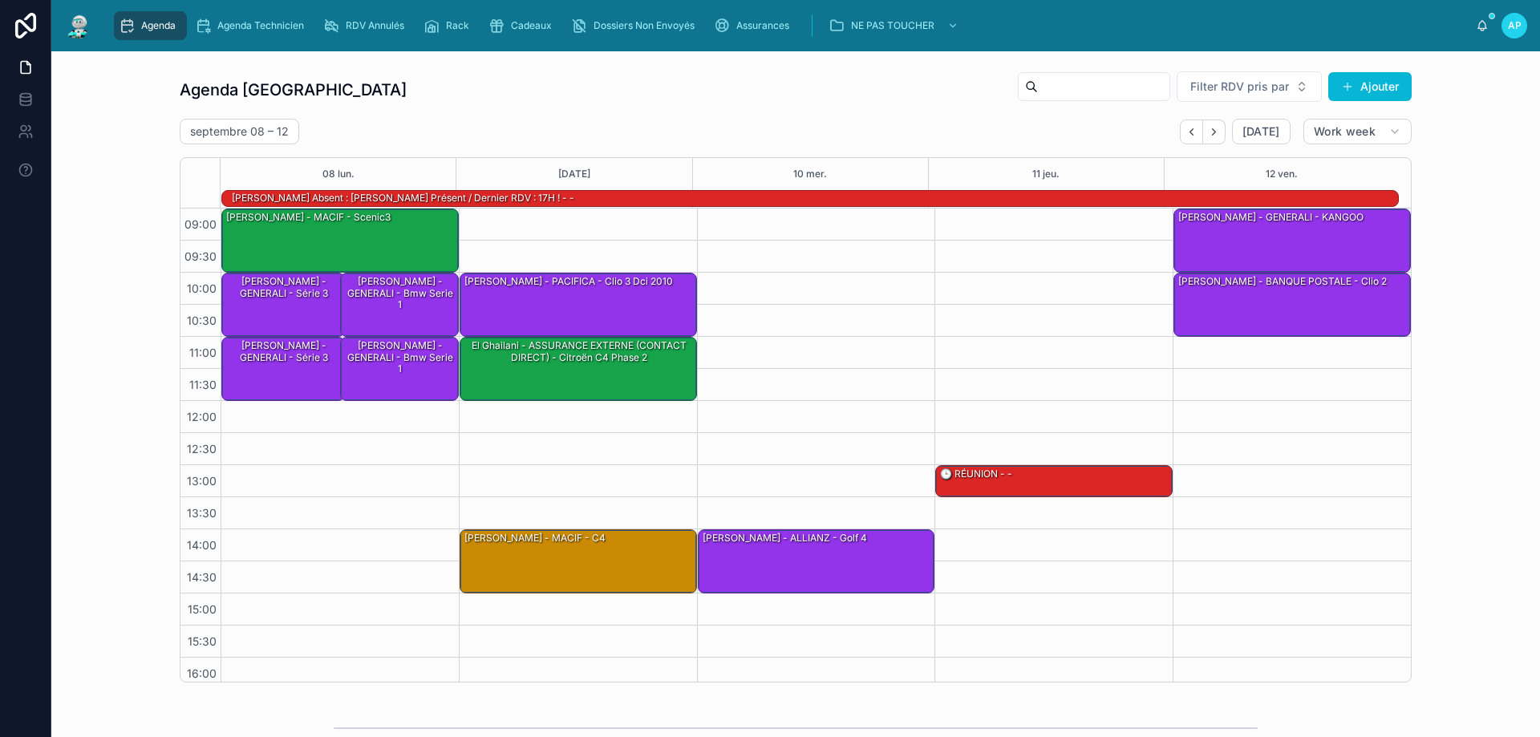
click at [1185, 129] on icon "Back" at bounding box center [1191, 132] width 12 height 12
